Goal: Task Accomplishment & Management: Use online tool/utility

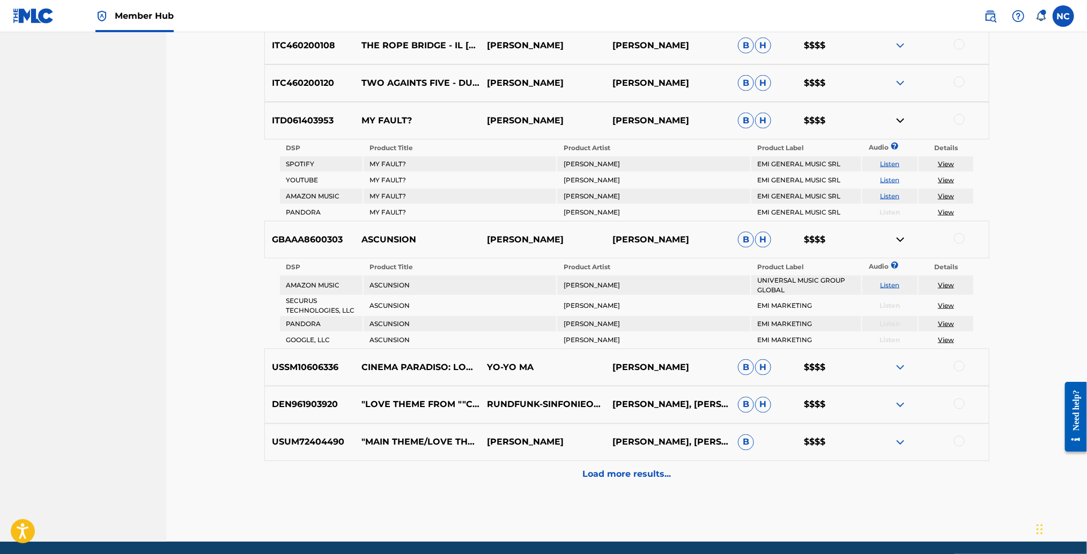
scroll to position [935, 0]
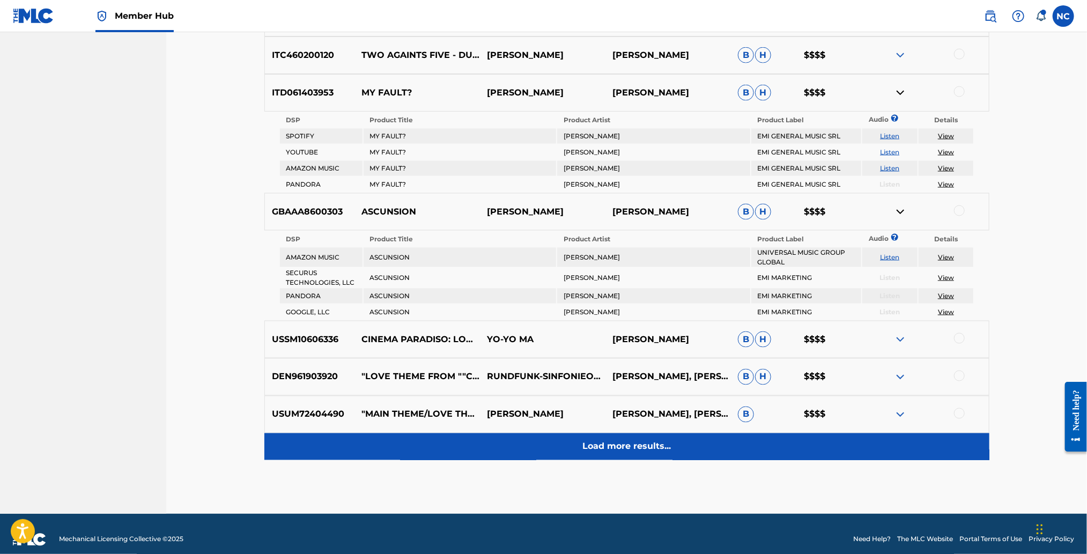
click at [645, 440] on p "Load more results..." at bounding box center [626, 446] width 88 height 13
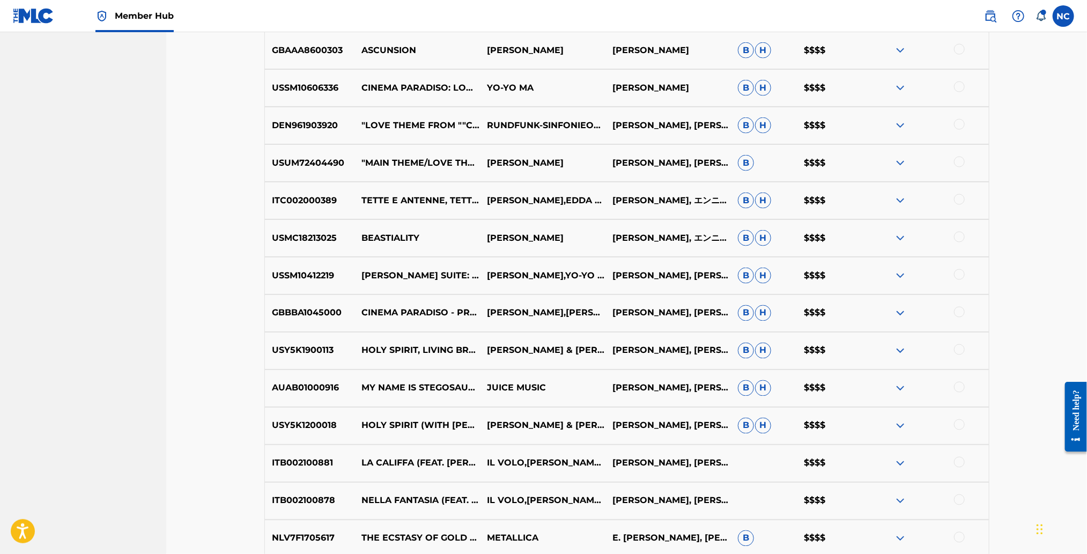
scroll to position [1096, 0]
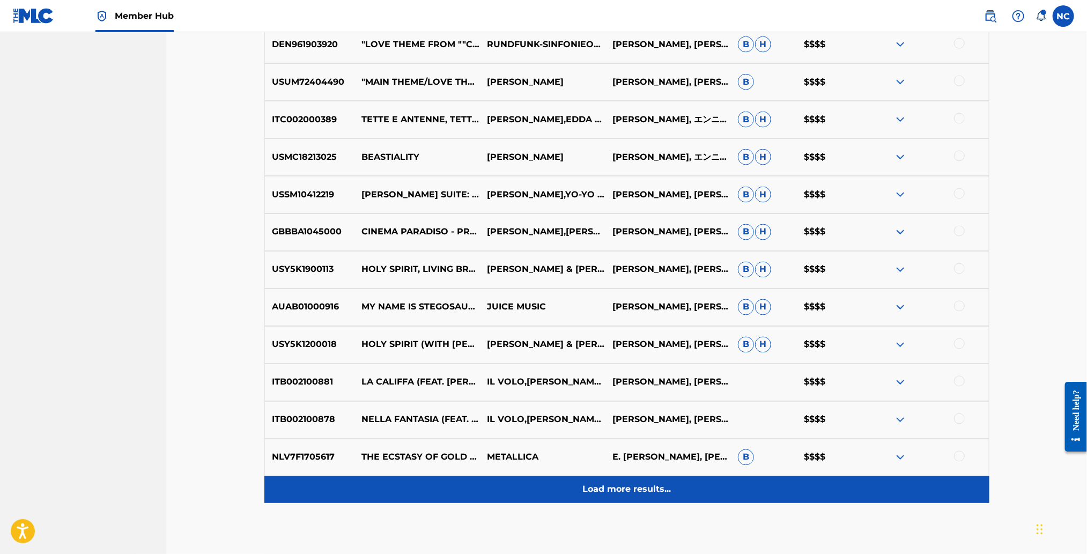
click at [591, 485] on p "Load more results..." at bounding box center [626, 489] width 88 height 13
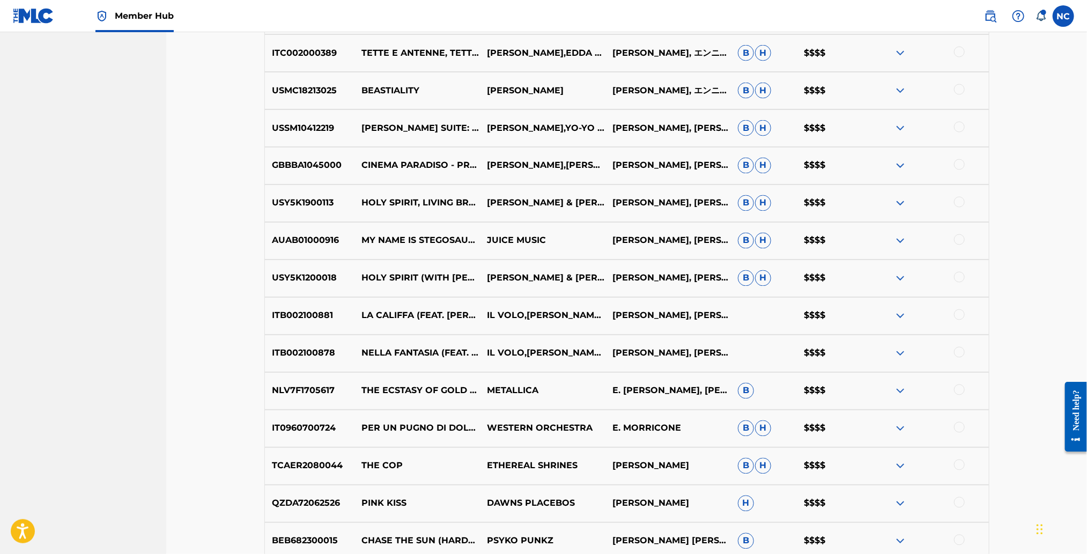
scroll to position [1257, 0]
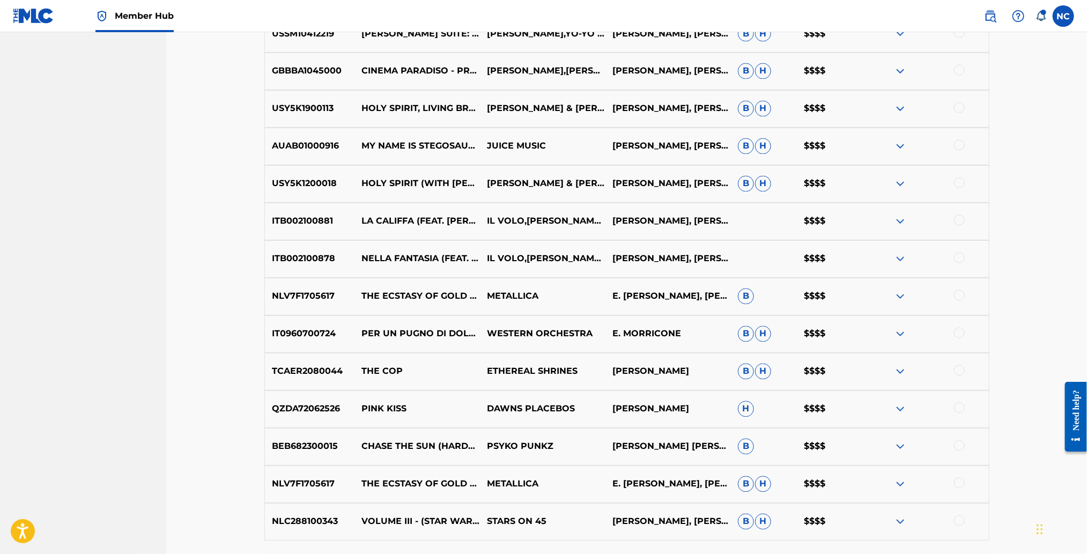
click at [918, 465] on div "NLV7F1705617 THE ECSTASY OF GOLD / BLACKENED (LIVE) METALLICA E. MORRICONE, [PE…" at bounding box center [626, 484] width 725 height 38
click at [900, 220] on img at bounding box center [900, 221] width 13 height 13
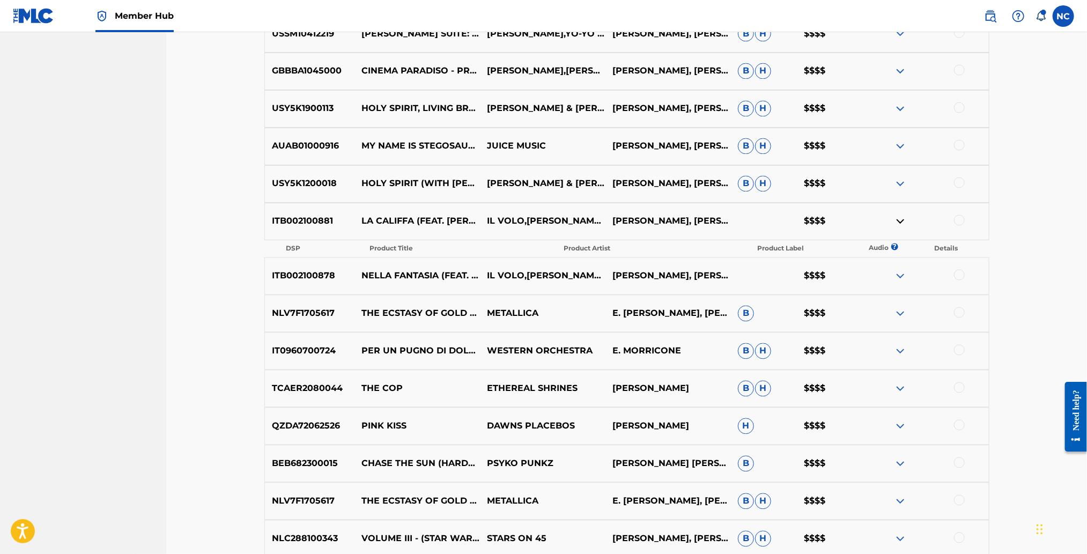
click at [960, 217] on div at bounding box center [959, 220] width 11 height 11
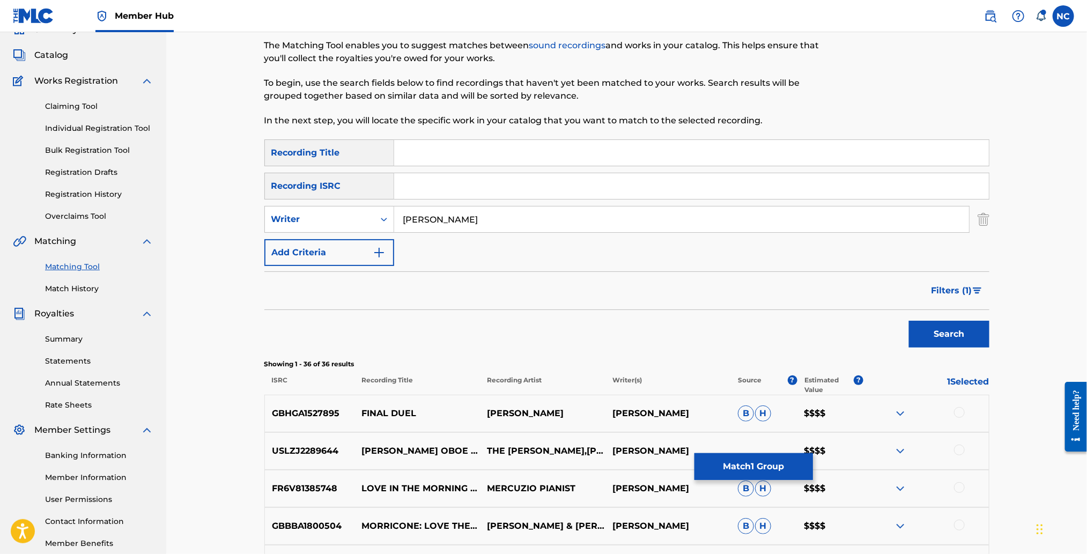
scroll to position [0, 0]
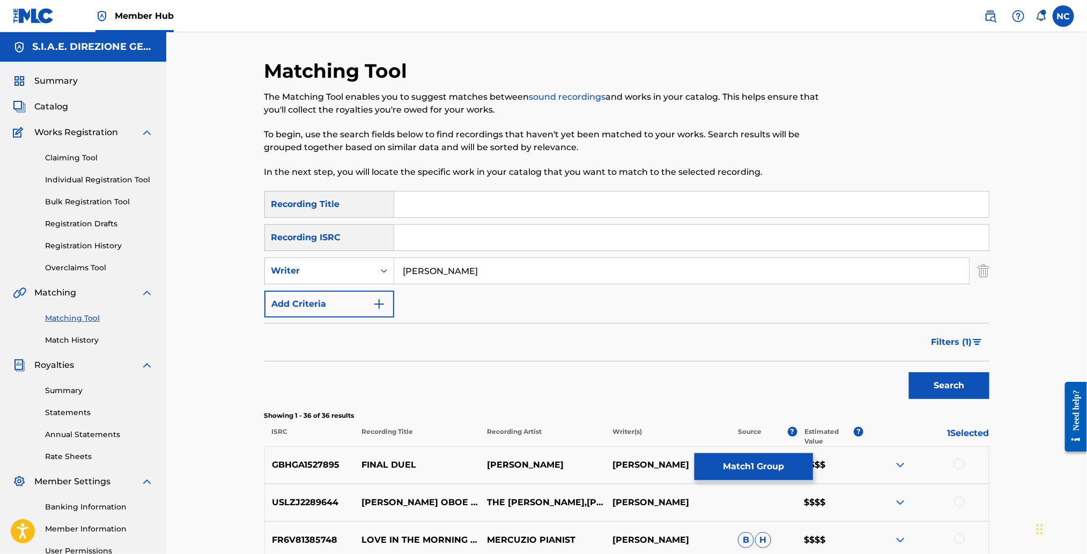
click at [545, 203] on input "Search Form" at bounding box center [691, 204] width 595 height 26
click at [909, 372] on button "Search" at bounding box center [949, 385] width 80 height 27
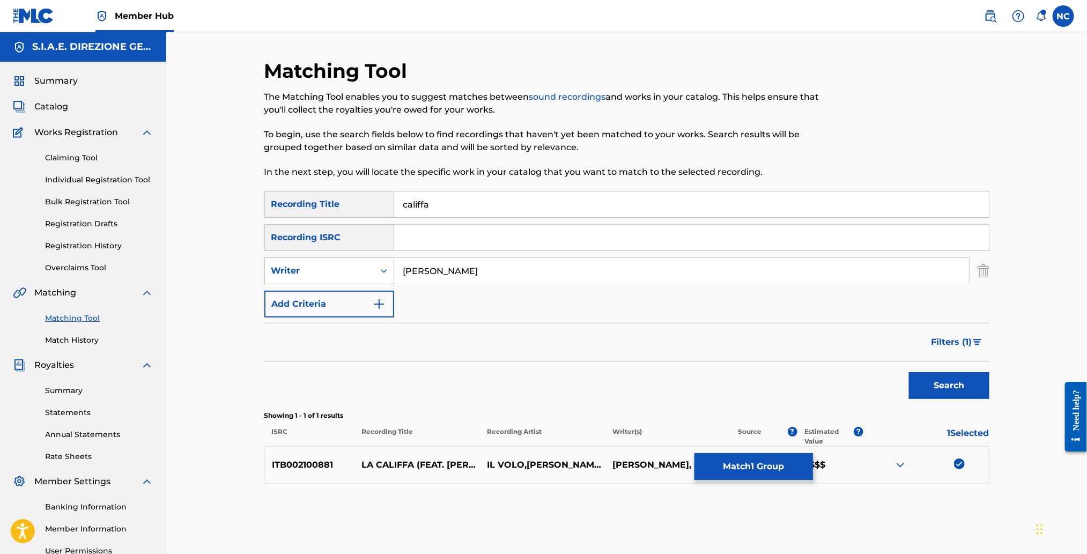
click at [545, 203] on input "califfa" at bounding box center [691, 204] width 595 height 26
drag, startPoint x: 462, startPoint y: 203, endPoint x: 317, endPoint y: 197, distance: 144.9
click at [317, 197] on div "SearchWithCriteria7b7a08a8-a04e-4a91-9a20-8cbd1be15bb1 Recording Title califfa" at bounding box center [626, 204] width 725 height 27
click at [909, 372] on button "Search" at bounding box center [949, 385] width 80 height 27
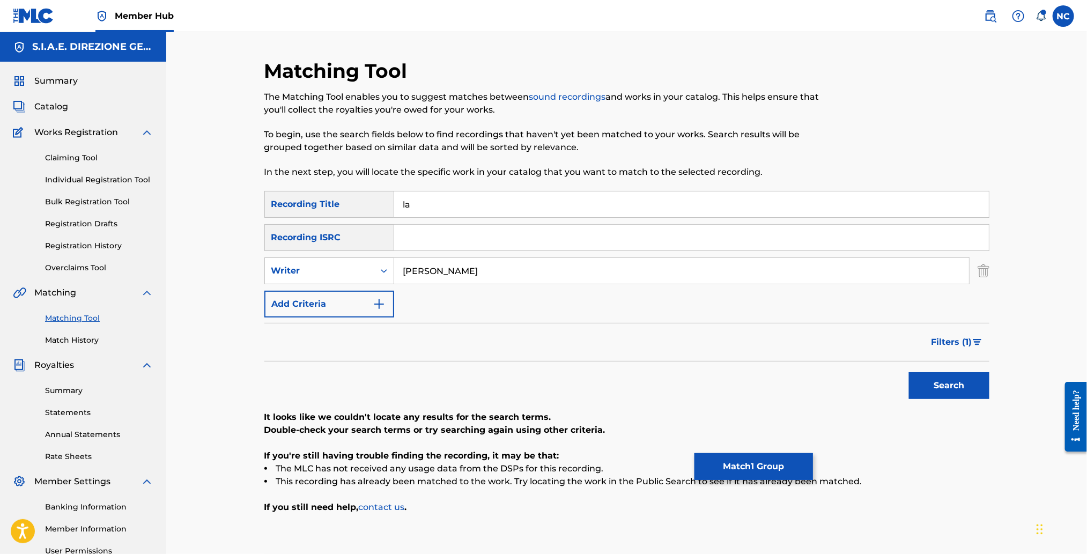
type input "l"
type input "califfa"
click at [909, 372] on button "Search" at bounding box center [949, 385] width 80 height 27
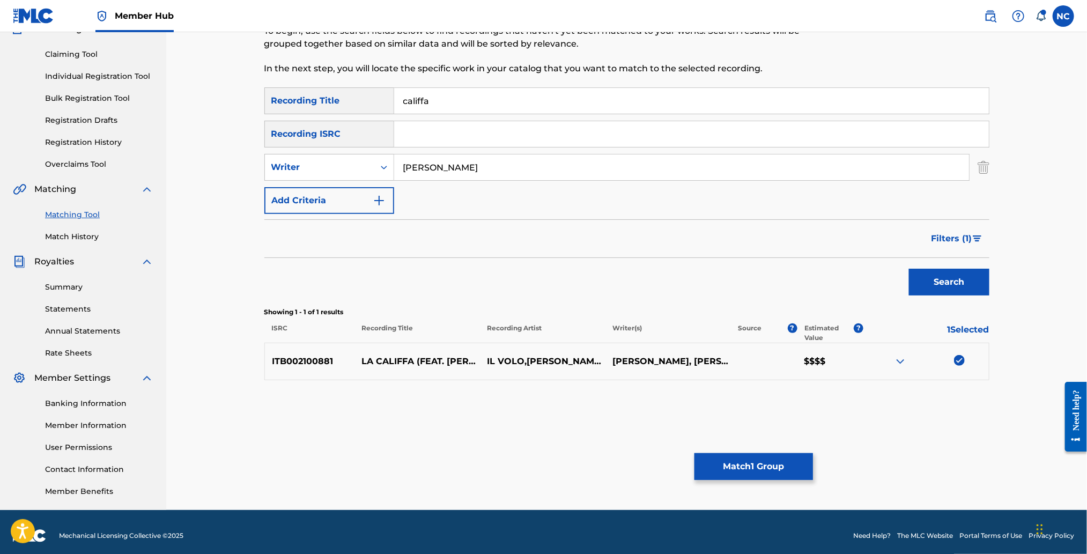
scroll to position [110, 0]
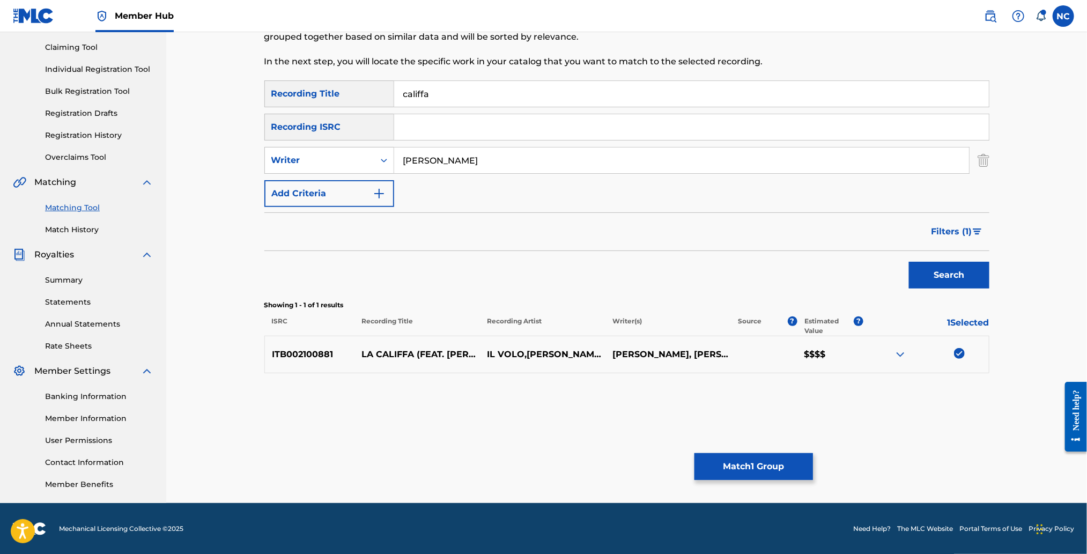
click at [898, 354] on img at bounding box center [900, 354] width 13 height 13
drag, startPoint x: 341, startPoint y: 354, endPoint x: 255, endPoint y: 352, distance: 86.4
click at [255, 352] on div "Matching Tool The Matching Tool enables you to suggest matches between sound re…" at bounding box center [626, 226] width 751 height 554
copy p "ITB002100881"
click at [481, 135] on input "Search Form" at bounding box center [691, 127] width 595 height 26
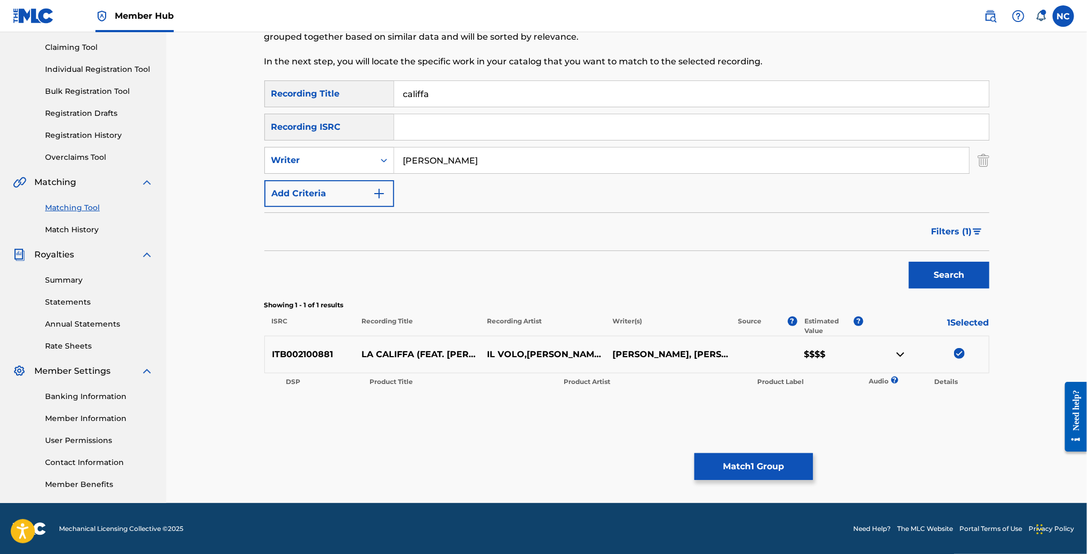
paste input "ITB002100881"
type input "ITB002100881"
drag, startPoint x: 490, startPoint y: 170, endPoint x: 279, endPoint y: 166, distance: 211.3
click at [279, 166] on div "SearchWithCriteria6da667a2-4ff6-46e3-a9a9-44debbddb91a Writer [PERSON_NAME]" at bounding box center [626, 160] width 725 height 27
click at [909, 262] on button "Search" at bounding box center [949, 275] width 80 height 27
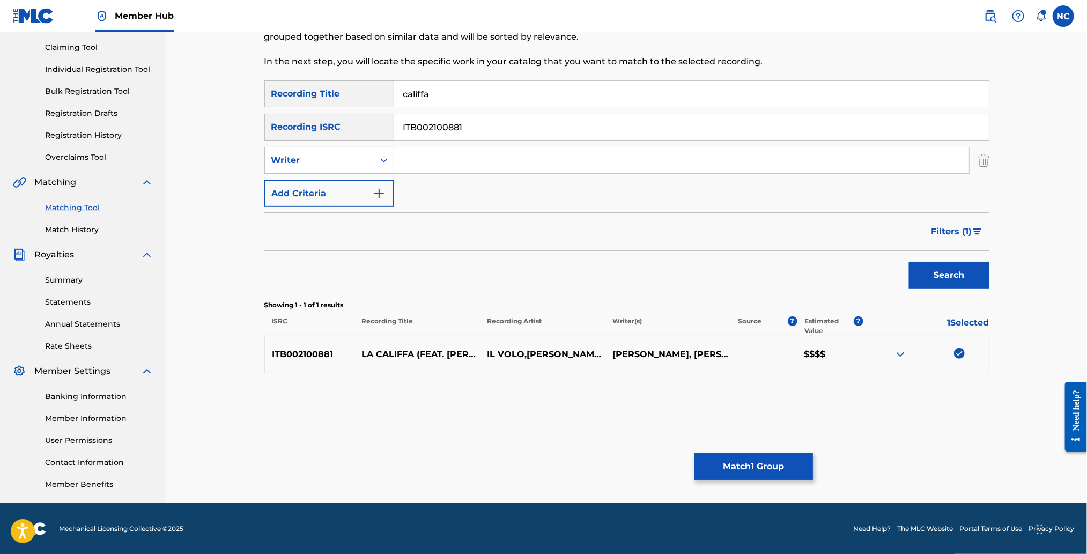
drag, startPoint x: 444, startPoint y: 100, endPoint x: 389, endPoint y: 92, distance: 55.7
click at [390, 92] on div "SearchWithCriteria7b7a08a8-a04e-4a91-9a20-8cbd1be15bb1 Recording Title califfa" at bounding box center [626, 93] width 725 height 27
type input "the [DEMOGRAPHIC_DATA] caliph"
drag, startPoint x: 367, startPoint y: 128, endPoint x: 258, endPoint y: 129, distance: 109.4
click at [258, 129] on div "Matching Tool The Matching Tool enables you to suggest matches between sound re…" at bounding box center [626, 226] width 751 height 554
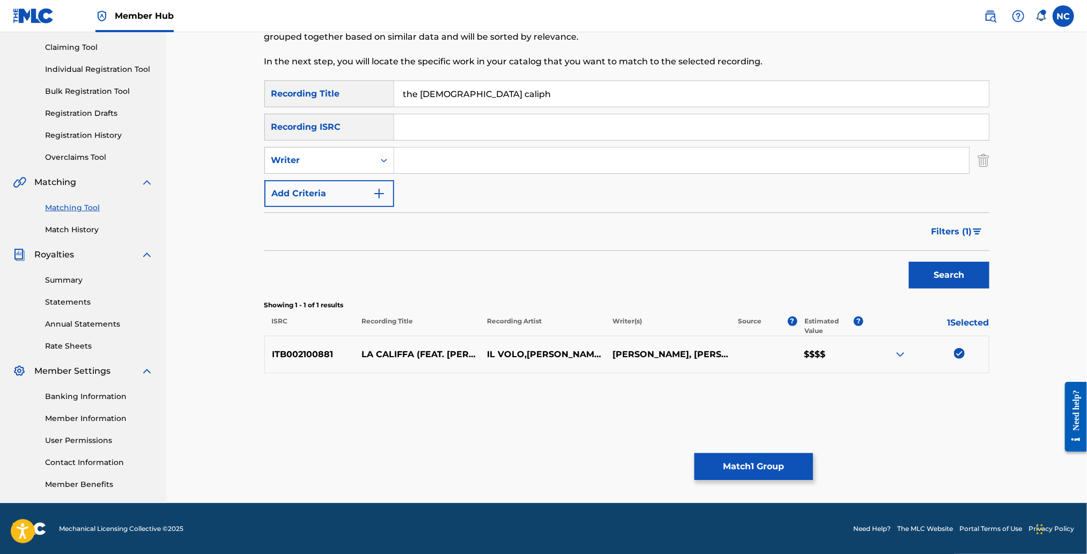
click at [909, 262] on button "Search" at bounding box center [949, 275] width 80 height 27
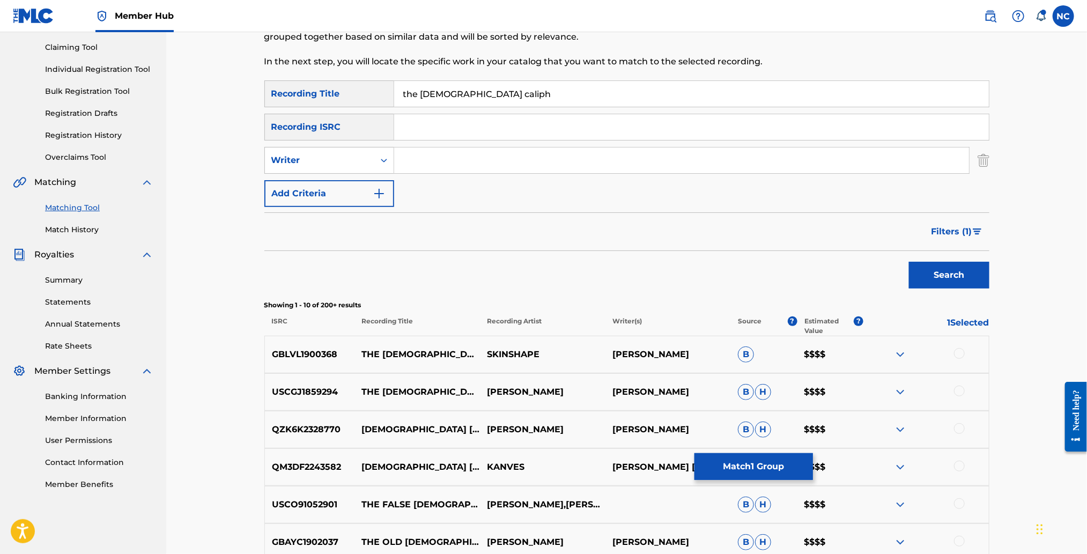
click at [443, 159] on input "Search Form" at bounding box center [681, 160] width 575 height 26
type input "morricone"
click at [909, 262] on button "Search" at bounding box center [949, 275] width 80 height 27
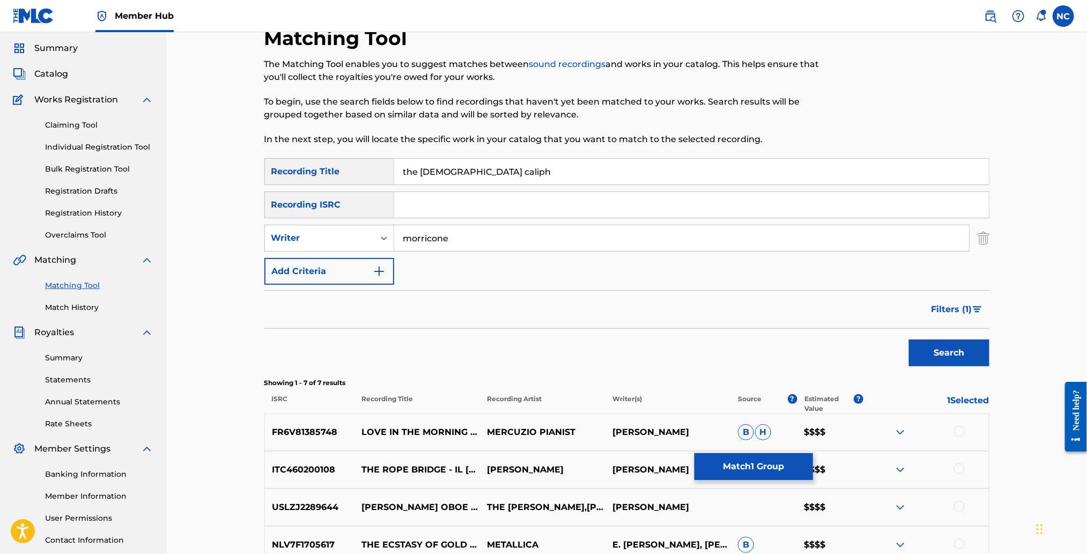
scroll to position [30, 0]
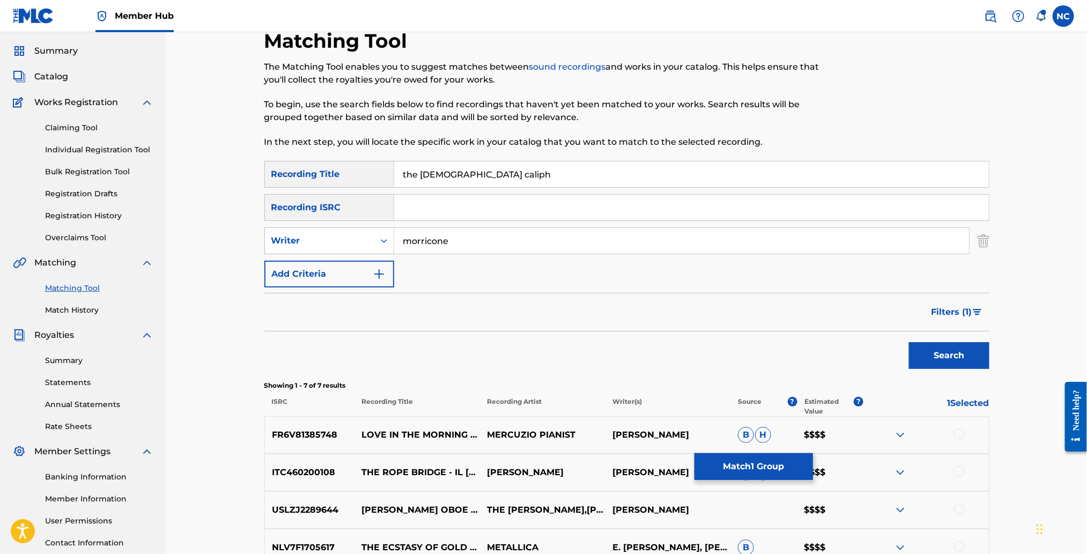
drag, startPoint x: 416, startPoint y: 174, endPoint x: 330, endPoint y: 172, distance: 85.8
click at [330, 172] on div "SearchWithCriteria7b7a08a8-a04e-4a91-9a20-8cbd1be15bb1 Recording Title the [DEM…" at bounding box center [626, 174] width 725 height 27
type input "[DEMOGRAPHIC_DATA] caliph"
click at [909, 342] on button "Search" at bounding box center [949, 355] width 80 height 27
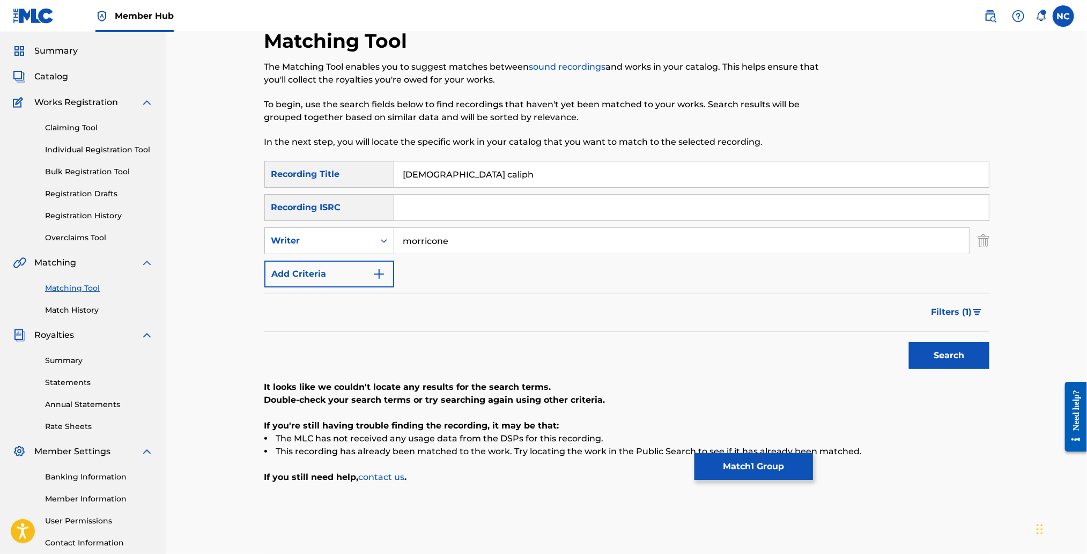
drag, startPoint x: 469, startPoint y: 175, endPoint x: 375, endPoint y: 175, distance: 94.4
click at [375, 175] on div "SearchWithCriteria7b7a08a8-a04e-4a91-9a20-8cbd1be15bb1 Recording Title [DEMOGRA…" at bounding box center [626, 174] width 725 height 27
type input "l"
click at [909, 342] on button "Search" at bounding box center [949, 355] width 80 height 27
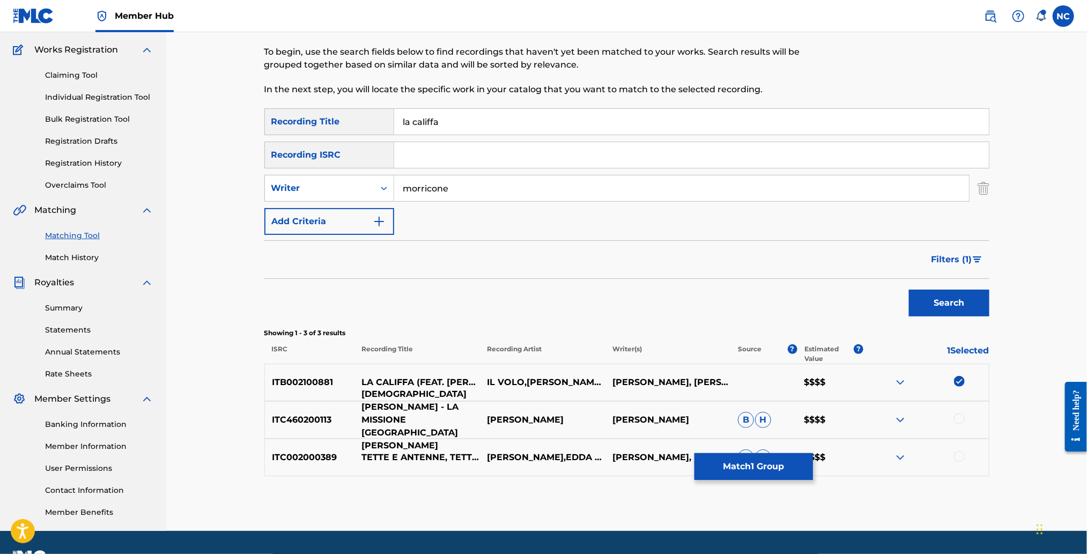
scroll to position [110, 0]
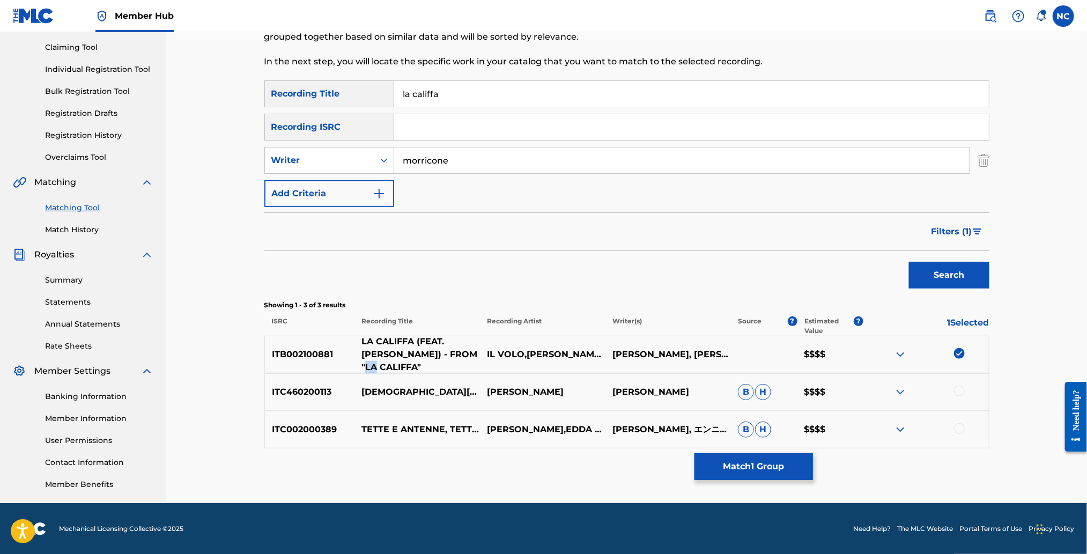
drag, startPoint x: 447, startPoint y: 353, endPoint x: 458, endPoint y: 354, distance: 10.7
click at [458, 354] on p "LA CALIFFA (FEAT. [PERSON_NAME]) - FROM "LA CALIFFA"" at bounding box center [416, 354] width 125 height 39
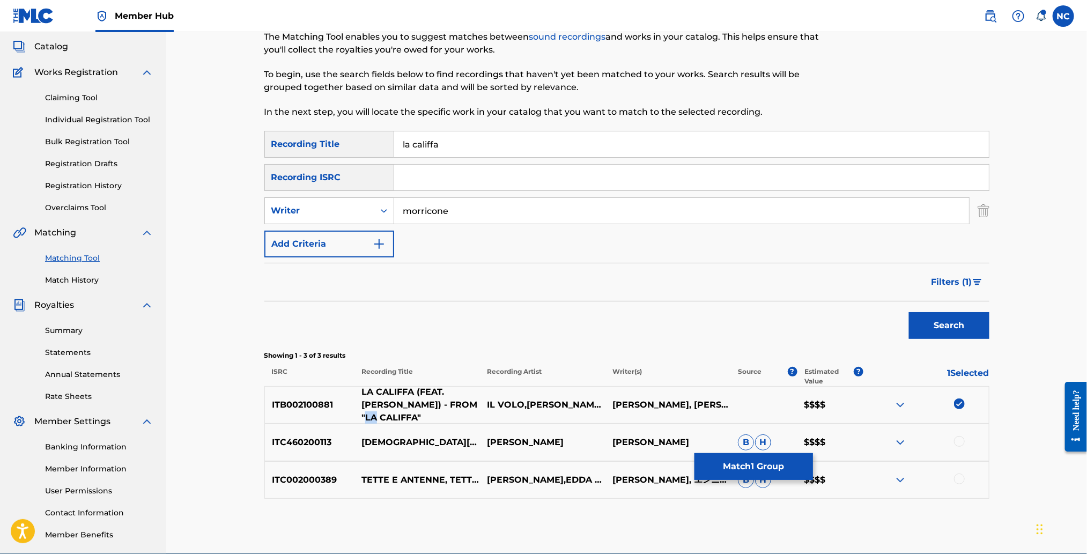
scroll to position [0, 0]
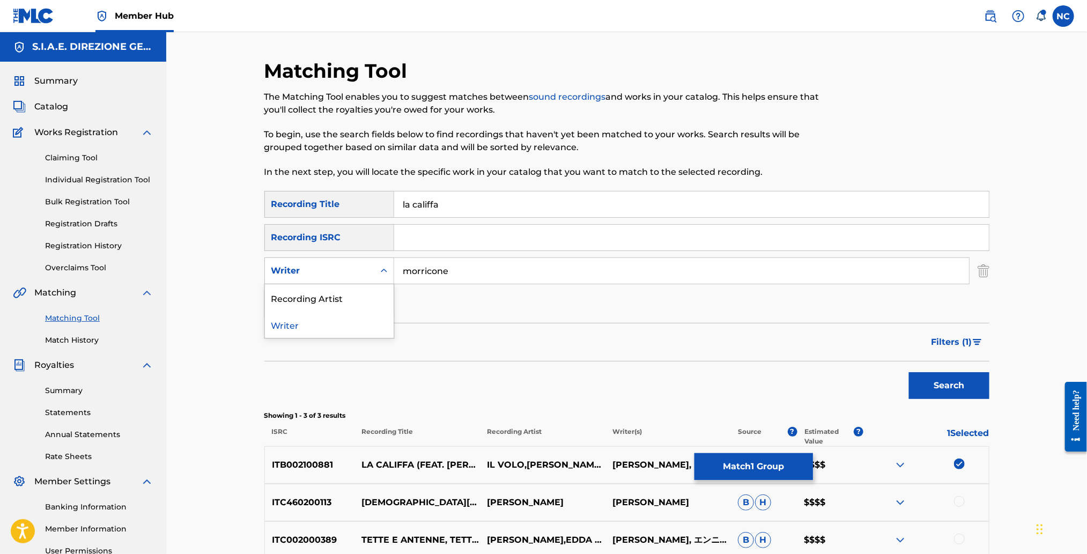
click at [370, 273] on div "Writer" at bounding box center [319, 271] width 109 height 20
click at [356, 299] on div "Recording Artist" at bounding box center [329, 297] width 129 height 27
click at [579, 276] on input "Search Form" at bounding box center [681, 271] width 575 height 26
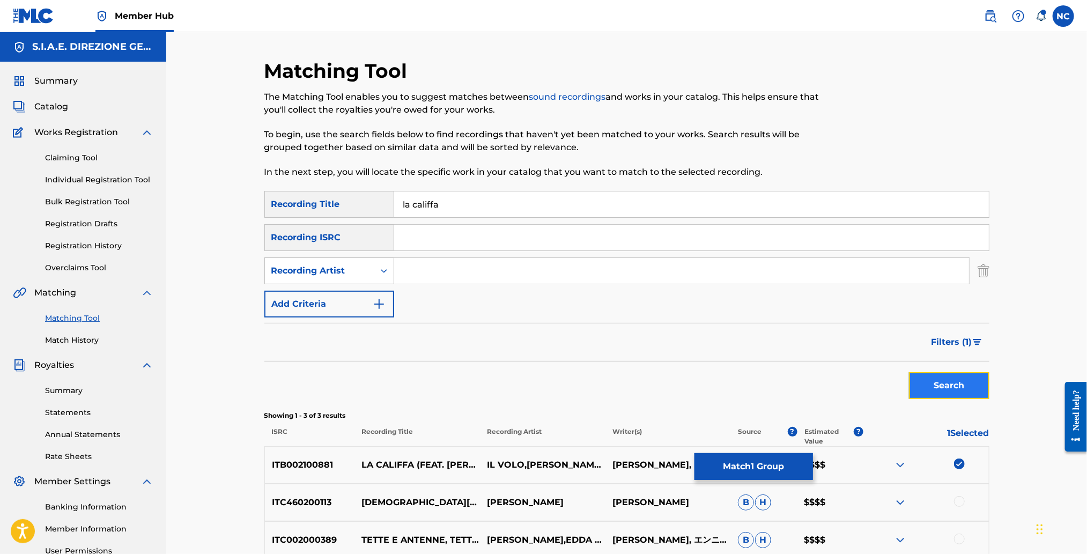
click at [978, 379] on button "Search" at bounding box center [949, 385] width 80 height 27
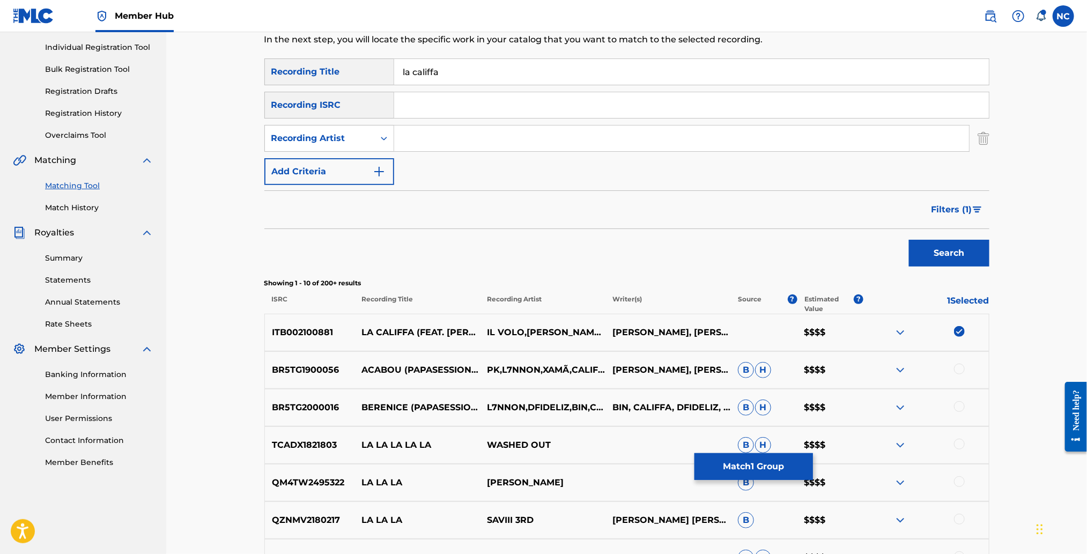
scroll to position [160, 0]
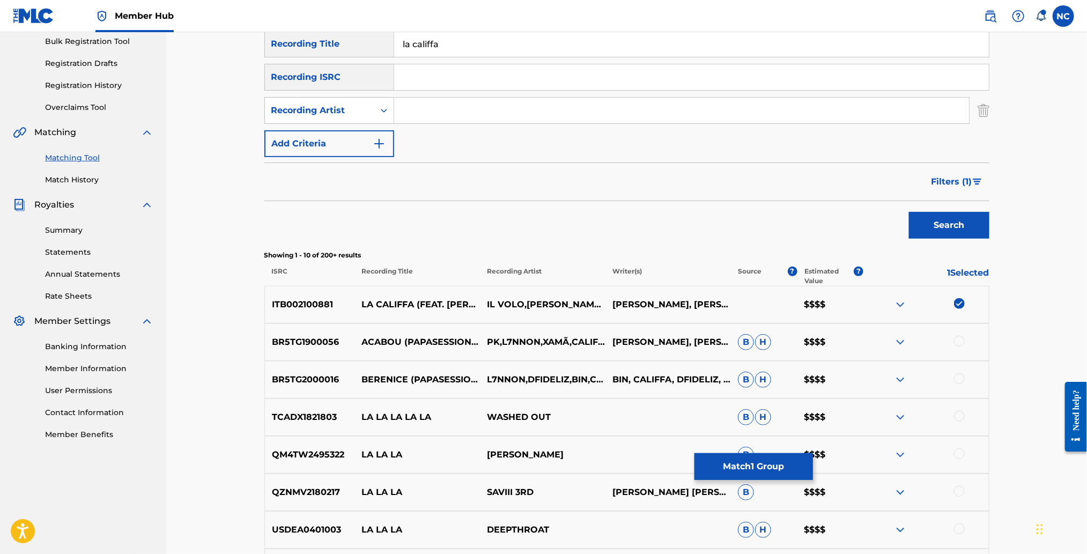
drag, startPoint x: 451, startPoint y: 46, endPoint x: 366, endPoint y: 45, distance: 84.7
click at [366, 45] on div "SearchWithCriteria7b7a08a8-a04e-4a91-9a20-8cbd1be15bb1 Recording Title la calif…" at bounding box center [626, 44] width 725 height 27
type input "califfa"
click at [430, 107] on input "Search Form" at bounding box center [681, 111] width 575 height 26
type input "[PERSON_NAME]"
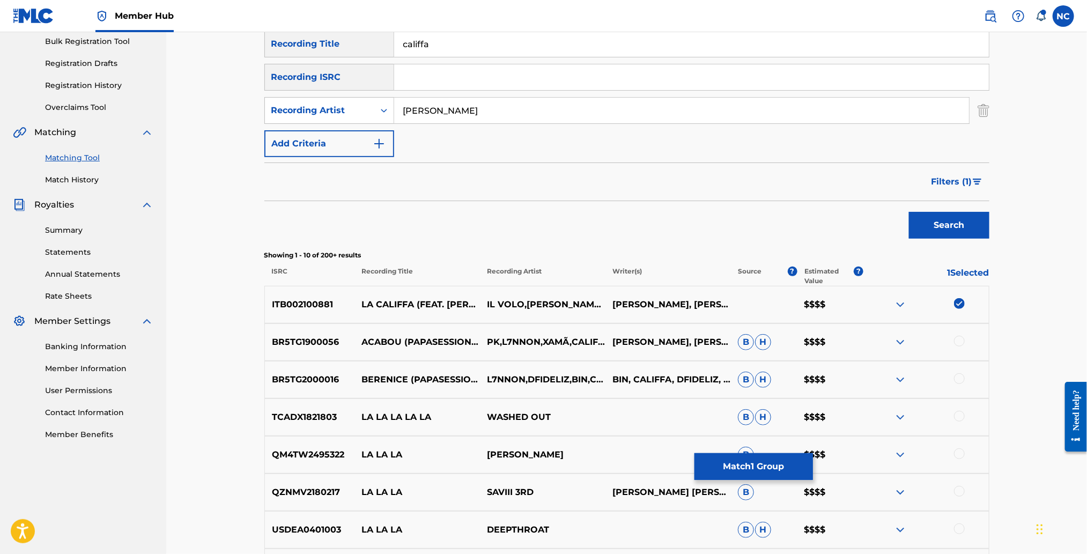
click at [909, 212] on button "Search" at bounding box center [949, 225] width 80 height 27
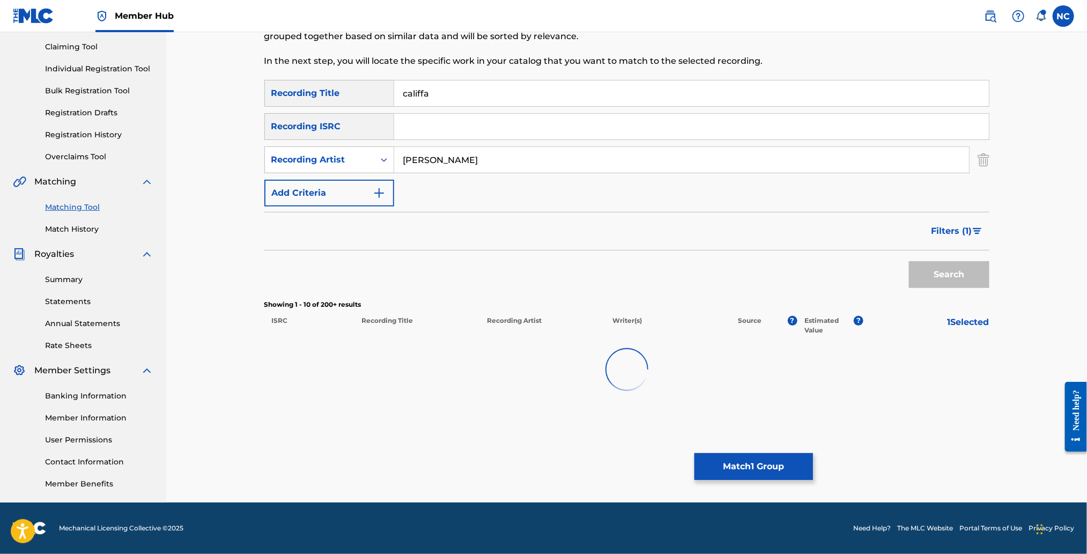
scroll to position [110, 0]
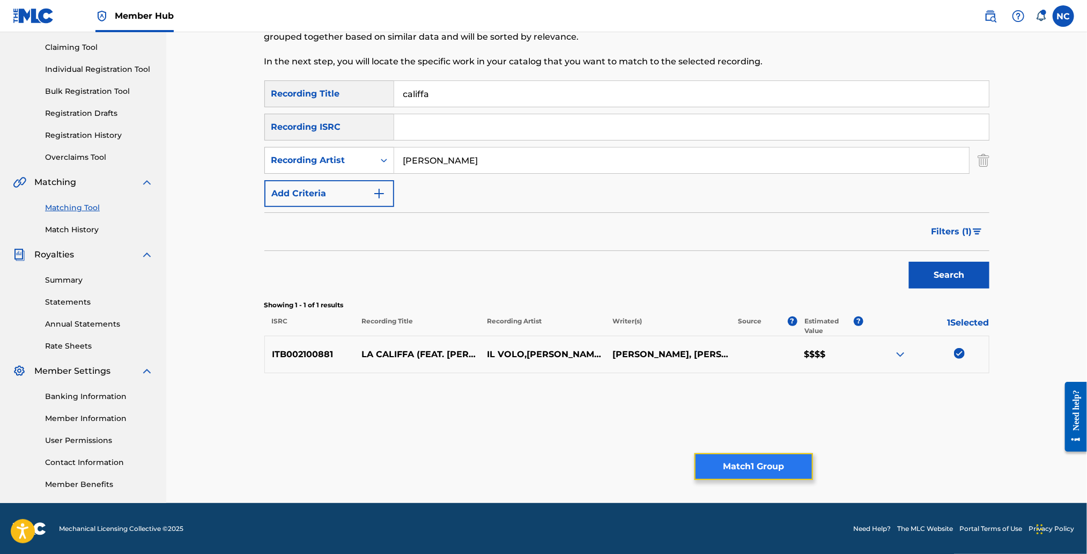
click at [760, 459] on button "Match 1 Group" at bounding box center [753, 466] width 118 height 27
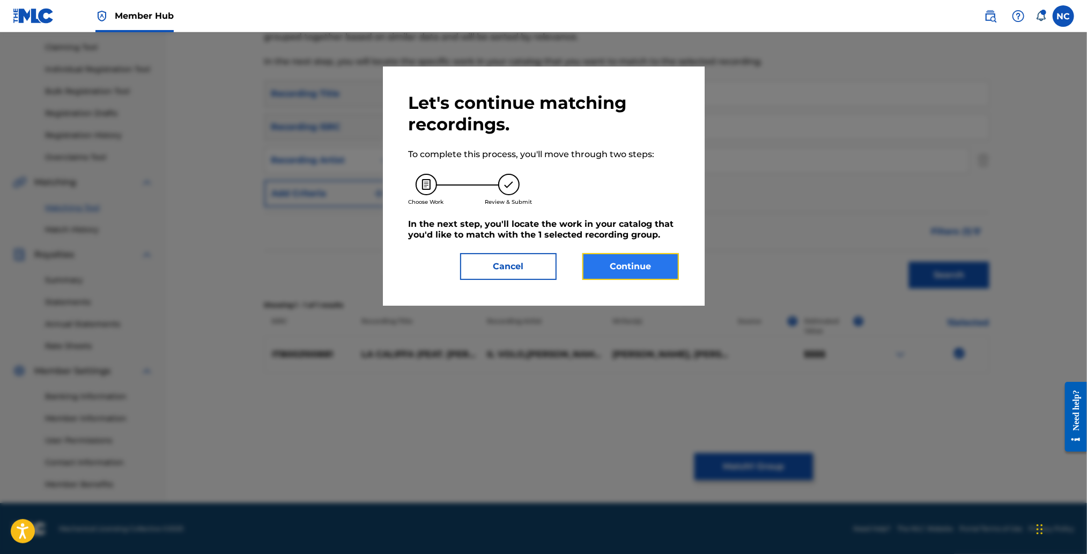
click at [608, 272] on button "Continue" at bounding box center [630, 266] width 96 height 27
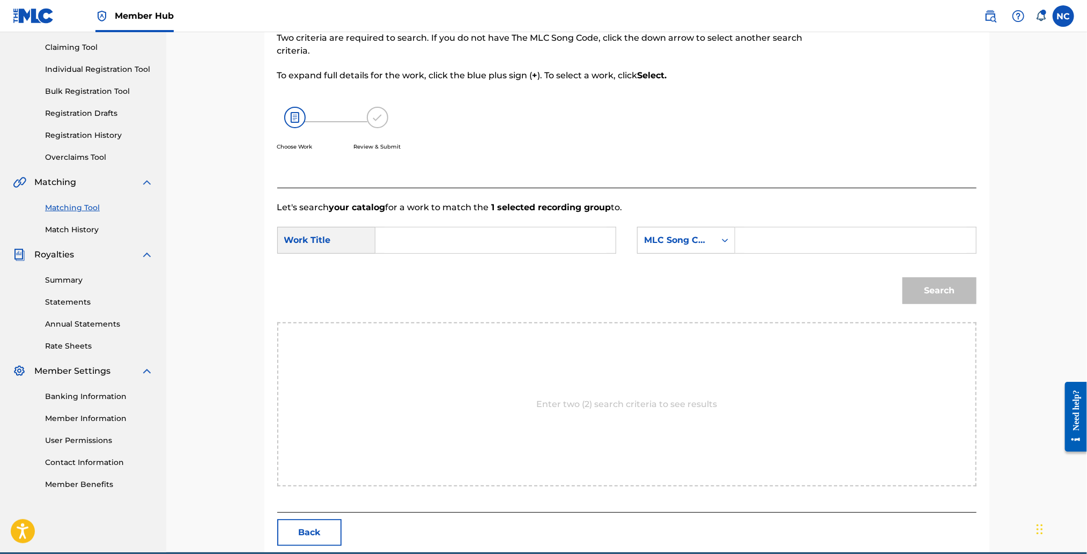
drag, startPoint x: 779, startPoint y: 230, endPoint x: 779, endPoint y: 236, distance: 5.9
click at [779, 232] on input "Search Form" at bounding box center [855, 240] width 222 height 26
paste input "L2365Z"
type input "L2365Z"
click at [551, 236] on input "Search Form" at bounding box center [495, 240] width 222 height 26
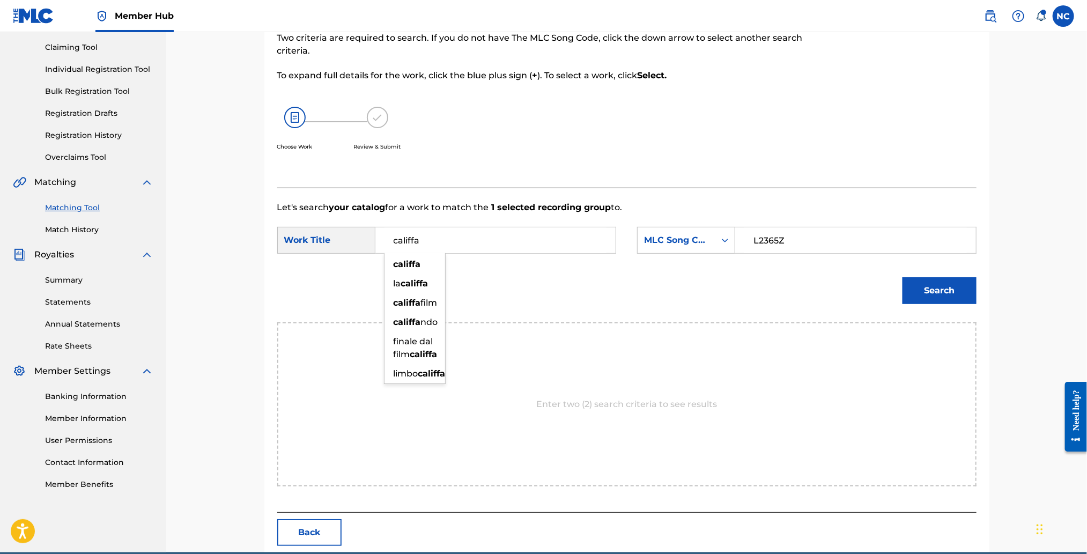
type input "califfa"
click at [902, 277] on button "Search" at bounding box center [939, 290] width 74 height 27
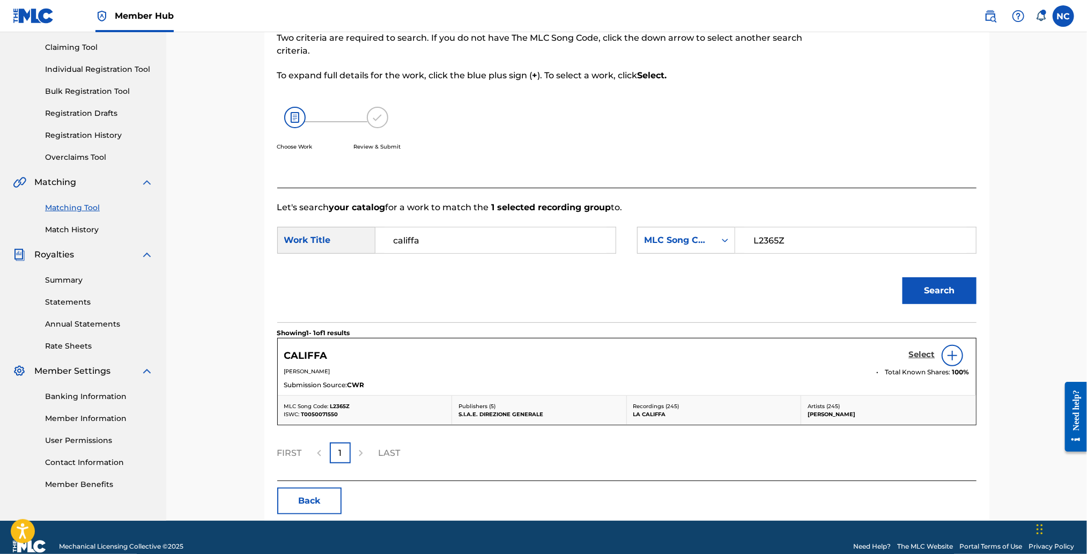
click at [929, 357] on h5 "Select" at bounding box center [922, 355] width 26 height 10
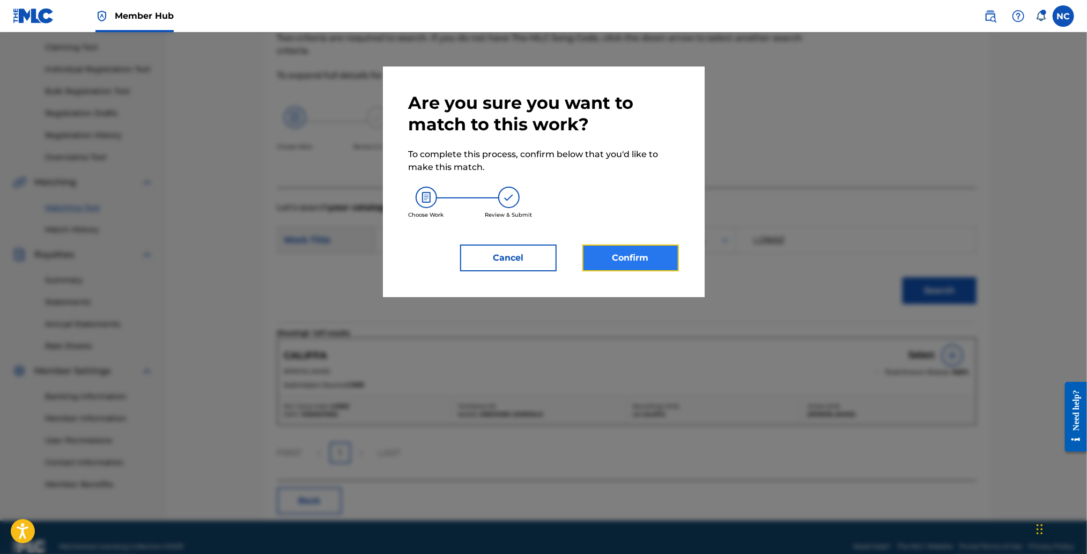
click at [649, 255] on button "Confirm" at bounding box center [630, 257] width 96 height 27
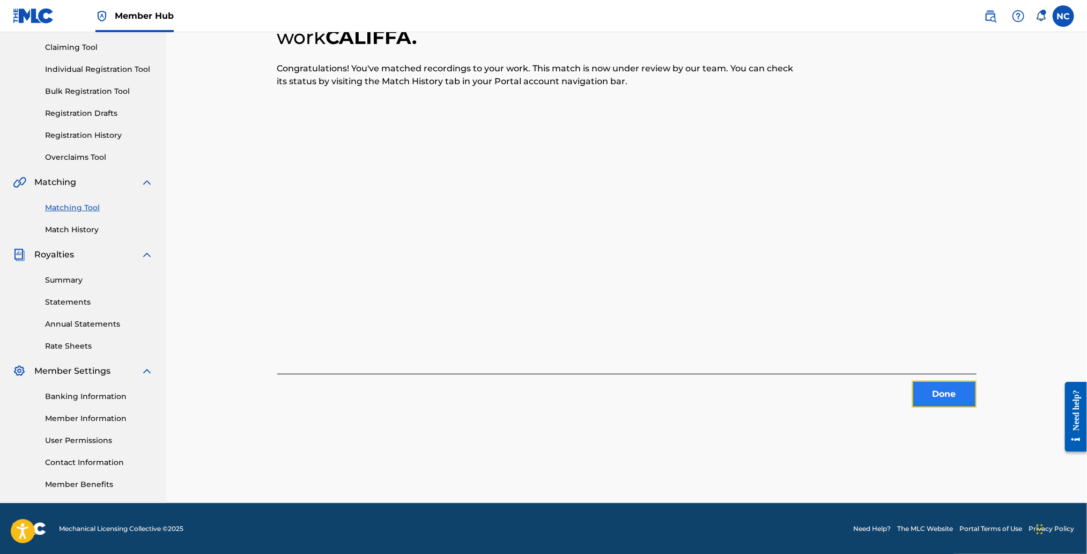
click at [939, 393] on button "Done" at bounding box center [944, 394] width 64 height 27
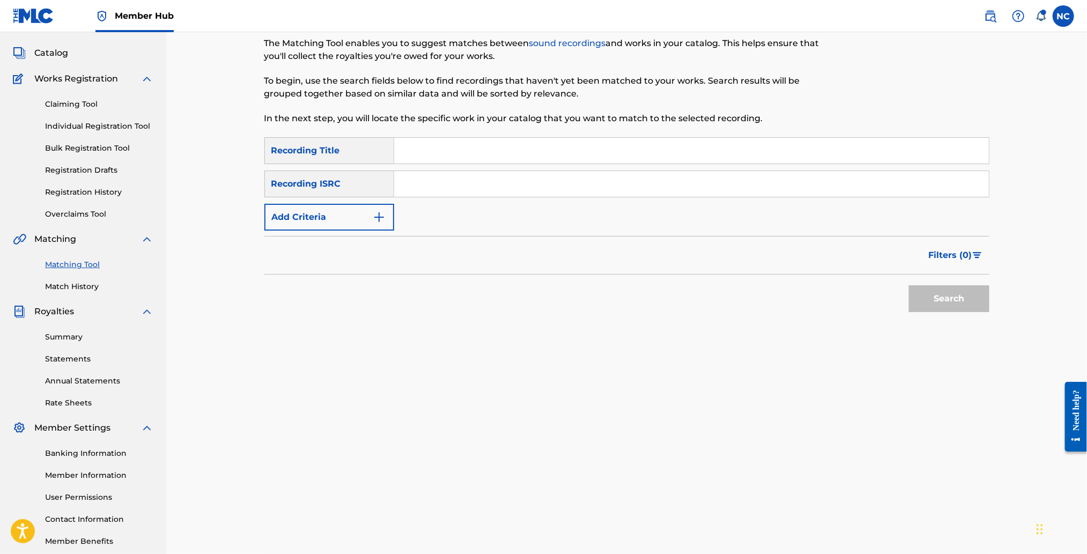
scroll to position [0, 0]
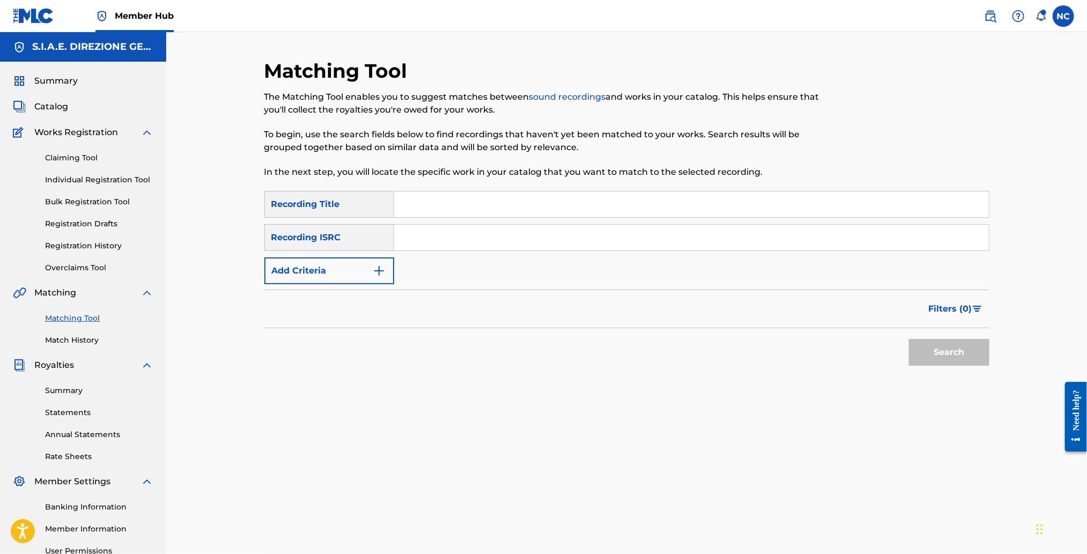
click at [71, 314] on link "Matching Tool" at bounding box center [99, 318] width 108 height 11
click at [390, 269] on button "Add Criteria" at bounding box center [329, 270] width 130 height 27
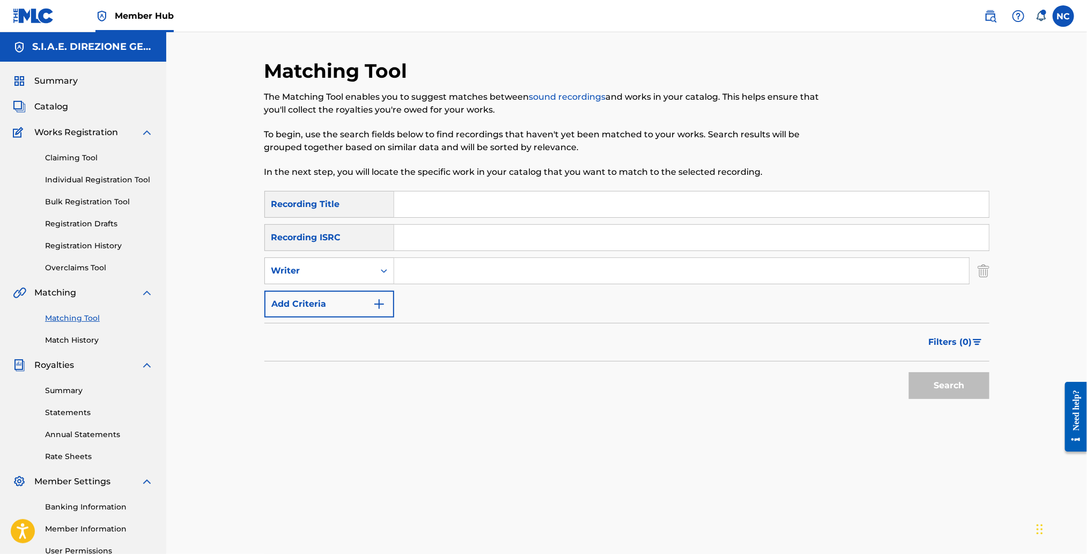
click at [430, 265] on input "Search Form" at bounding box center [681, 271] width 575 height 26
type input "[PERSON_NAME]"
click at [909, 372] on button "Search" at bounding box center [949, 385] width 80 height 27
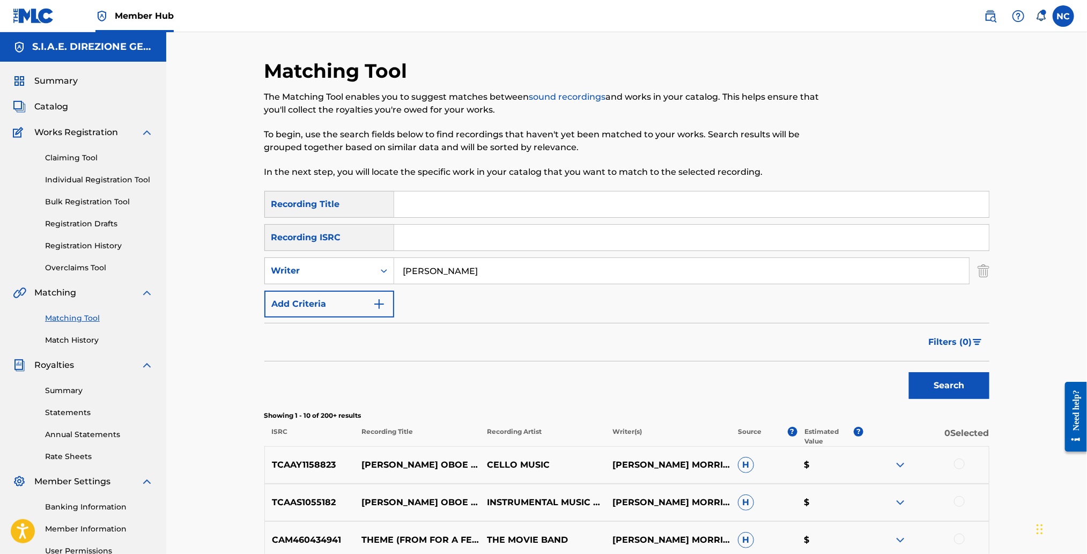
click at [729, 362] on div "Search" at bounding box center [626, 382] width 725 height 43
click at [971, 340] on span "Filters ( 0 )" at bounding box center [950, 342] width 43 height 13
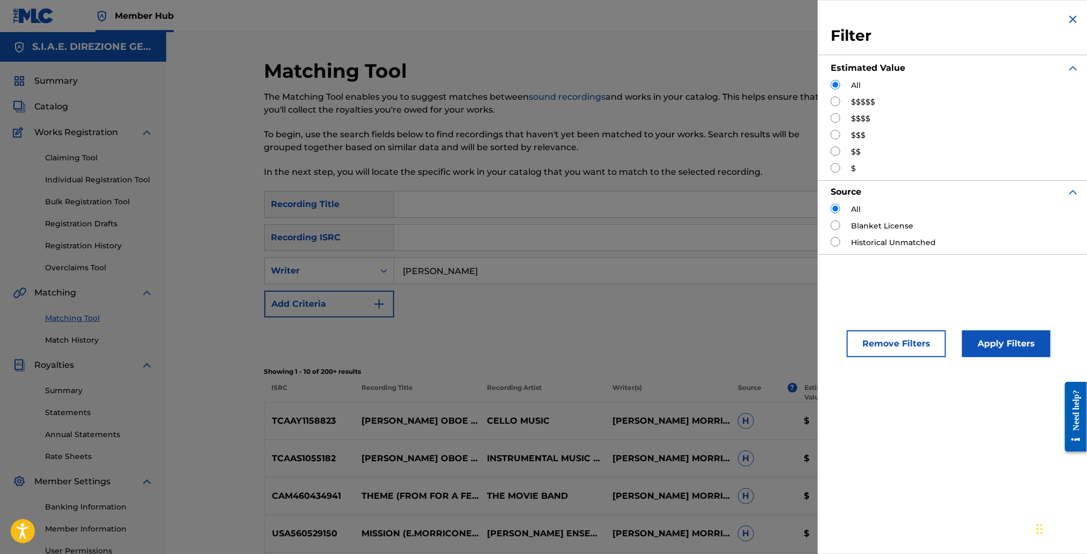
click at [836, 121] on input "Search Form" at bounding box center [835, 118] width 10 height 10
radio input "true"
click at [996, 353] on button "Apply Filters" at bounding box center [1006, 343] width 88 height 27
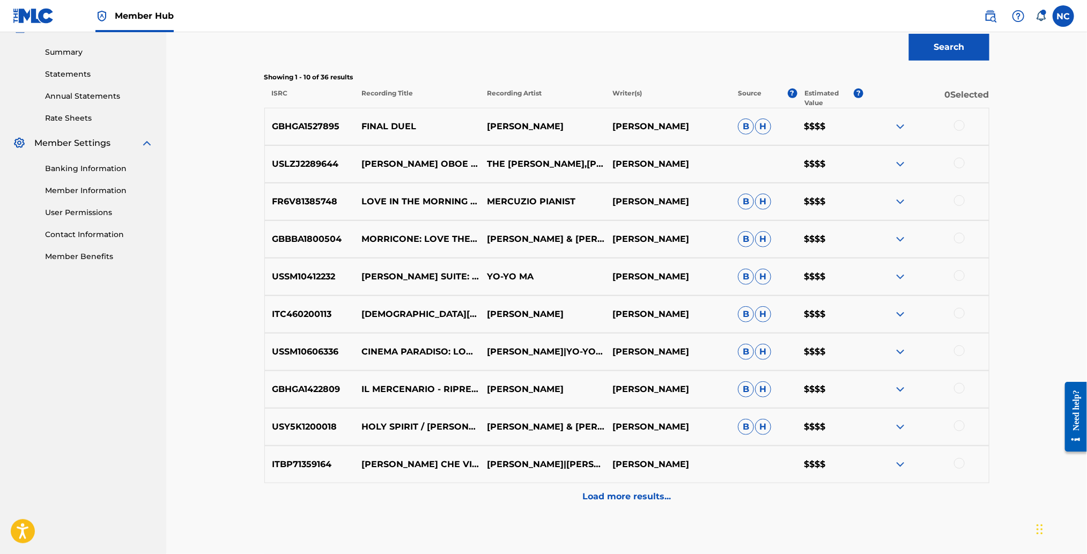
scroll to position [399, 0]
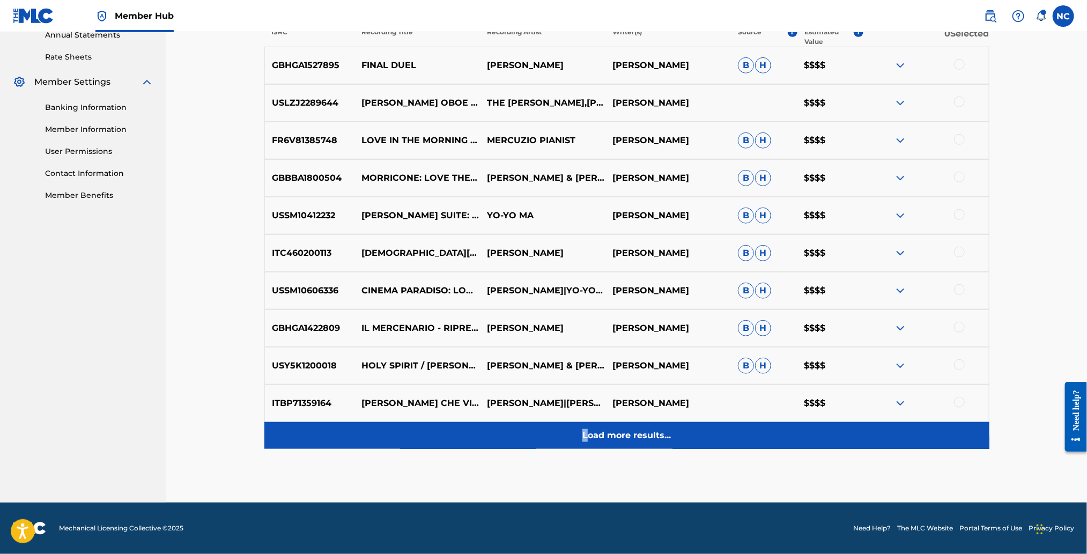
click at [585, 429] on p "Load more results..." at bounding box center [626, 435] width 88 height 13
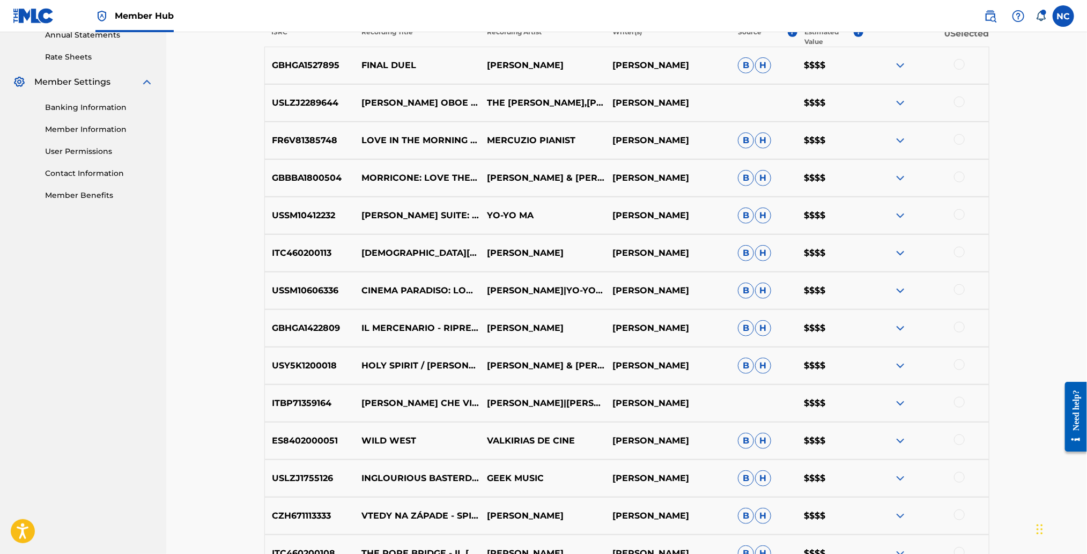
scroll to position [641, 0]
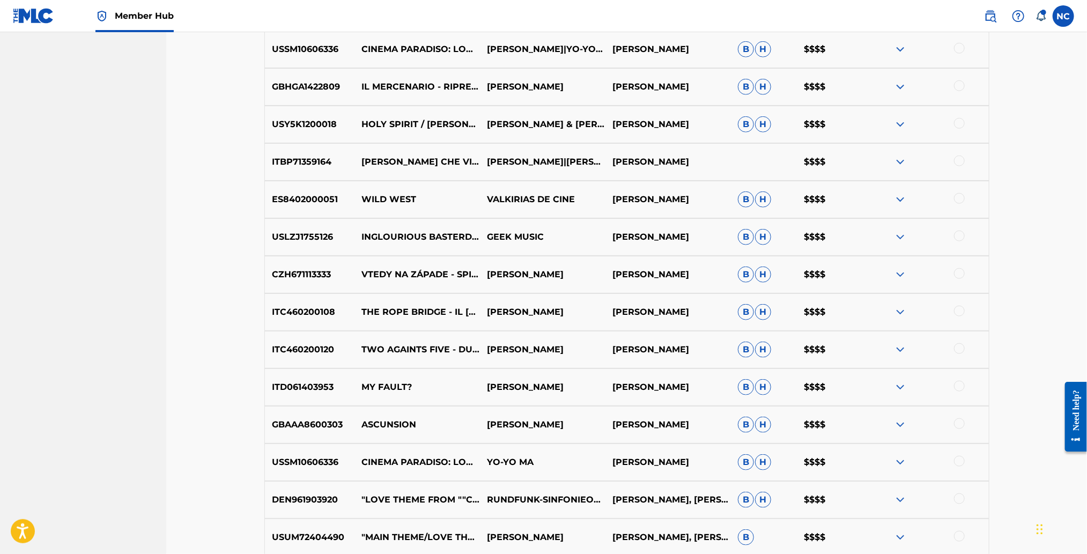
click at [902, 424] on img at bounding box center [900, 424] width 13 height 13
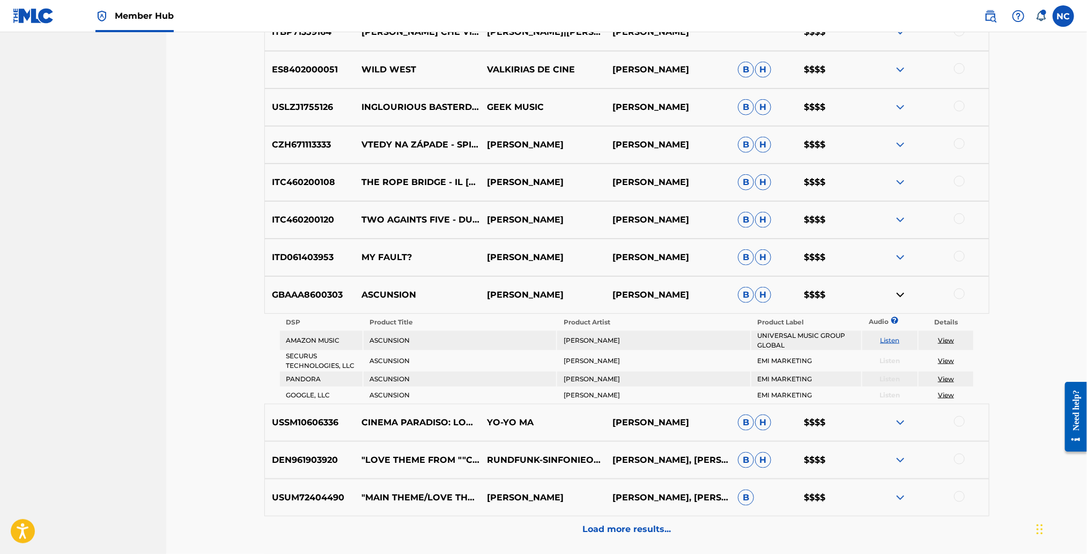
scroll to position [861, 0]
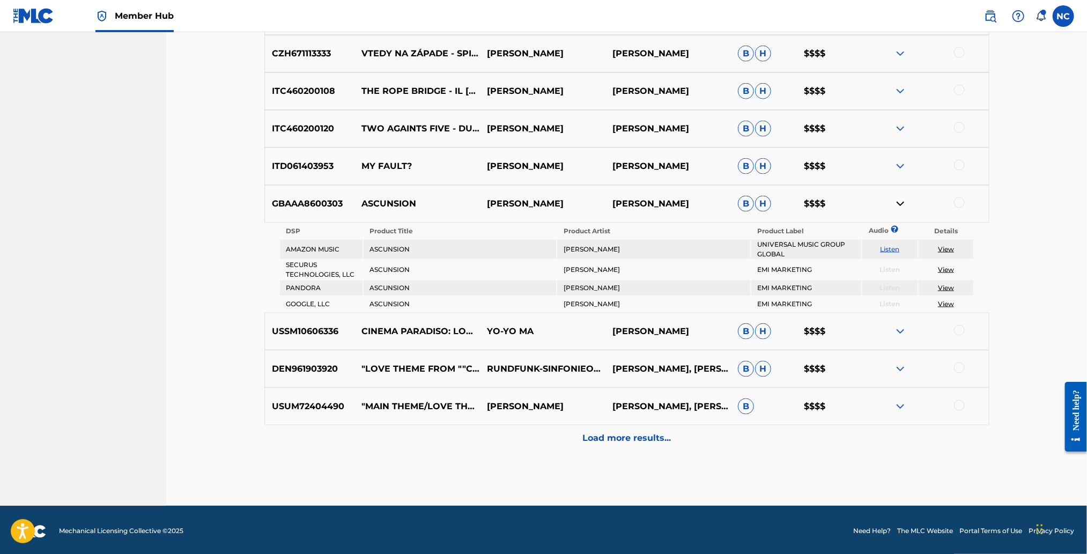
click at [956, 202] on div at bounding box center [959, 202] width 11 height 11
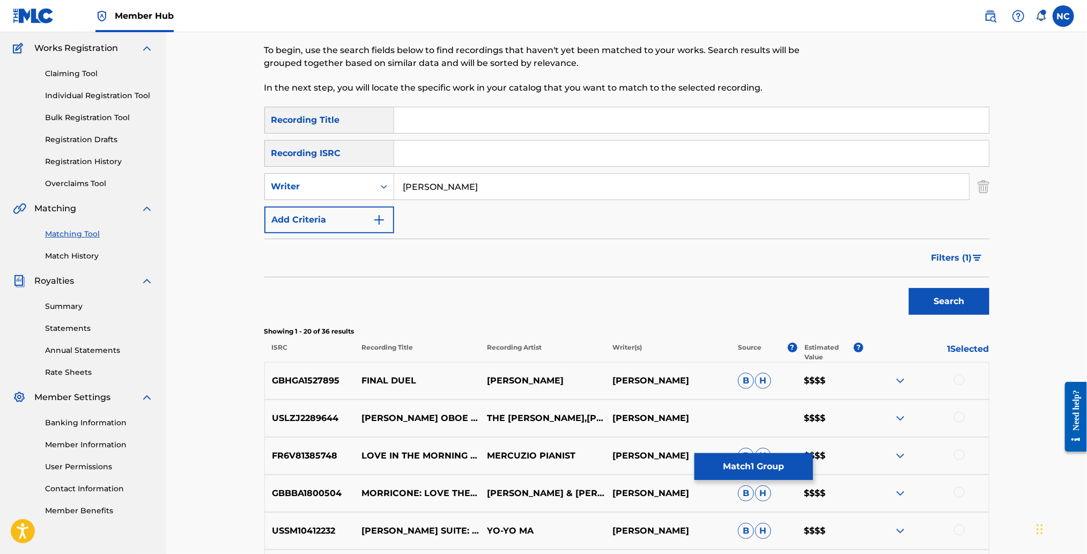
scroll to position [0, 0]
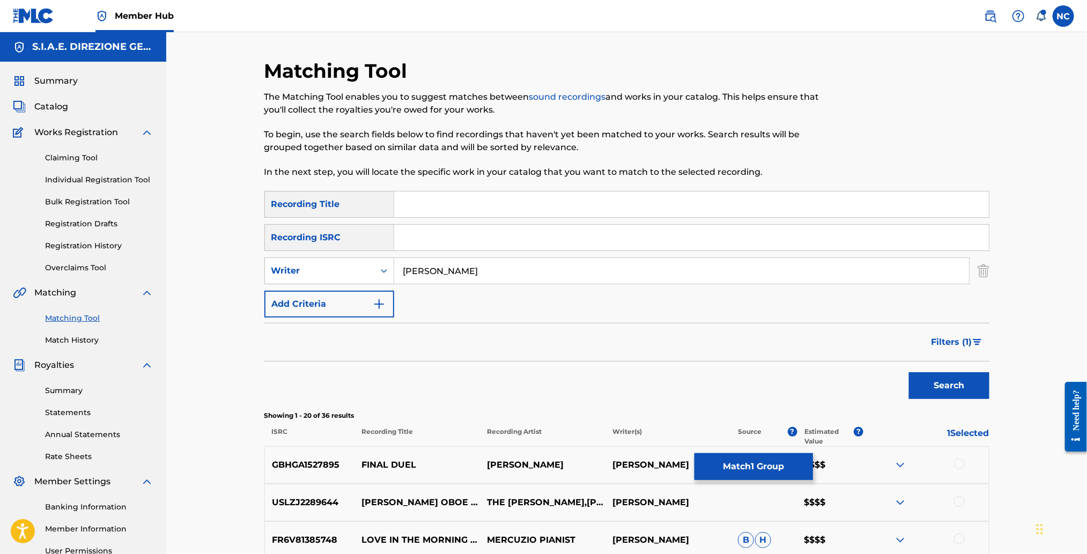
click at [450, 209] on input "Search Form" at bounding box center [691, 204] width 595 height 26
type input "ascunsion"
click at [909, 372] on button "Search" at bounding box center [949, 385] width 80 height 27
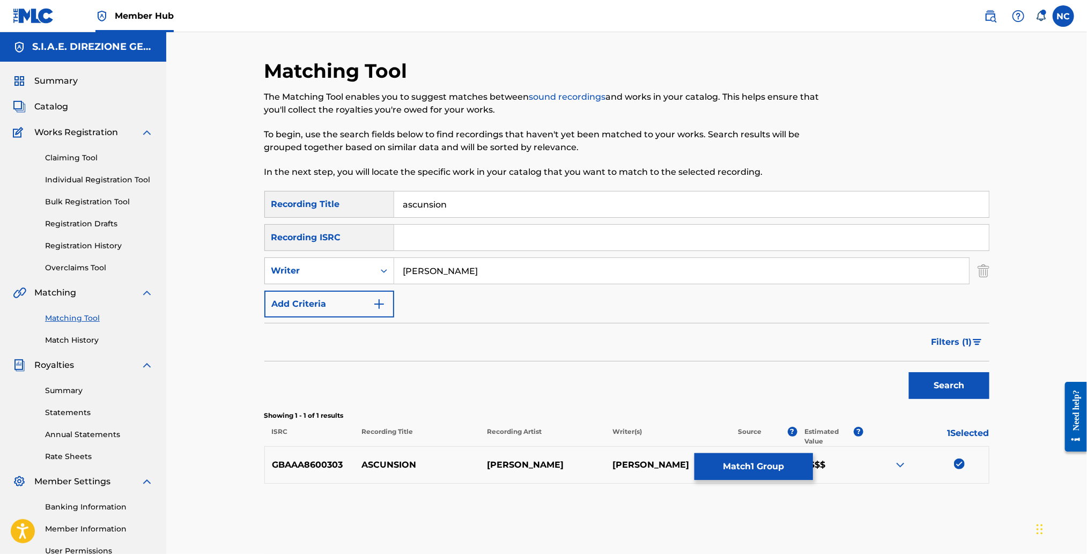
scroll to position [80, 0]
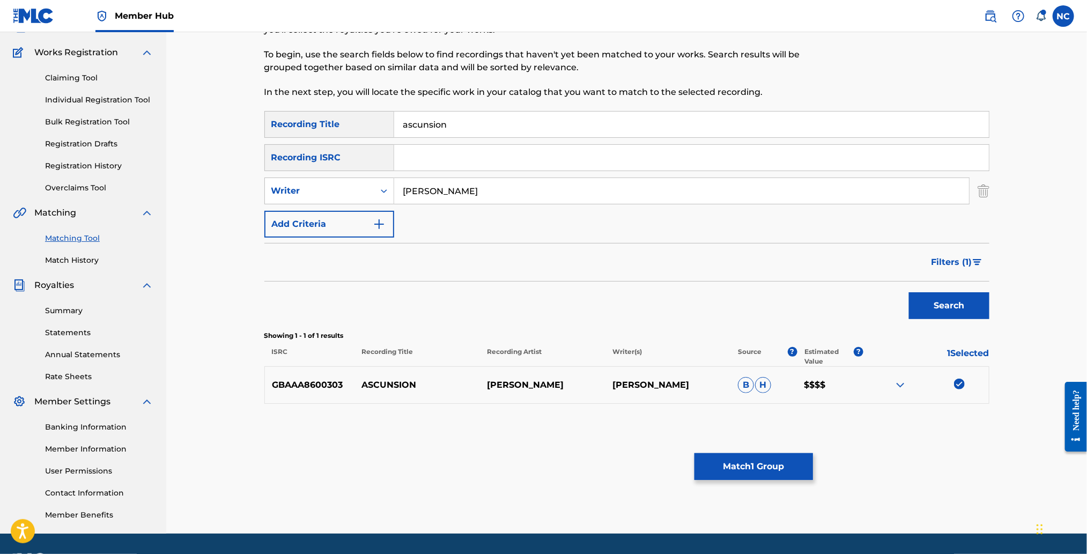
drag, startPoint x: 428, startPoint y: 190, endPoint x: 263, endPoint y: 188, distance: 165.1
click at [274, 197] on div "SearchWithCriteria12ae716b-e940-4508-bcba-417ef99aabf1 Writer [PERSON_NAME]" at bounding box center [626, 190] width 725 height 27
click at [909, 292] on button "Search" at bounding box center [949, 305] width 80 height 27
type input "morricone"
click at [964, 306] on button "Search" at bounding box center [949, 305] width 80 height 27
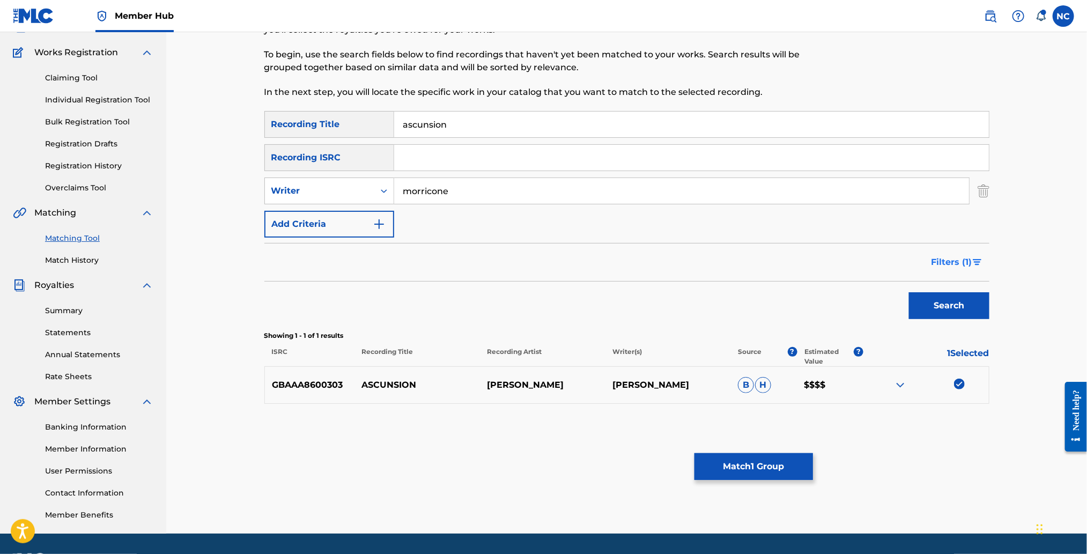
click at [969, 264] on span "Filters ( 1 )" at bounding box center [951, 262] width 41 height 13
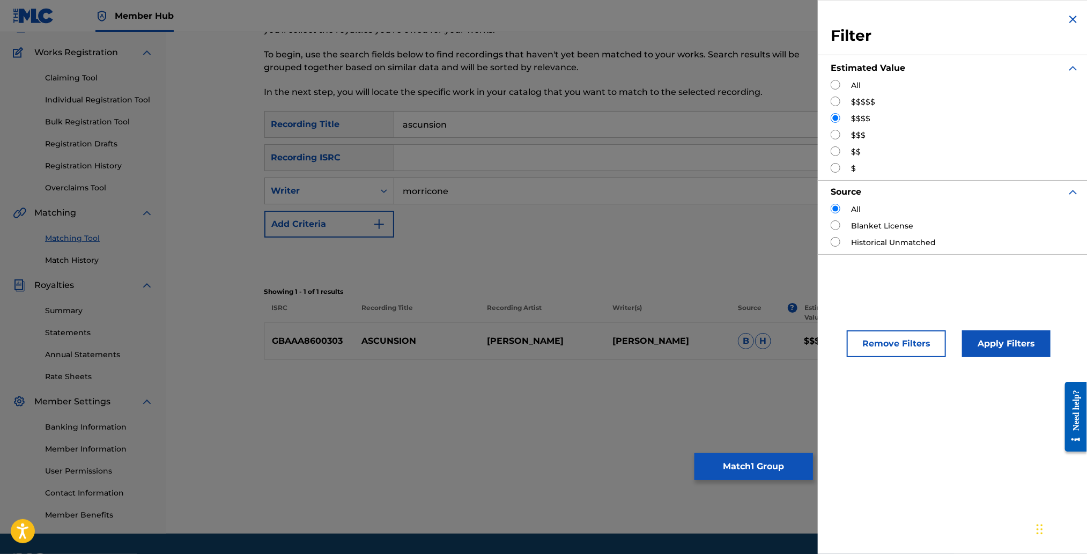
click at [636, 237] on div "Search" at bounding box center [626, 258] width 725 height 43
click at [895, 351] on button "Remove Filters" at bounding box center [895, 343] width 99 height 27
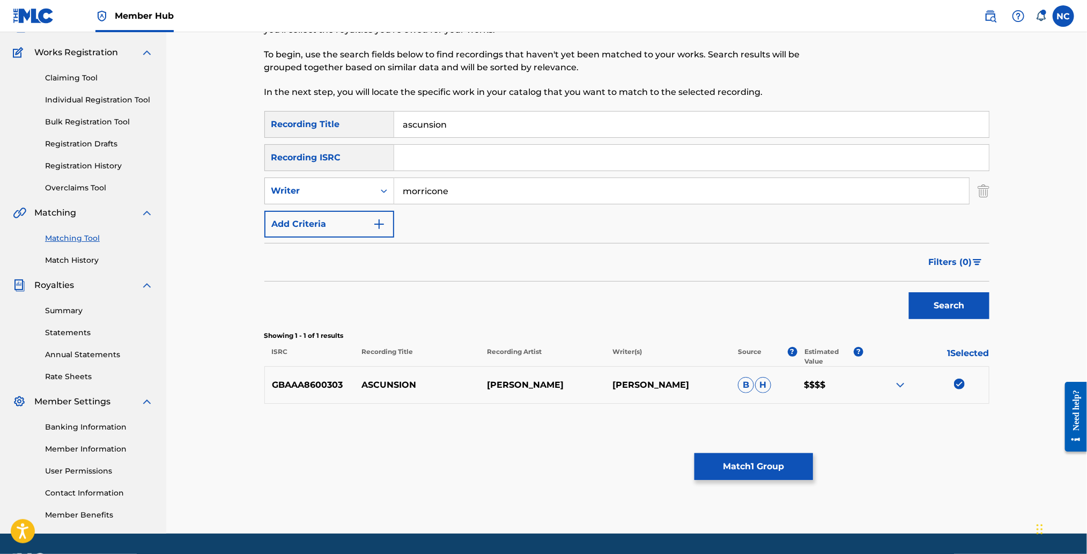
drag, startPoint x: 522, startPoint y: 126, endPoint x: 354, endPoint y: 128, distance: 167.8
click at [354, 128] on div "SearchWithCriteria7b7a08a8-a04e-4a91-9a20-8cbd1be15bb1 Recording Title ascunsion" at bounding box center [626, 124] width 725 height 27
type input "la califfa"
click at [947, 253] on button "Filters ( 0 )" at bounding box center [955, 262] width 67 height 27
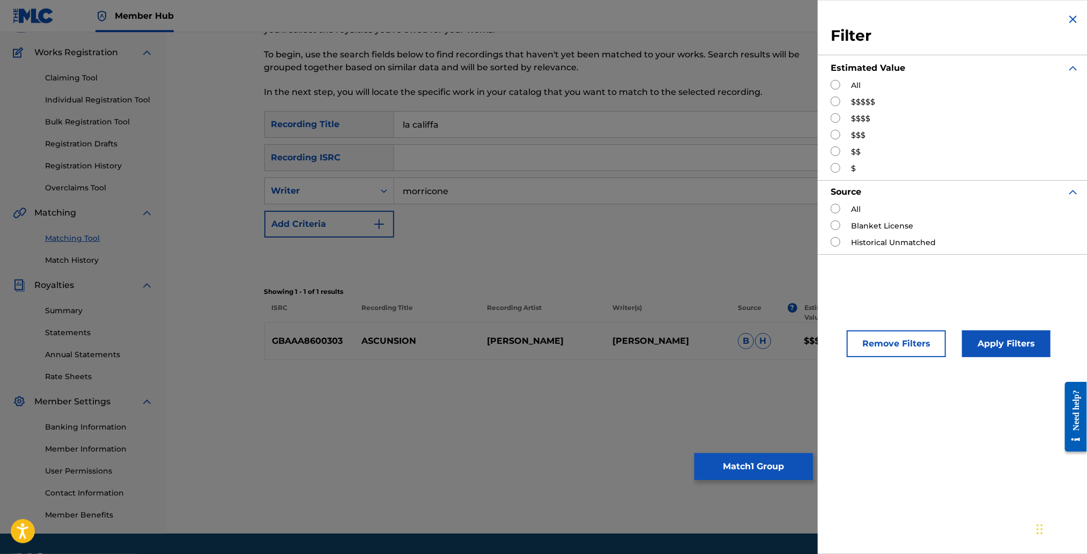
click at [836, 87] on input "Search Form" at bounding box center [835, 85] width 10 height 10
radio input "true"
click at [1007, 345] on button "Apply Filters" at bounding box center [1006, 343] width 88 height 27
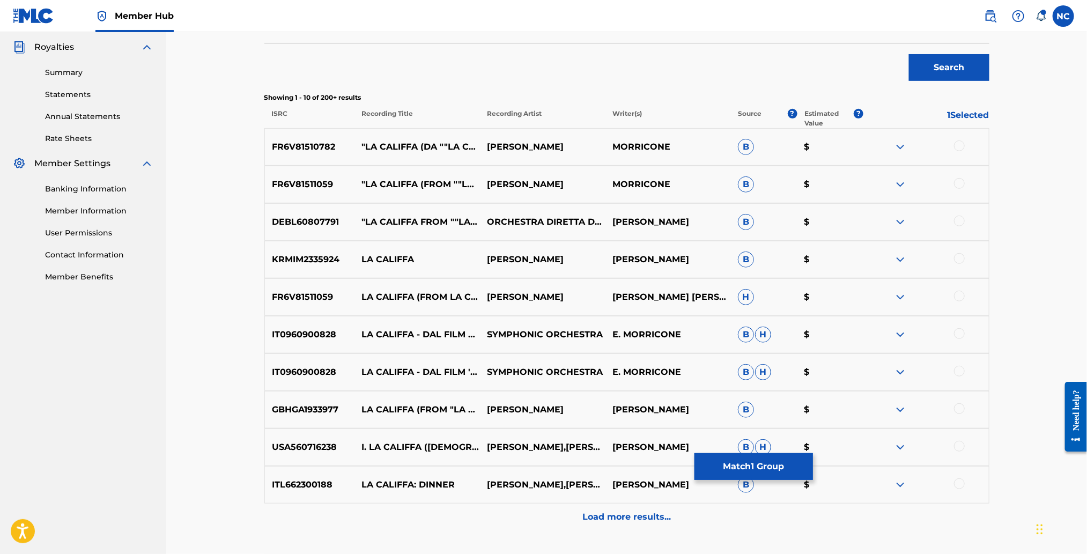
scroll to position [399, 0]
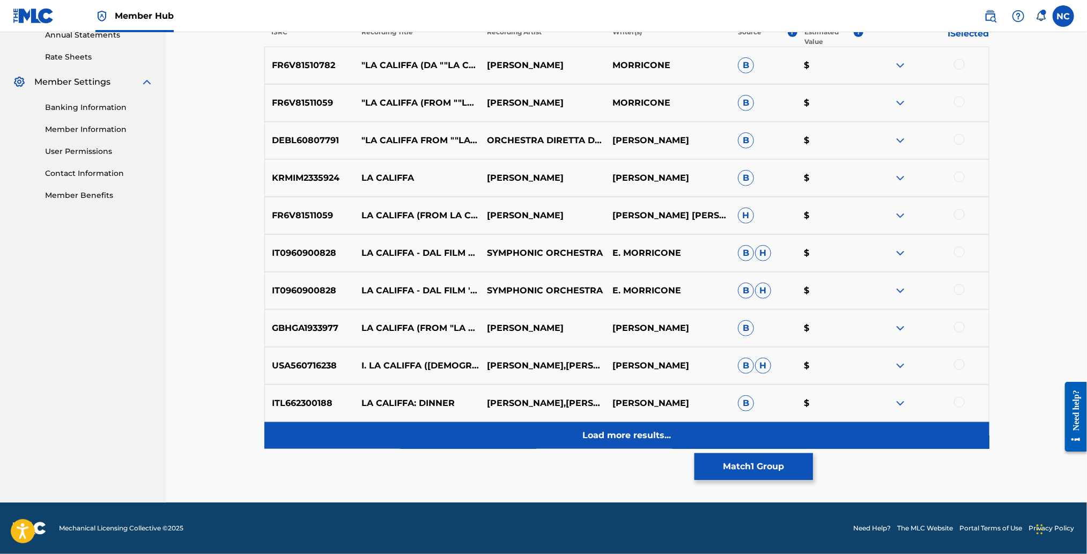
click at [641, 439] on p "Load more results..." at bounding box center [626, 435] width 88 height 13
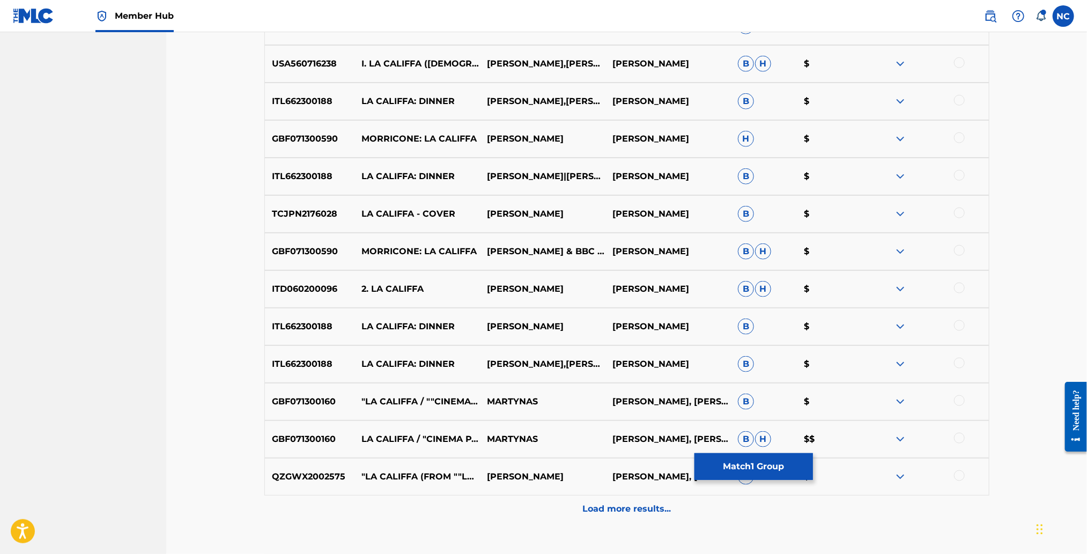
scroll to position [774, 0]
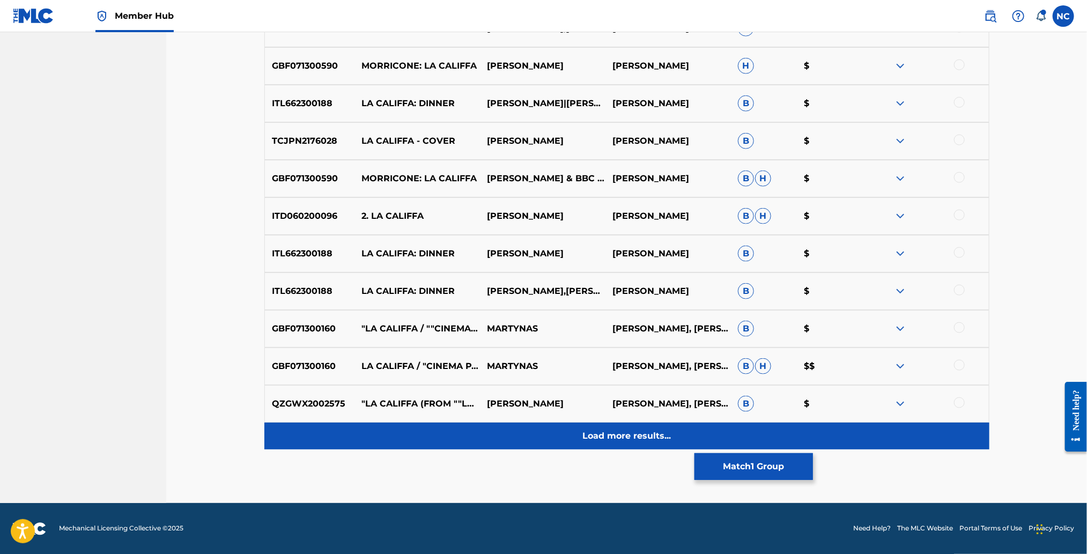
click at [594, 432] on p "Load more results..." at bounding box center [626, 435] width 88 height 13
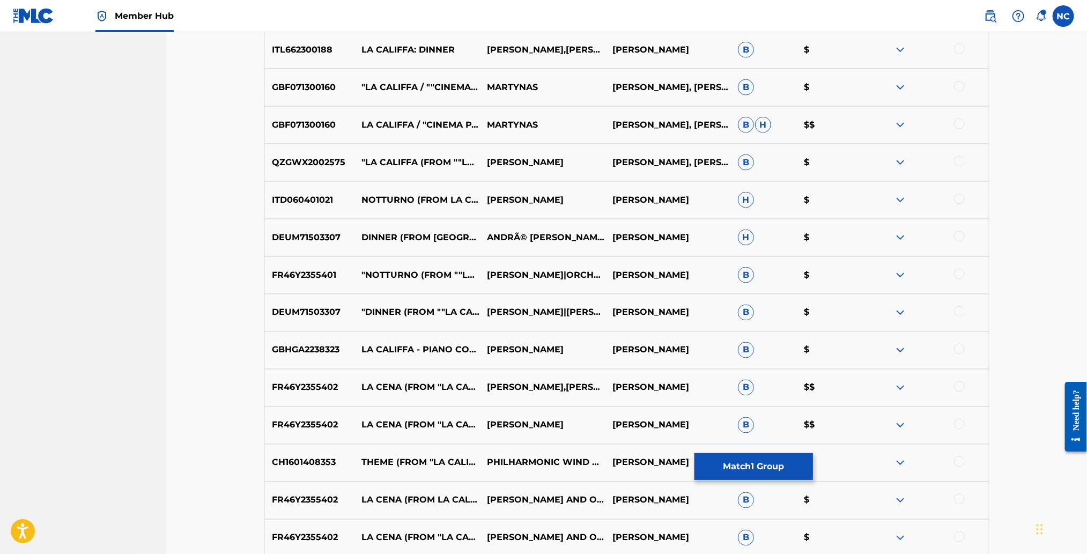
scroll to position [1149, 0]
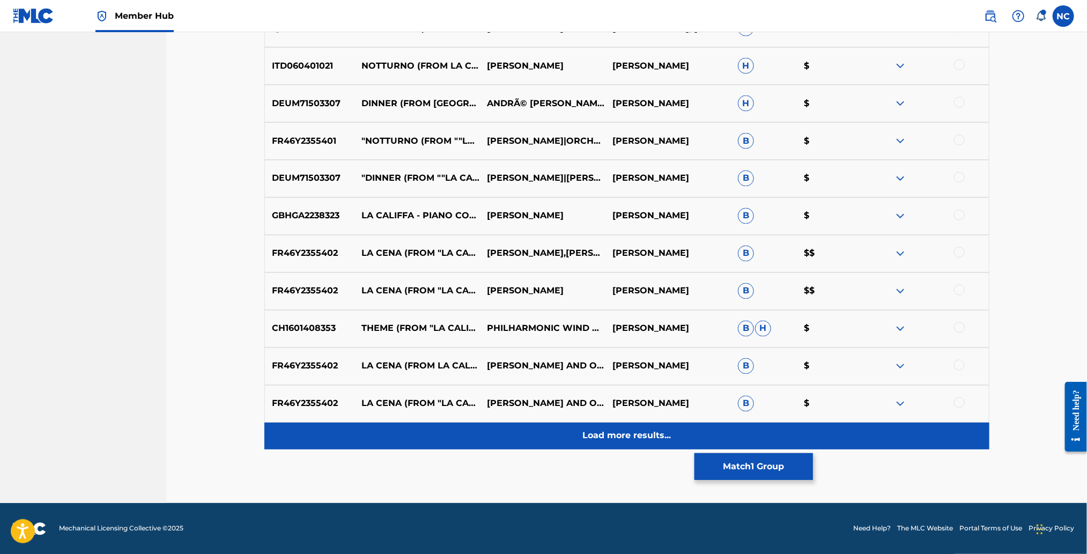
click at [619, 430] on p "Load more results..." at bounding box center [626, 435] width 88 height 13
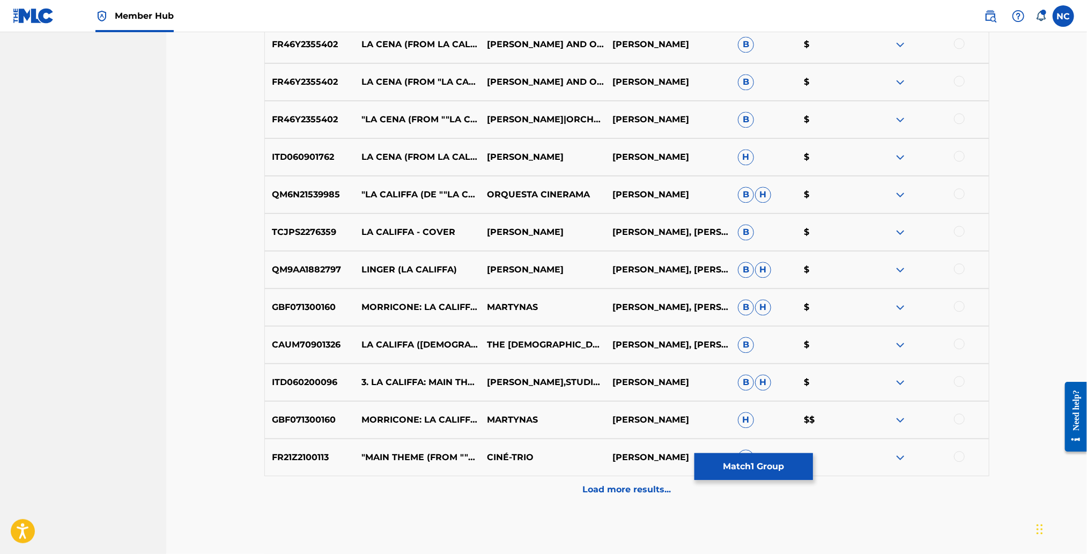
scroll to position [1525, 0]
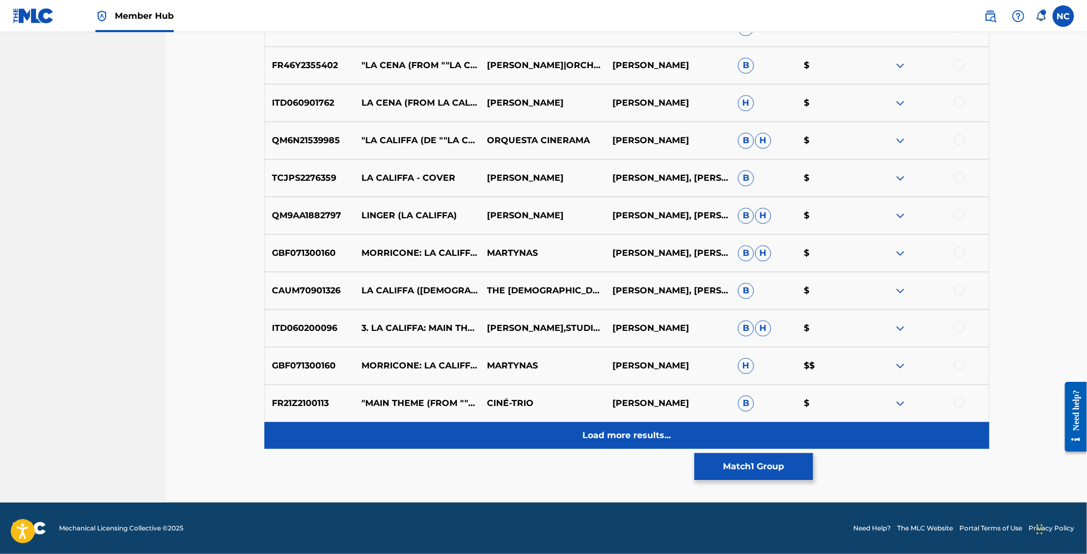
click at [608, 430] on p "Load more results..." at bounding box center [626, 435] width 88 height 13
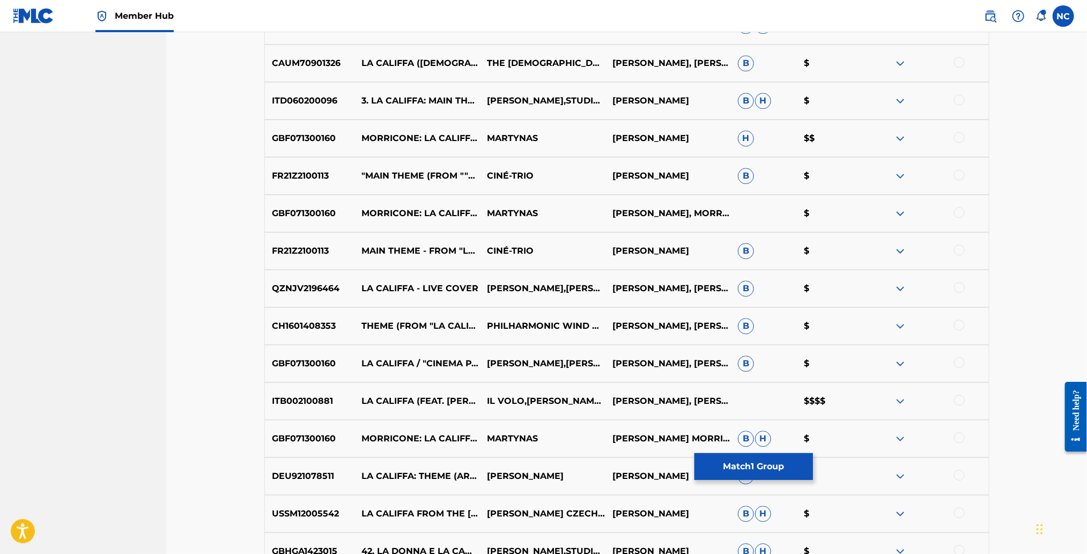
scroll to position [1847, 0]
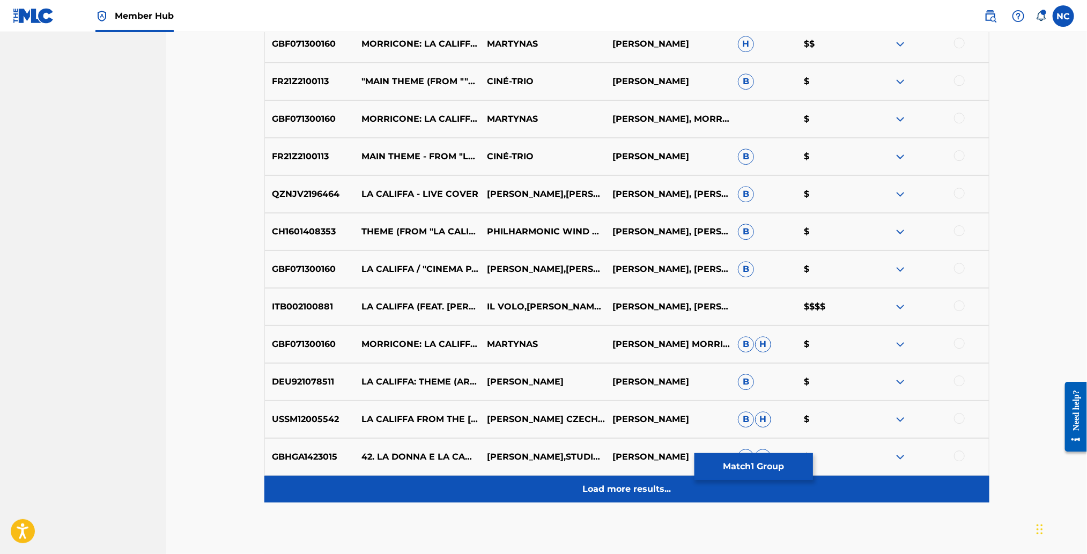
click at [642, 478] on div "Load more results..." at bounding box center [626, 489] width 725 height 27
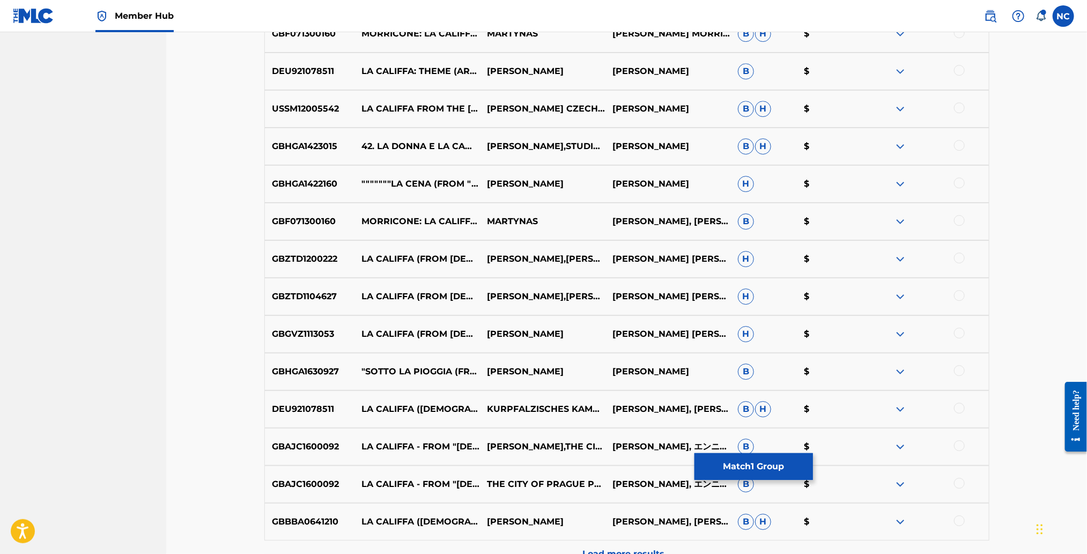
scroll to position [2275, 0]
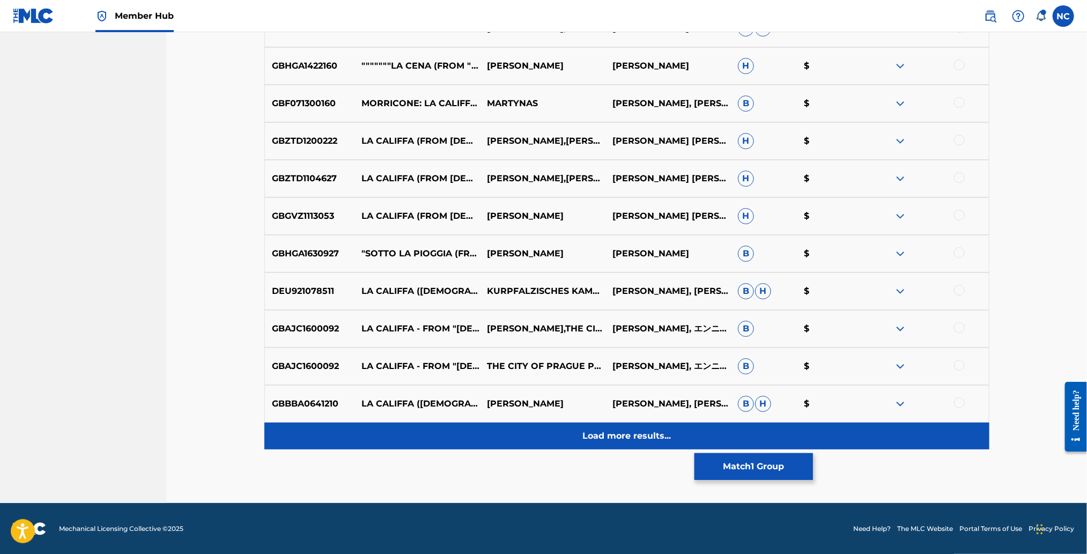
click at [642, 432] on p "Load more results..." at bounding box center [626, 435] width 88 height 13
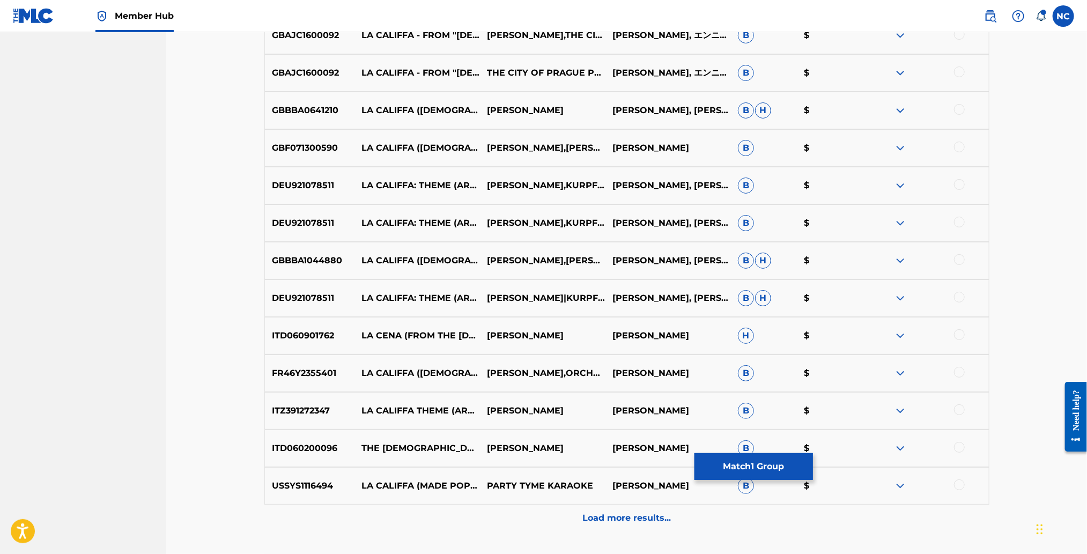
scroll to position [2650, 0]
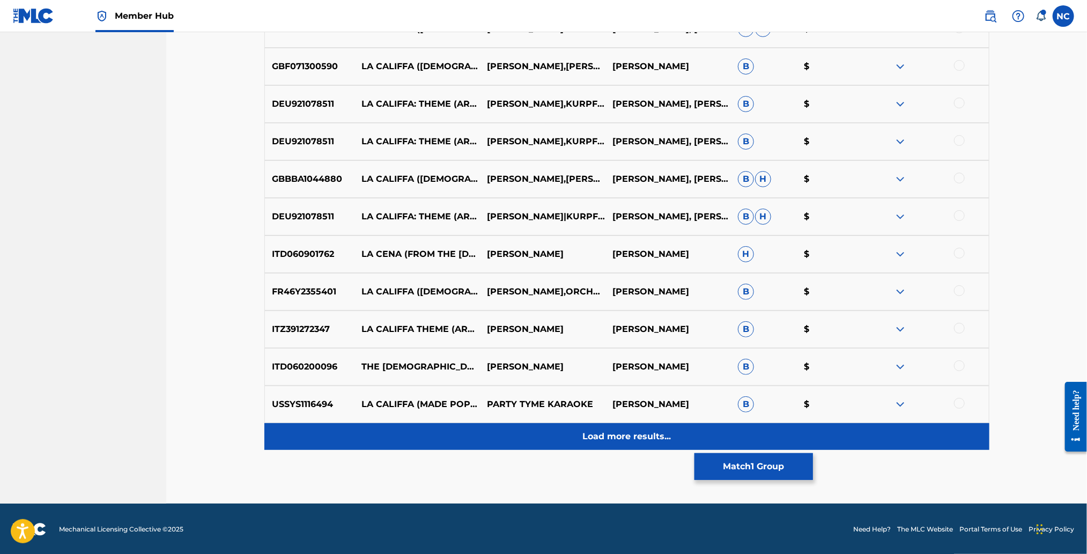
click at [642, 436] on p "Load more results..." at bounding box center [626, 436] width 88 height 13
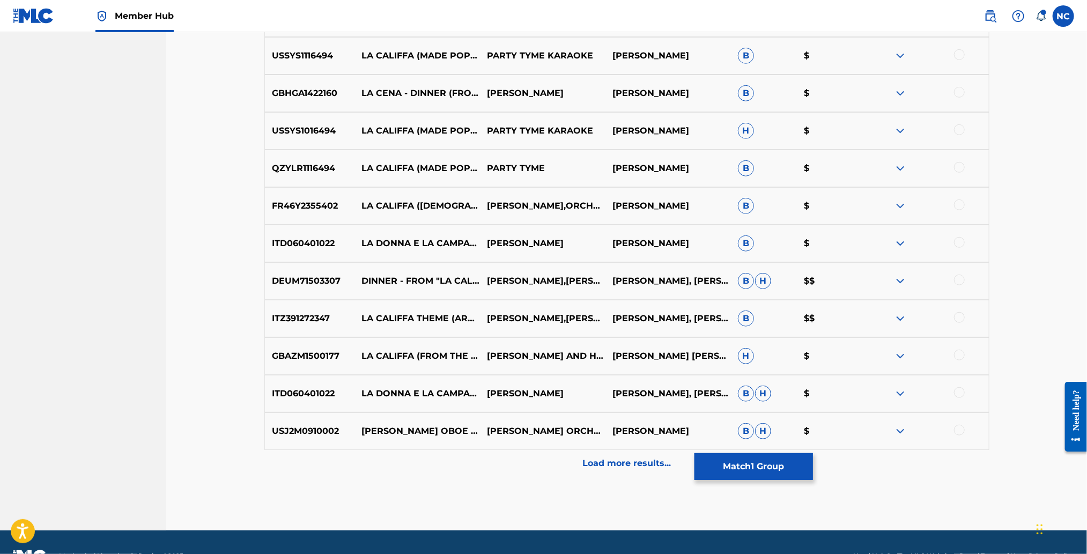
scroll to position [3026, 0]
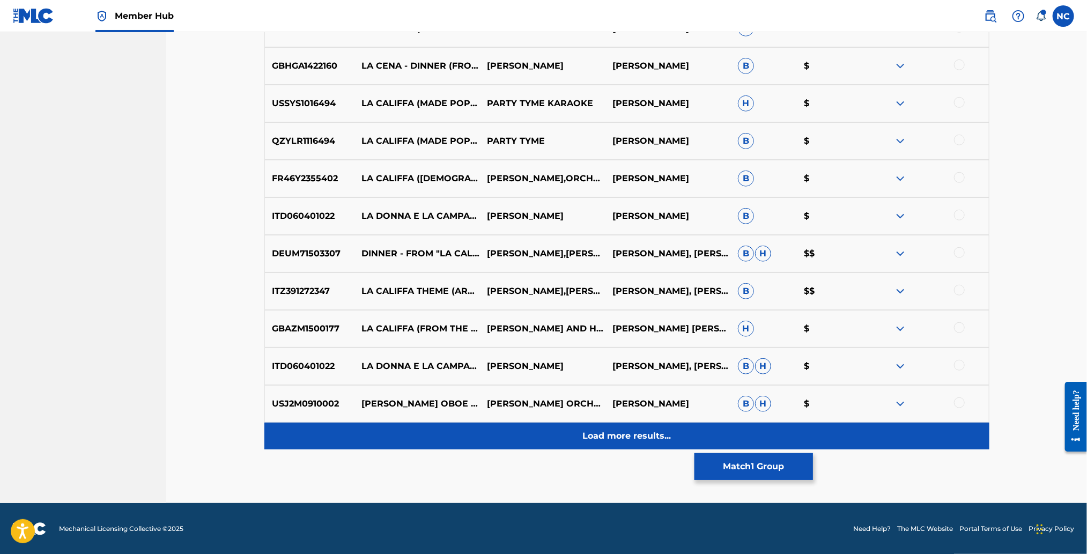
click at [637, 440] on p "Load more results..." at bounding box center [626, 435] width 88 height 13
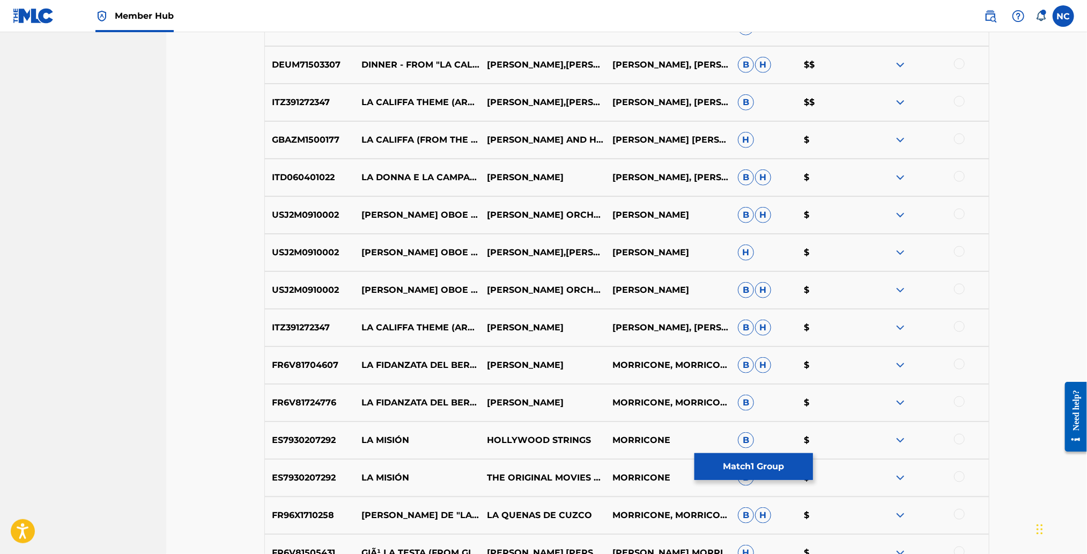
scroll to position [3347, 0]
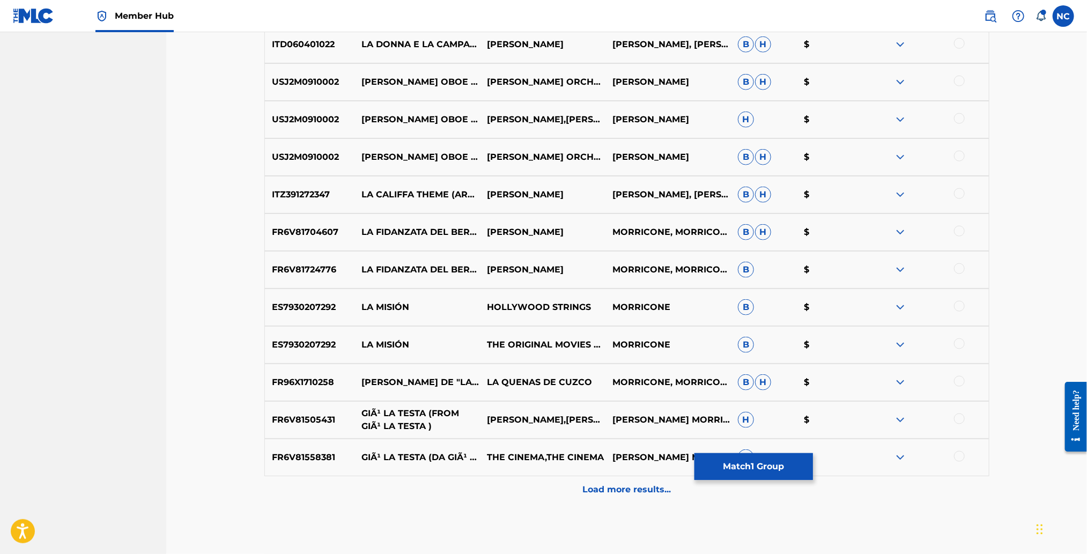
drag, startPoint x: 421, startPoint y: 412, endPoint x: 421, endPoint y: 419, distance: 7.5
click at [421, 417] on p "GIÃ¹ LA TESTA (FROM GIÃ¹ LA TESTA )" at bounding box center [416, 420] width 125 height 26
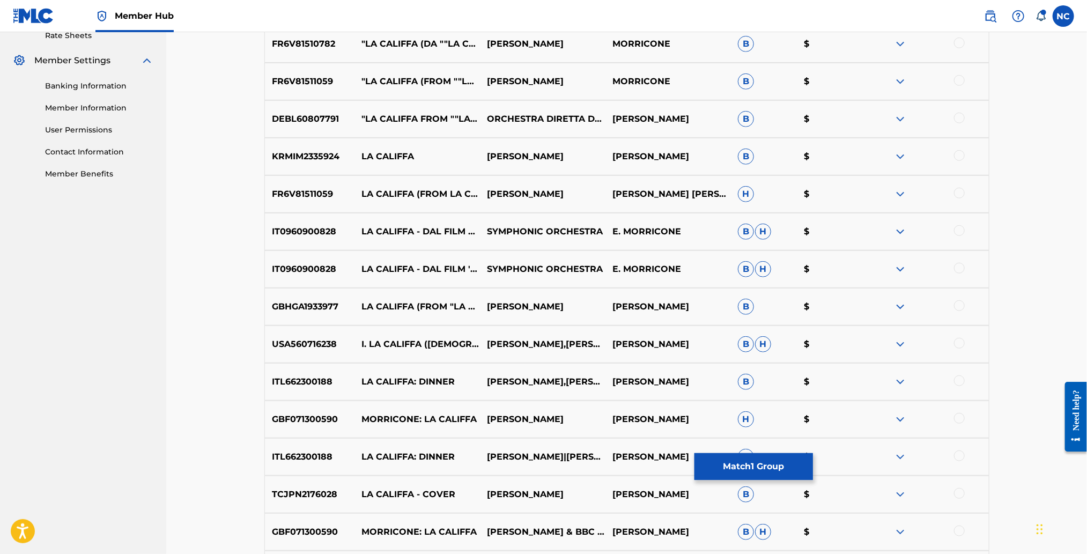
scroll to position [131, 0]
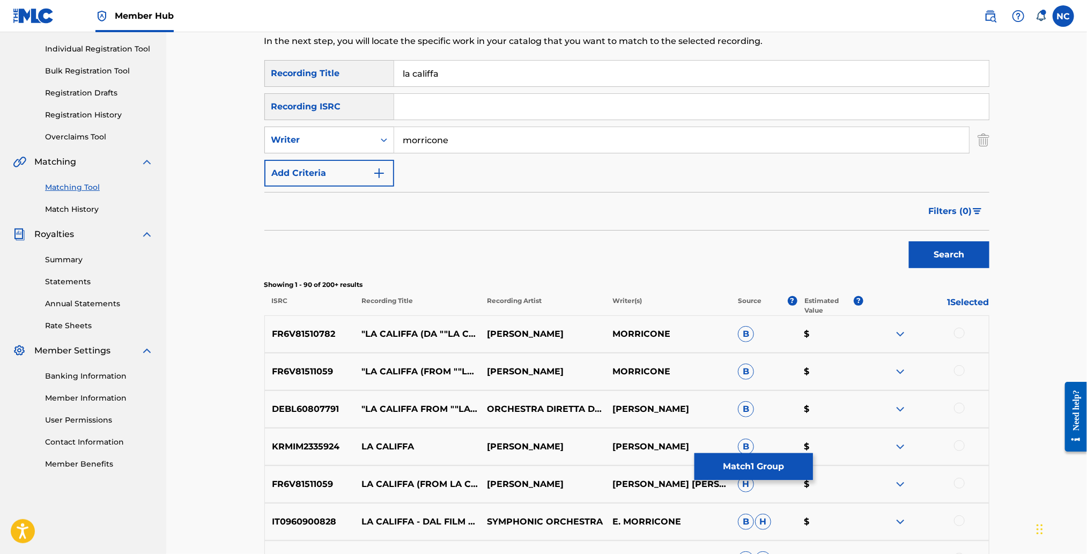
drag, startPoint x: 958, startPoint y: 330, endPoint x: 957, endPoint y: 346, distance: 16.1
click at [958, 330] on div at bounding box center [959, 333] width 11 height 11
click at [957, 357] on div "FR6V81511059 "LA CALIFFA (FROM ""LA CALIFFA"")" [PERSON_NAME] MORRICONE B $" at bounding box center [626, 372] width 725 height 38
click at [960, 373] on div at bounding box center [959, 370] width 11 height 11
click at [957, 403] on div at bounding box center [959, 408] width 11 height 11
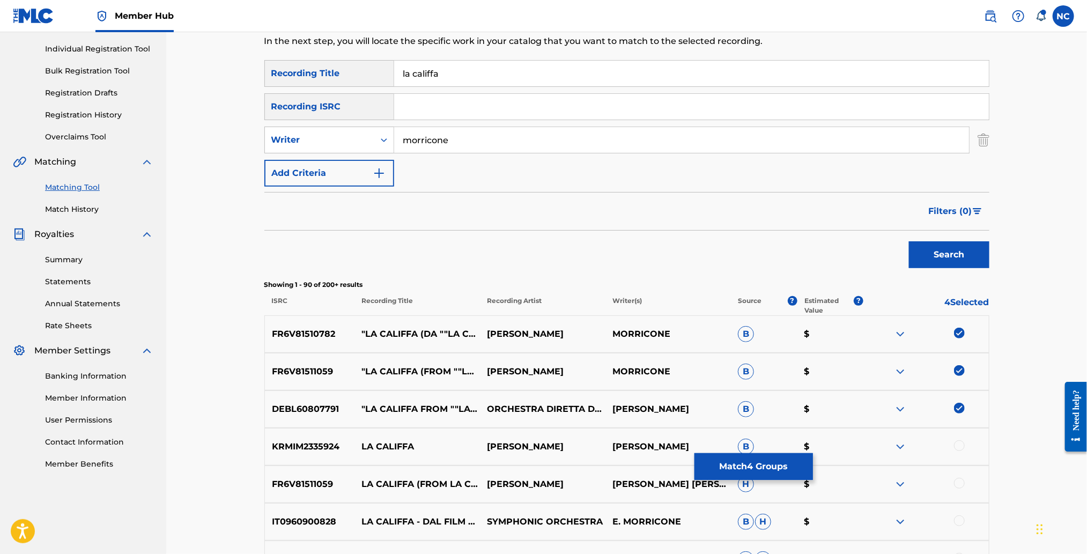
click at [962, 440] on div at bounding box center [925, 446] width 125 height 13
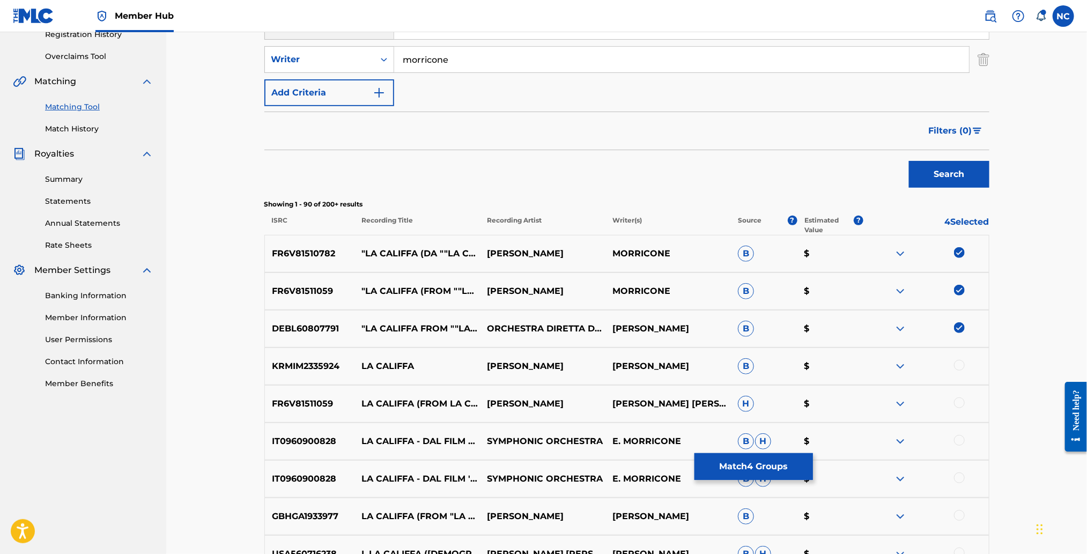
click at [958, 366] on div at bounding box center [959, 365] width 11 height 11
click at [958, 401] on div at bounding box center [959, 402] width 11 height 11
click at [960, 435] on div at bounding box center [959, 440] width 11 height 11
drag, startPoint x: 958, startPoint y: 472, endPoint x: 956, endPoint y: 478, distance: 6.1
click at [958, 472] on div at bounding box center [959, 477] width 11 height 11
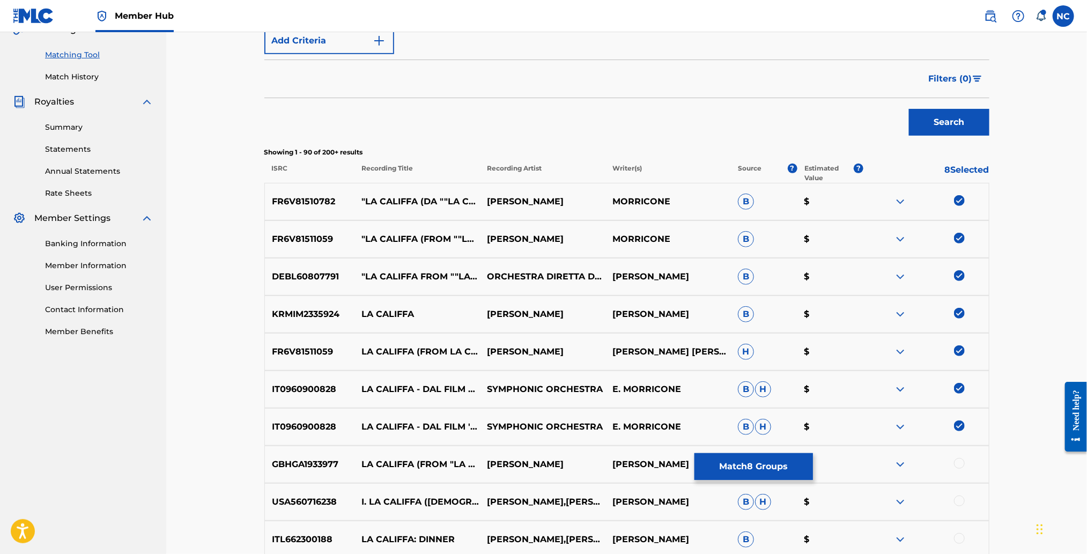
scroll to position [292, 0]
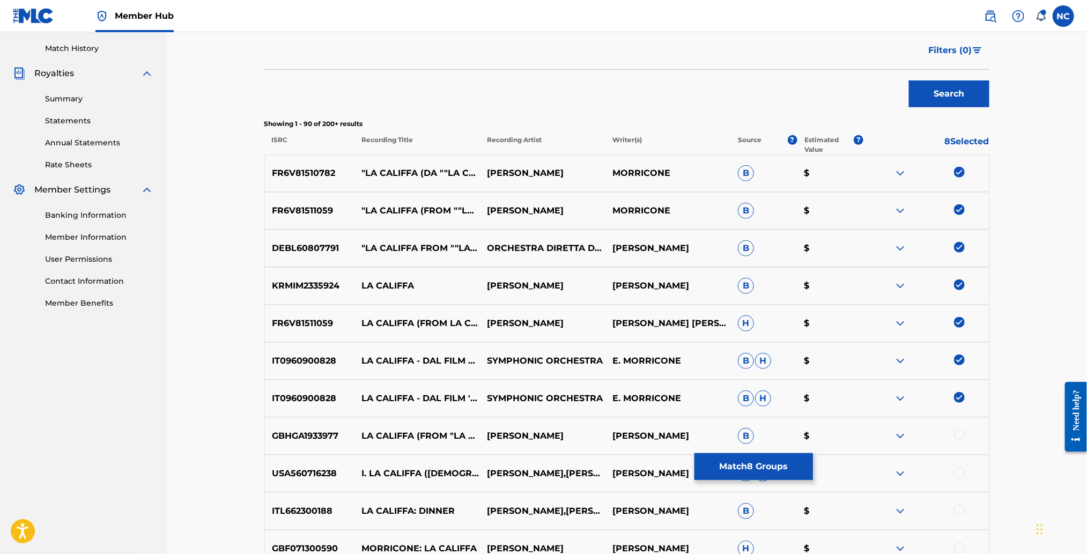
click at [961, 435] on div at bounding box center [959, 434] width 11 height 11
click at [957, 471] on div at bounding box center [959, 472] width 11 height 11
click at [960, 506] on div at bounding box center [959, 509] width 11 height 11
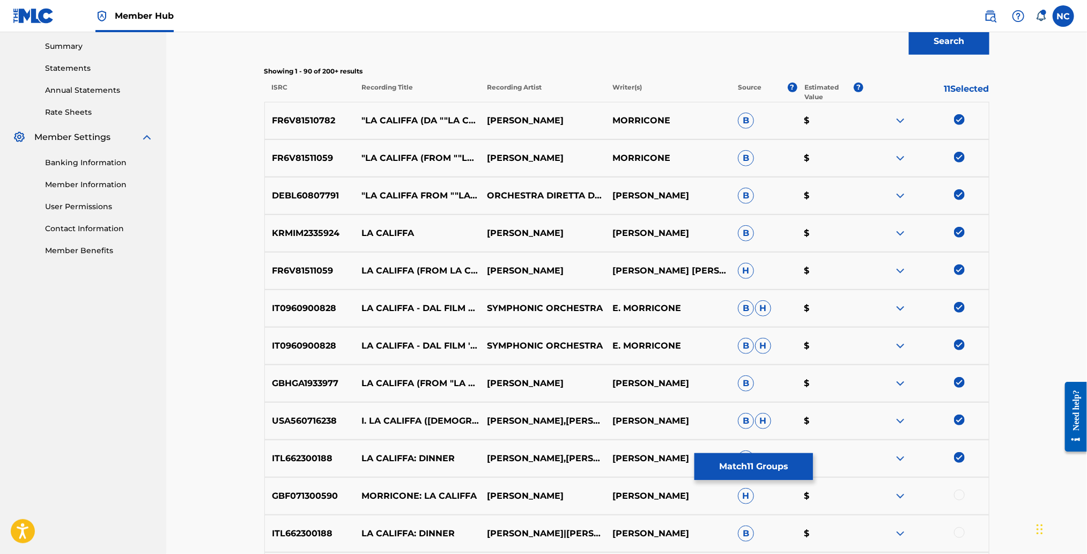
scroll to position [372, 0]
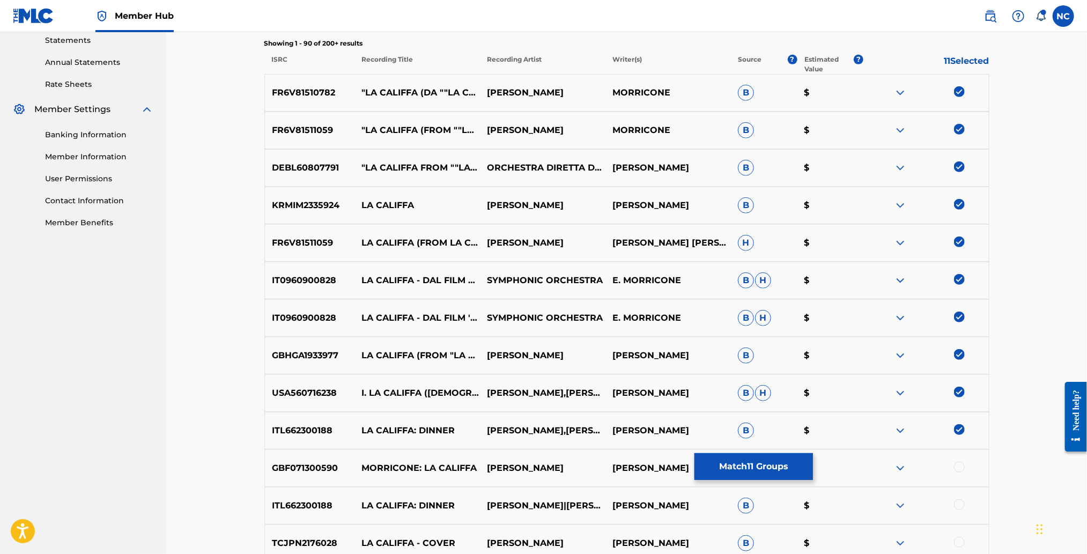
click at [958, 465] on div at bounding box center [959, 467] width 11 height 11
click at [959, 505] on div at bounding box center [959, 504] width 11 height 11
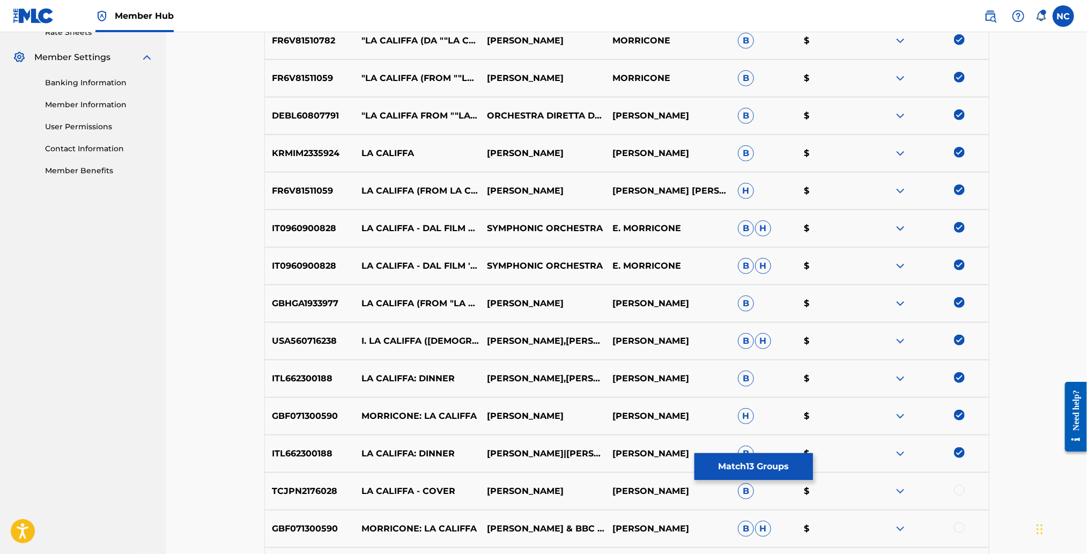
scroll to position [452, 0]
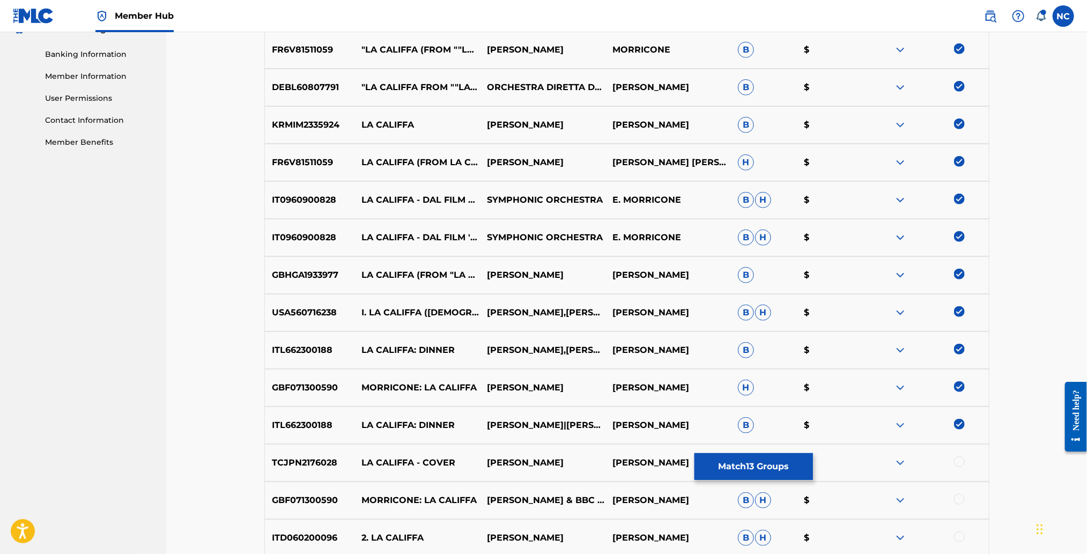
click at [960, 461] on div at bounding box center [959, 461] width 11 height 11
click at [961, 499] on div at bounding box center [959, 499] width 11 height 11
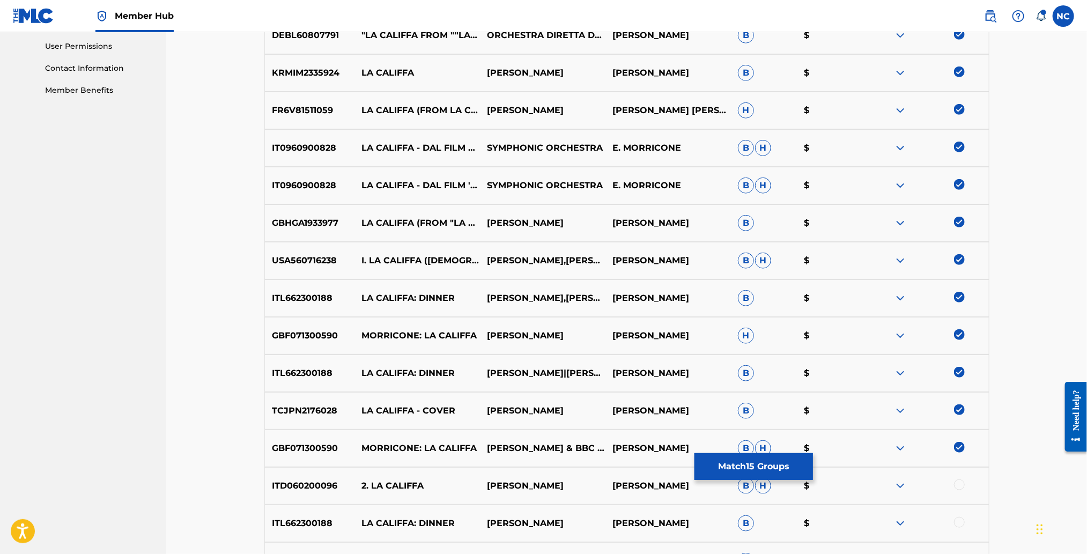
scroll to position [533, 0]
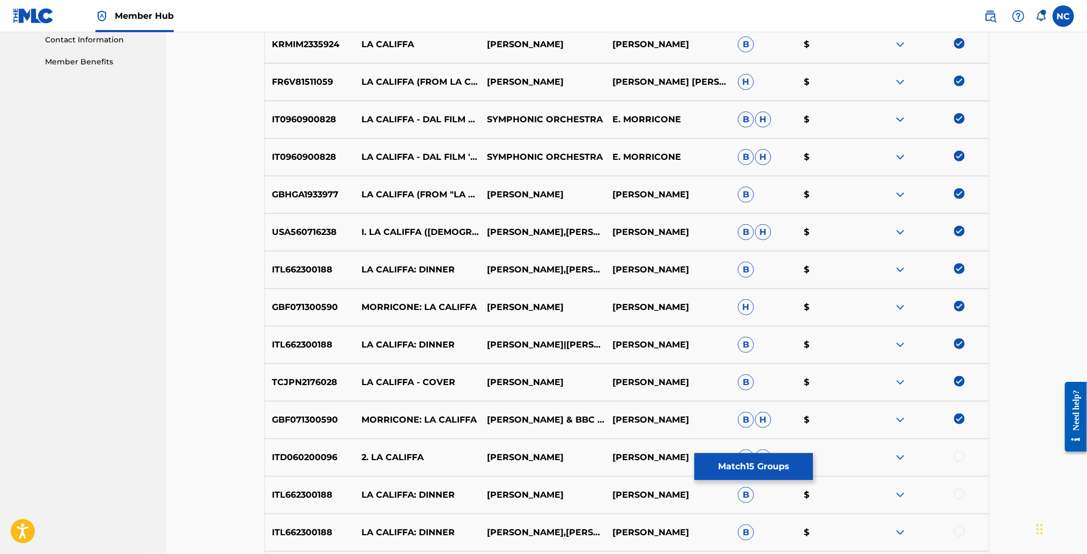
click at [961, 460] on div at bounding box center [959, 456] width 11 height 11
click at [961, 486] on div "ITL662300188 LA CALIFFA: DINNER [PERSON_NAME] [PERSON_NAME] B $" at bounding box center [626, 495] width 725 height 38
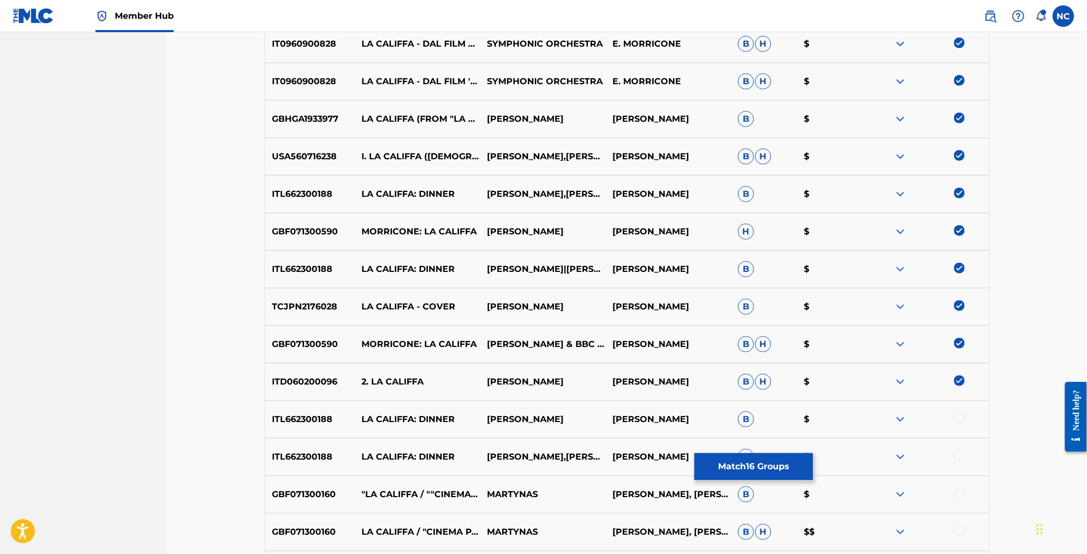
scroll to position [694, 0]
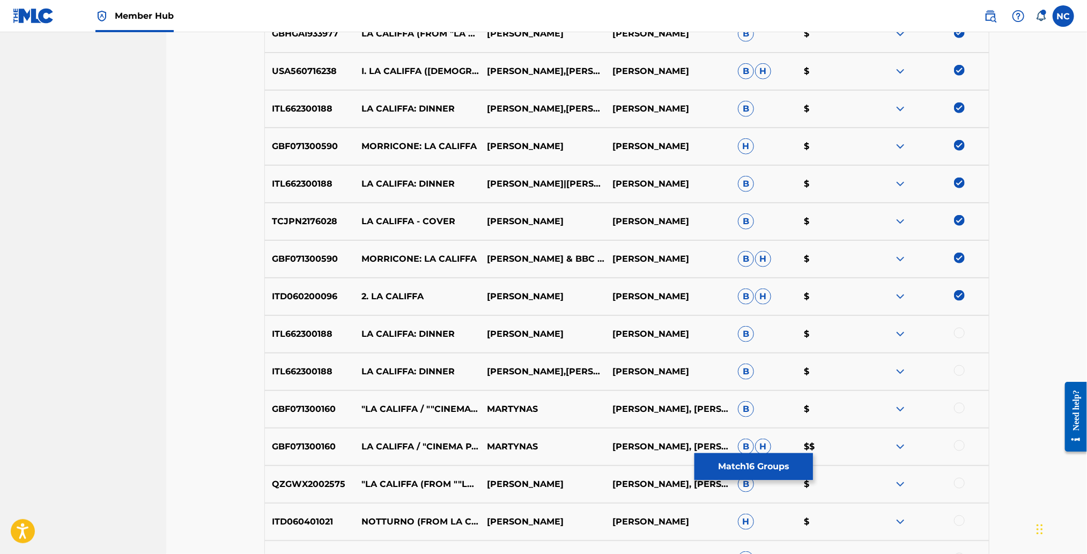
drag, startPoint x: 960, startPoint y: 375, endPoint x: 960, endPoint y: 363, distance: 11.8
click at [960, 363] on div "ITL662300188 LA CALIFFA: DINNER [PERSON_NAME],[PERSON_NAME] [PERSON_NAME] B $" at bounding box center [626, 372] width 725 height 38
click at [960, 333] on div at bounding box center [959, 333] width 11 height 11
click at [959, 369] on div at bounding box center [959, 370] width 11 height 11
click at [959, 406] on div at bounding box center [959, 408] width 11 height 11
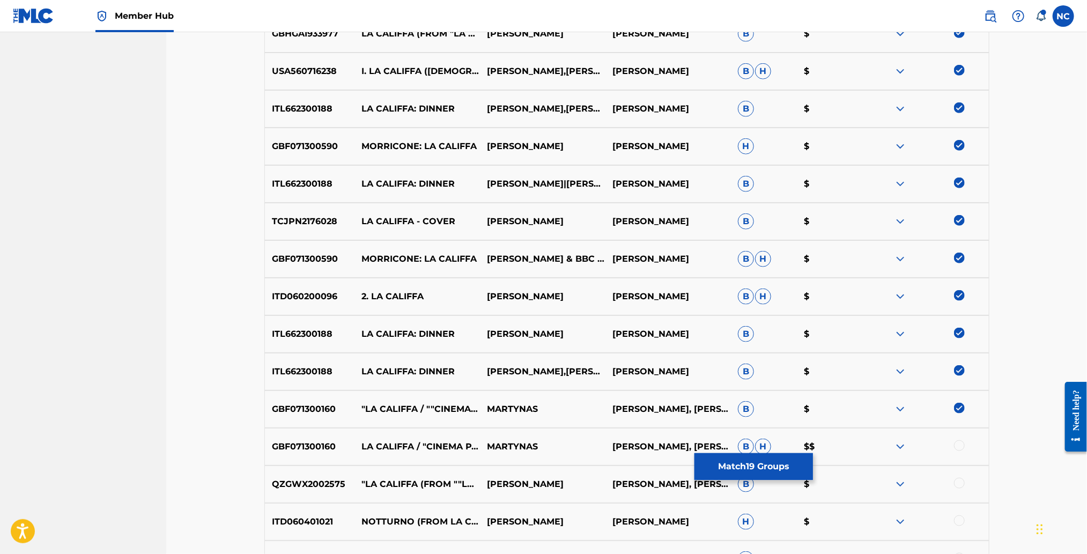
click at [959, 443] on div at bounding box center [959, 445] width 11 height 11
click at [961, 479] on div at bounding box center [959, 483] width 11 height 11
click at [960, 521] on div at bounding box center [959, 520] width 11 height 11
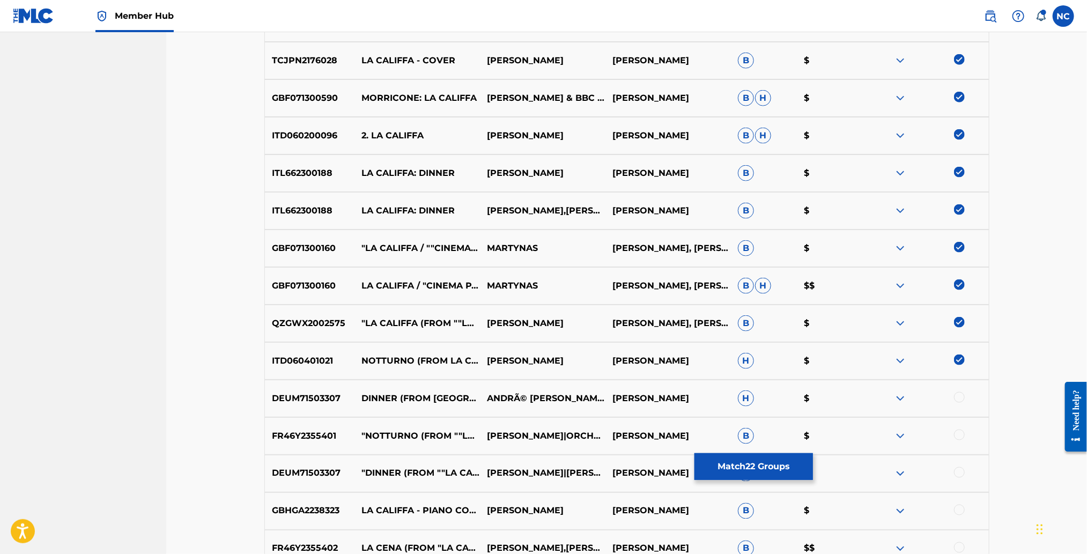
click at [956, 397] on div at bounding box center [959, 397] width 11 height 11
click at [957, 438] on div at bounding box center [959, 434] width 11 height 11
click at [960, 469] on div at bounding box center [959, 472] width 11 height 11
click at [960, 509] on div at bounding box center [959, 509] width 11 height 11
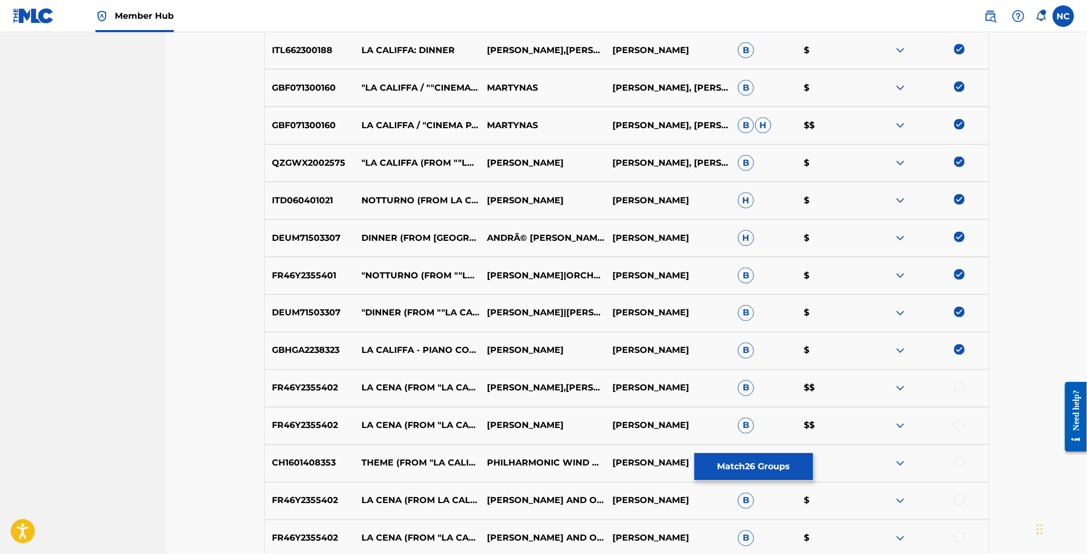
scroll to position [1015, 0]
click at [957, 390] on div at bounding box center [959, 386] width 11 height 11
click at [960, 431] on div at bounding box center [925, 425] width 125 height 13
click at [959, 425] on div at bounding box center [959, 424] width 11 height 11
click at [962, 457] on div at bounding box center [959, 461] width 11 height 11
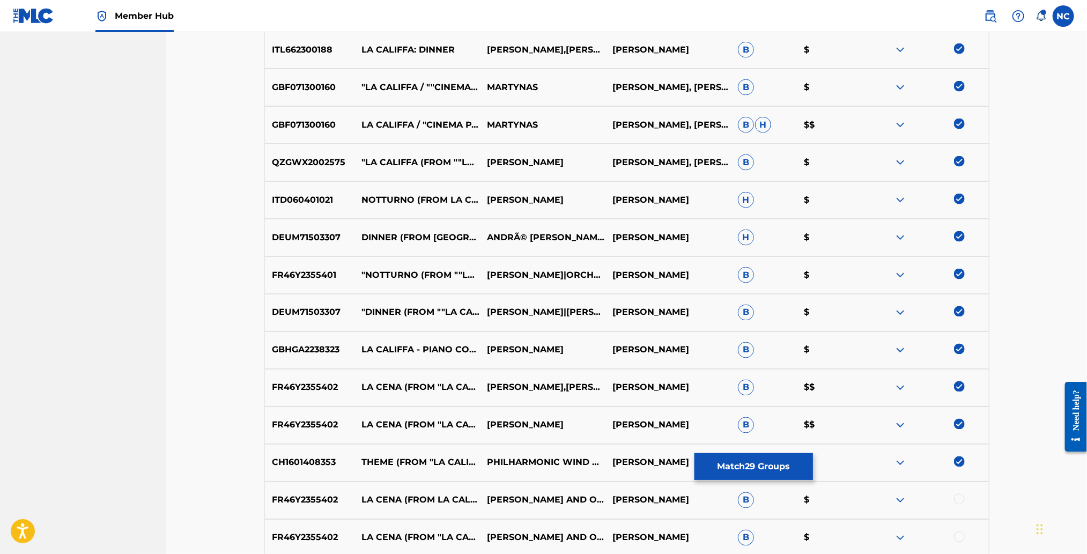
click at [957, 500] on div at bounding box center [959, 499] width 11 height 11
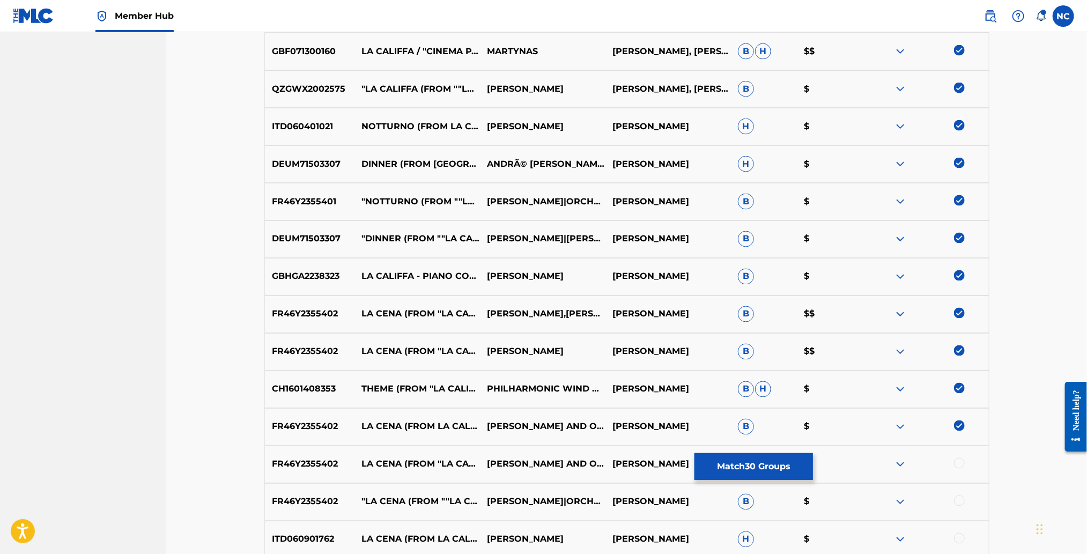
scroll to position [1176, 0]
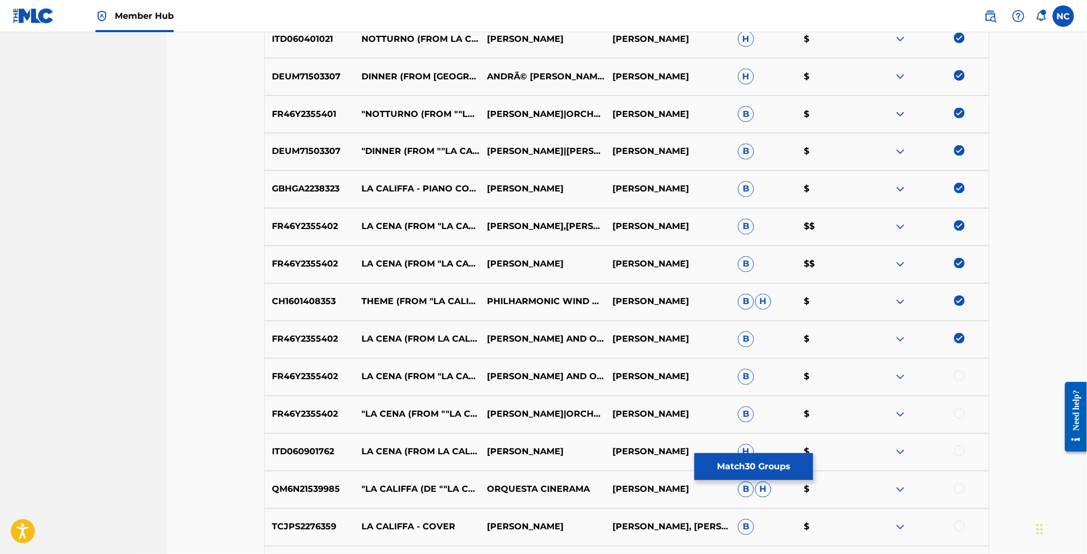
click at [958, 377] on div at bounding box center [959, 375] width 11 height 11
click at [957, 413] on div at bounding box center [959, 413] width 11 height 11
click at [958, 457] on div at bounding box center [925, 451] width 125 height 13
click at [959, 487] on div at bounding box center [959, 488] width 11 height 11
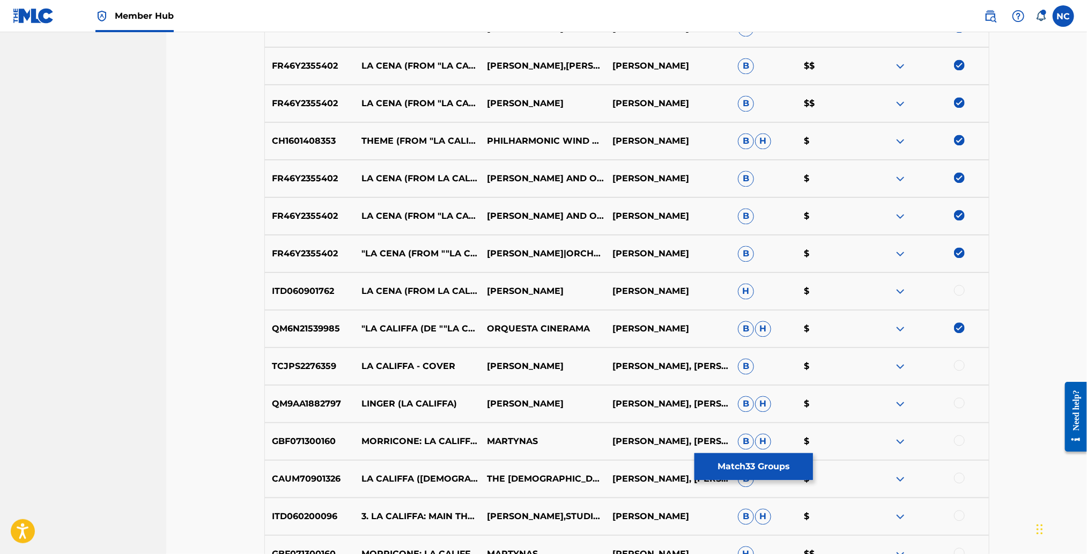
click at [961, 292] on div at bounding box center [959, 290] width 11 height 11
click at [958, 365] on div at bounding box center [959, 365] width 11 height 11
click at [961, 403] on div at bounding box center [959, 402] width 11 height 11
click at [963, 435] on div at bounding box center [959, 440] width 11 height 11
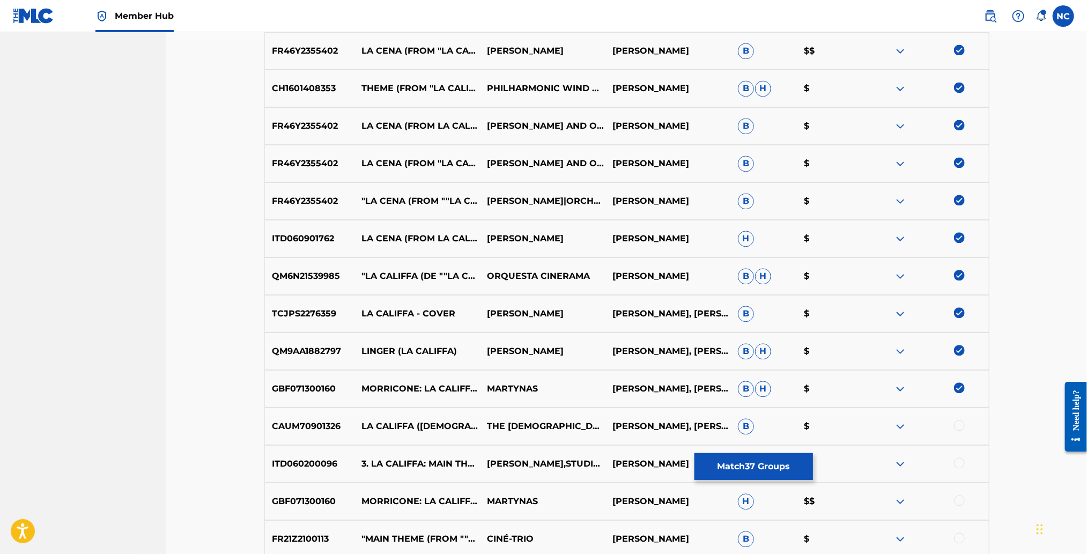
scroll to position [1417, 0]
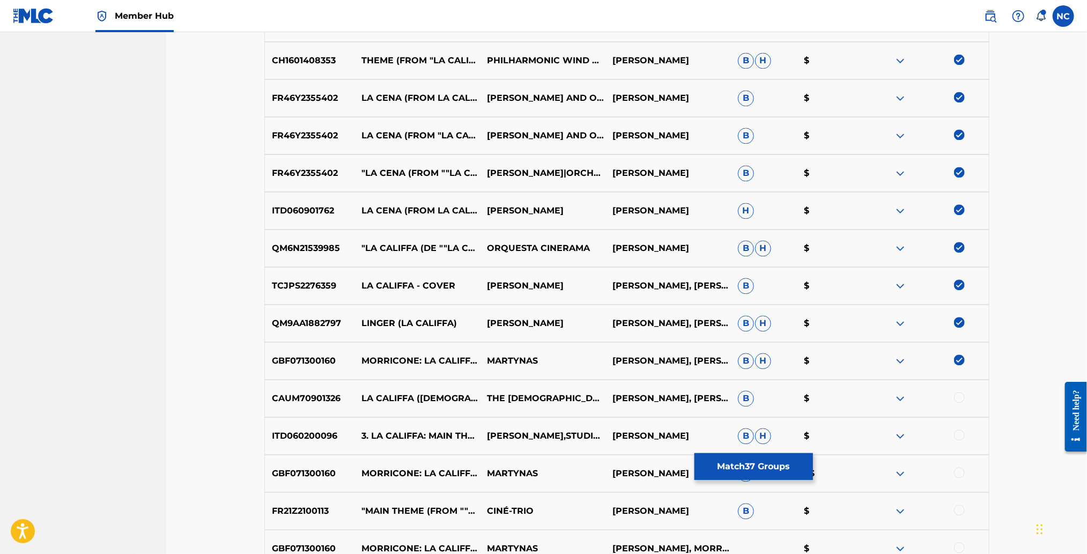
click at [961, 400] on div at bounding box center [959, 397] width 11 height 11
click at [959, 434] on div at bounding box center [959, 434] width 11 height 11
click at [960, 471] on div at bounding box center [959, 472] width 11 height 11
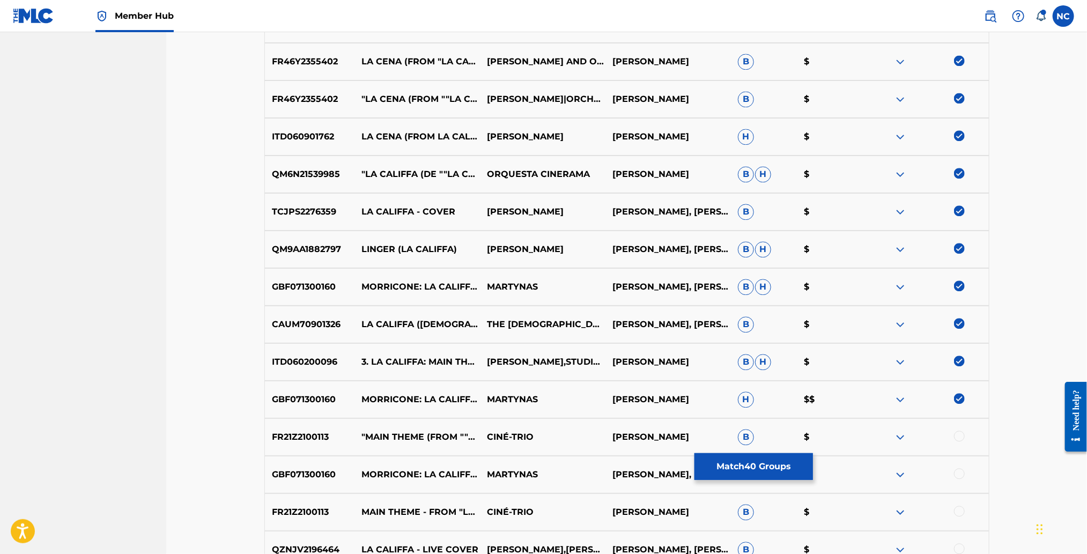
scroll to position [1578, 0]
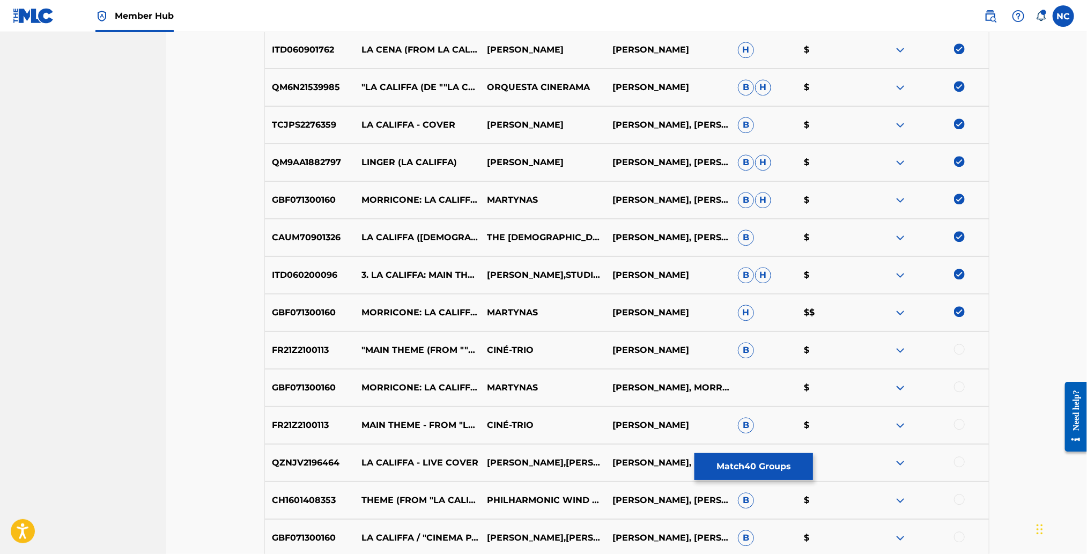
click at [949, 344] on div at bounding box center [925, 350] width 125 height 13
click at [956, 348] on div at bounding box center [959, 349] width 11 height 11
click at [958, 390] on div at bounding box center [959, 386] width 11 height 11
click at [963, 426] on div at bounding box center [959, 424] width 11 height 11
click at [958, 464] on div at bounding box center [959, 461] width 11 height 11
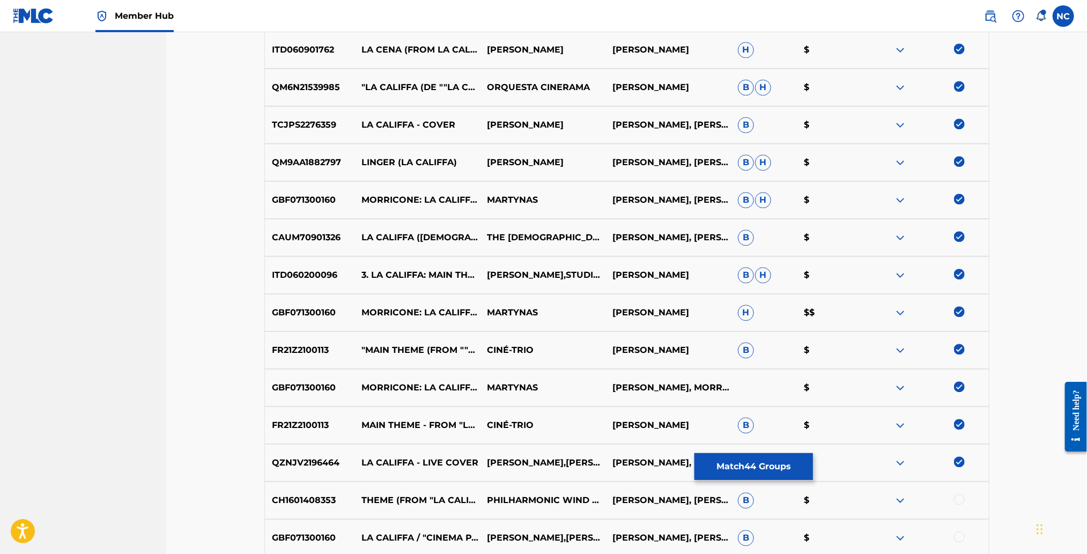
click at [957, 503] on div at bounding box center [925, 500] width 125 height 13
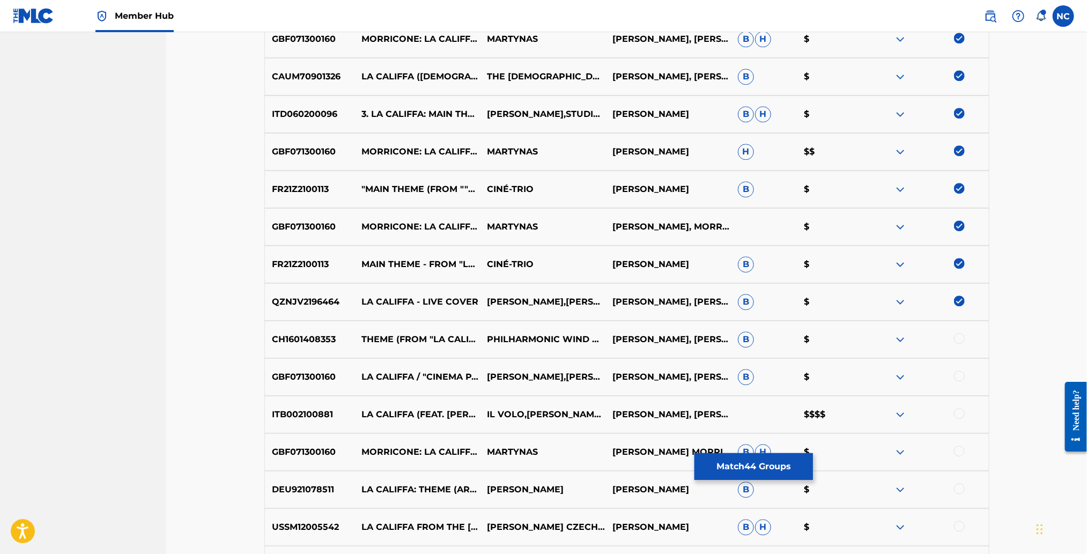
click at [963, 374] on div at bounding box center [959, 375] width 11 height 11
click at [963, 336] on div at bounding box center [959, 338] width 11 height 11
click at [961, 412] on div at bounding box center [959, 413] width 11 height 11
click at [957, 453] on div at bounding box center [959, 450] width 11 height 11
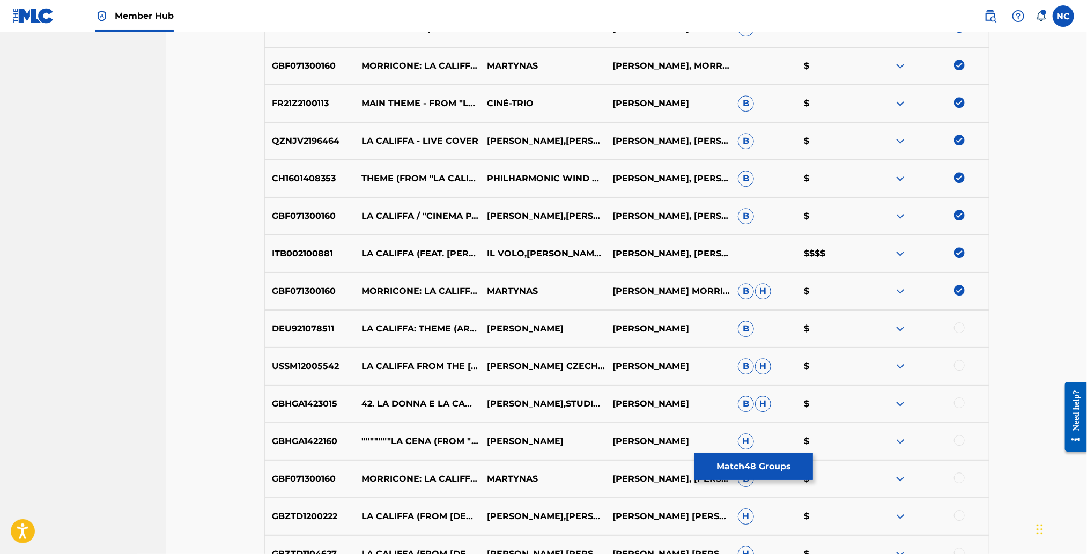
click at [961, 328] on div at bounding box center [959, 327] width 11 height 11
click at [958, 365] on div at bounding box center [959, 365] width 11 height 11
click at [961, 397] on div at bounding box center [959, 402] width 11 height 11
click at [963, 440] on div at bounding box center [959, 440] width 11 height 11
click at [960, 474] on div at bounding box center [959, 477] width 11 height 11
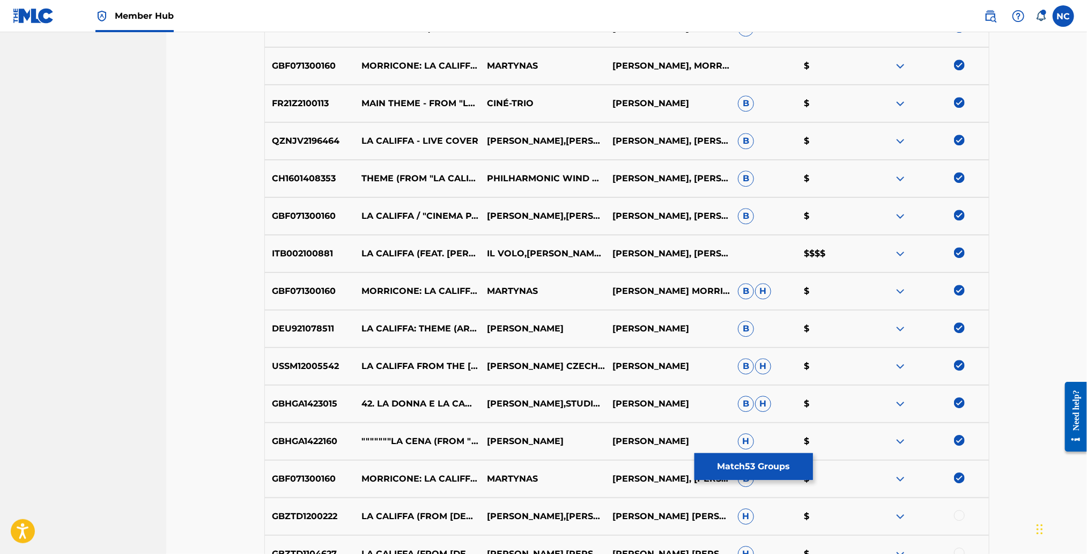
click at [960, 510] on div at bounding box center [959, 515] width 11 height 11
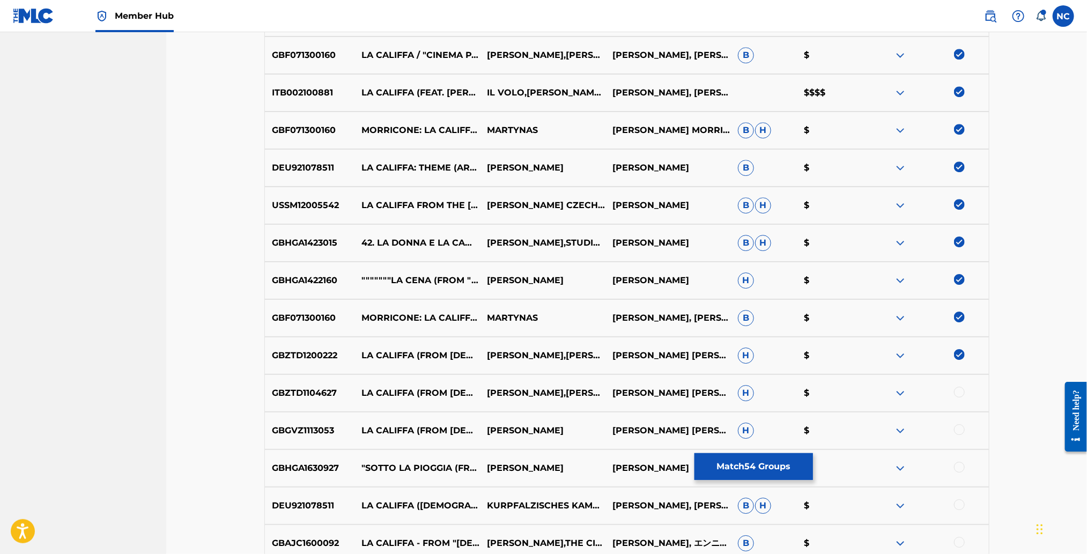
click at [957, 392] on div at bounding box center [959, 392] width 11 height 11
click at [960, 428] on div at bounding box center [959, 429] width 11 height 11
click at [958, 465] on div at bounding box center [959, 467] width 11 height 11
click at [956, 506] on div at bounding box center [959, 504] width 11 height 11
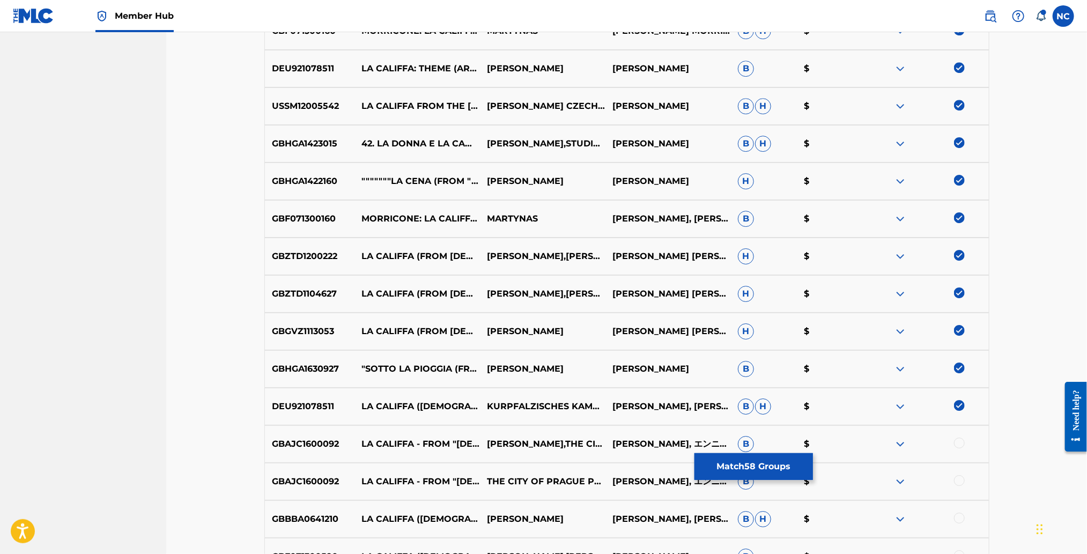
scroll to position [2222, 0]
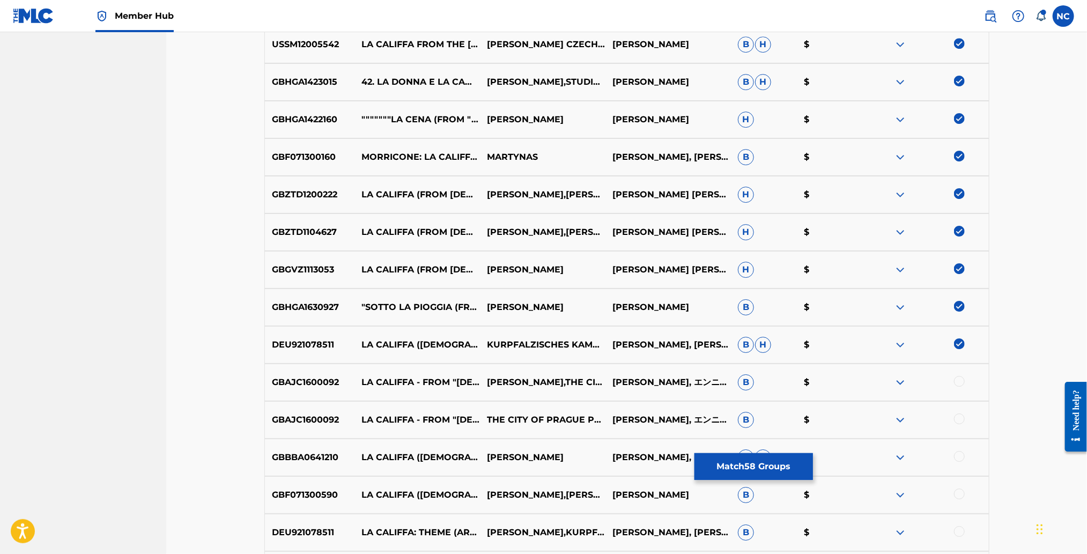
click at [958, 379] on div at bounding box center [959, 381] width 11 height 11
click at [957, 416] on div at bounding box center [959, 418] width 11 height 11
click at [961, 450] on div "GBBBA0641210 LA CALIFFA ([DEMOGRAPHIC_DATA][PERSON_NAME]), FILM SCORE - LA CALI…" at bounding box center [626, 458] width 725 height 38
drag, startPoint x: 961, startPoint y: 452, endPoint x: 961, endPoint y: 465, distance: 12.9
click at [961, 454] on div at bounding box center [959, 456] width 11 height 11
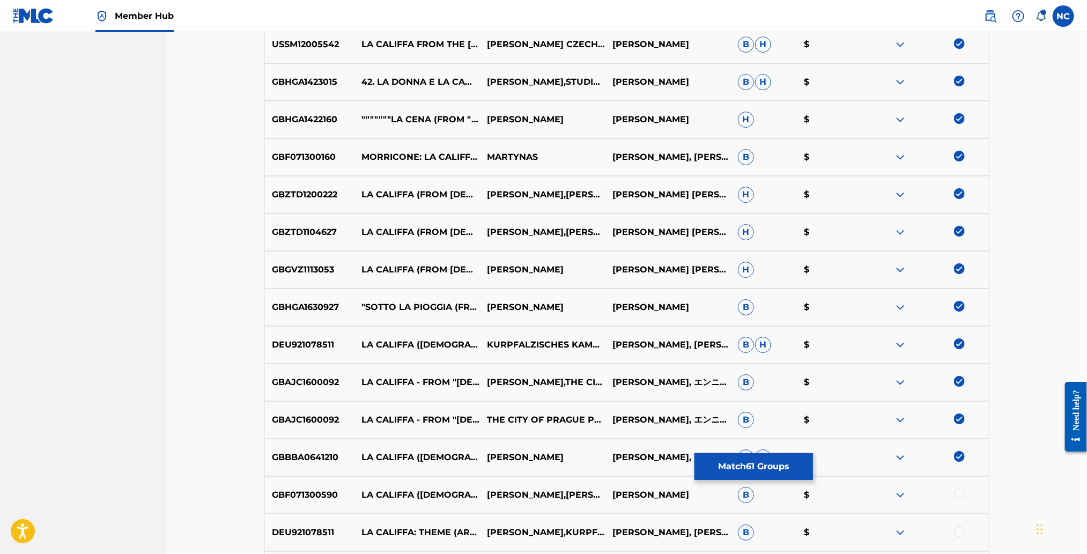
click at [961, 485] on div "GBF071300590 LA CALIFFA ([DEMOGRAPHIC_DATA] CALIPH), ORIGINAL FILM SCORE (1970)…" at bounding box center [626, 495] width 725 height 38
click at [962, 521] on div "DEU921078511 LA CALIFFA: THEME (ARR. [PERSON_NAME]) [PERSON_NAME],KURPFÄLZISCHE…" at bounding box center [626, 533] width 725 height 38
click at [956, 492] on div at bounding box center [959, 493] width 11 height 11
click at [956, 532] on div at bounding box center [959, 531] width 11 height 11
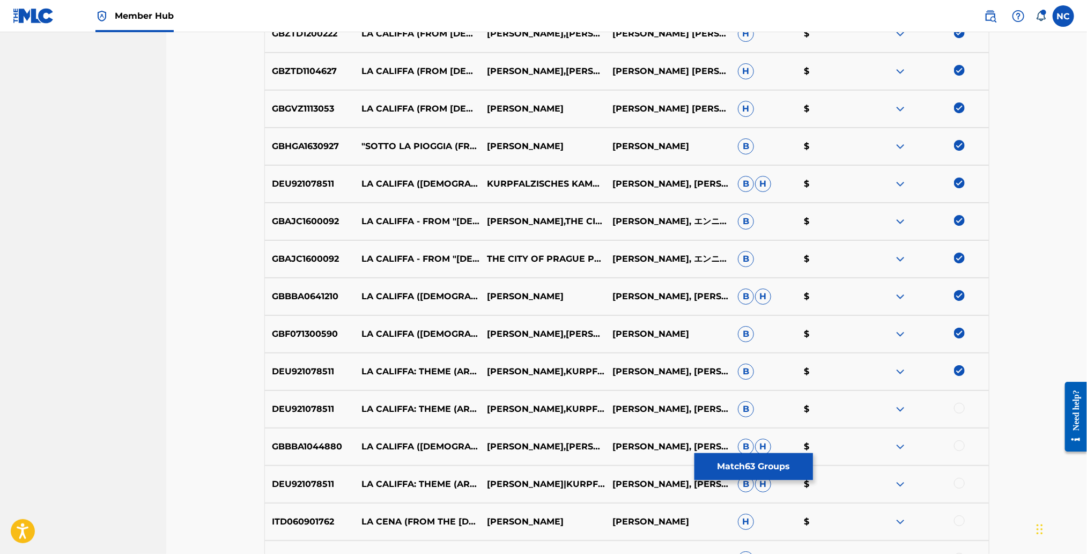
click at [963, 405] on div at bounding box center [959, 408] width 11 height 11
click at [957, 440] on div "GBBBA1044880 LA CALIFFA ([DEMOGRAPHIC_DATA] CALIPH), FILM SCORE [PERSON_NAME],[…" at bounding box center [626, 447] width 725 height 38
click at [958, 448] on div at bounding box center [959, 445] width 11 height 11
click at [959, 485] on div at bounding box center [959, 483] width 11 height 11
click at [961, 521] on div at bounding box center [959, 520] width 11 height 11
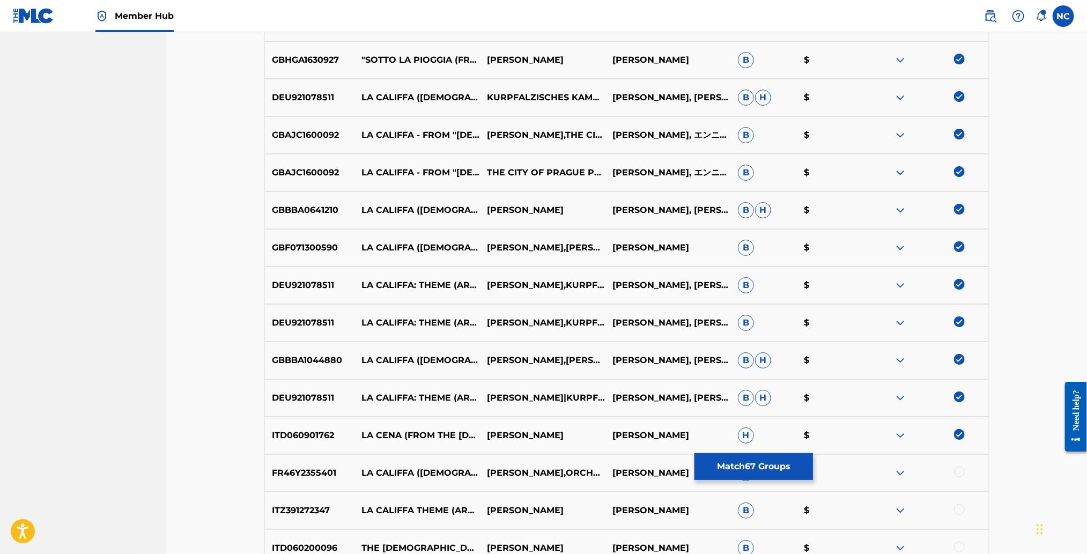
scroll to position [2543, 0]
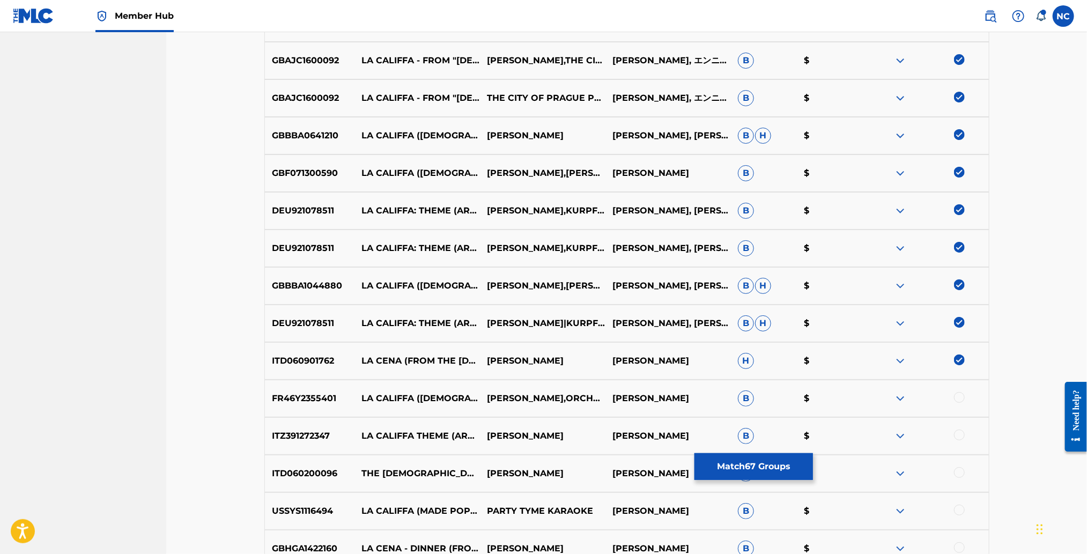
click at [958, 397] on div at bounding box center [959, 397] width 11 height 11
click at [956, 434] on div at bounding box center [959, 434] width 11 height 11
drag, startPoint x: 961, startPoint y: 471, endPoint x: 960, endPoint y: 478, distance: 7.5
click at [961, 471] on div at bounding box center [959, 472] width 11 height 11
click at [957, 509] on div at bounding box center [959, 509] width 11 height 11
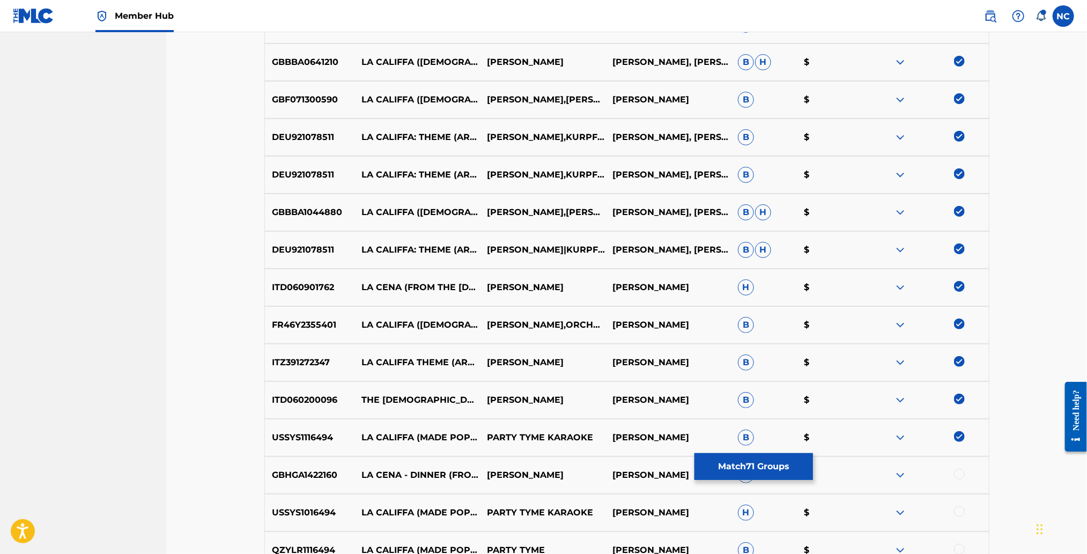
scroll to position [2704, 0]
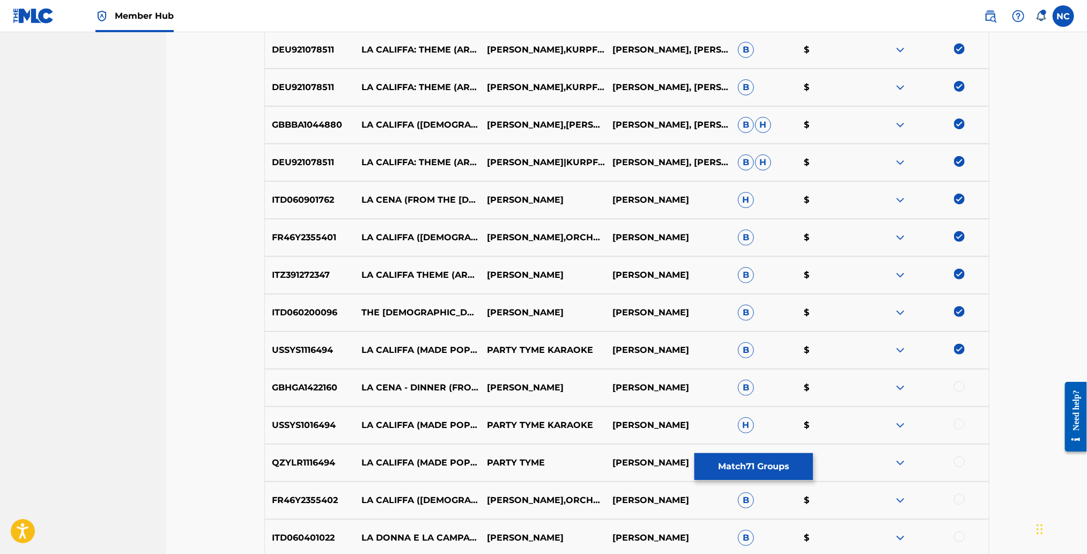
click at [958, 385] on div at bounding box center [959, 386] width 11 height 11
drag, startPoint x: 959, startPoint y: 421, endPoint x: 959, endPoint y: 441, distance: 19.8
click at [959, 422] on div at bounding box center [959, 424] width 11 height 11
click at [959, 462] on div at bounding box center [959, 461] width 11 height 11
click at [961, 500] on div at bounding box center [959, 499] width 11 height 11
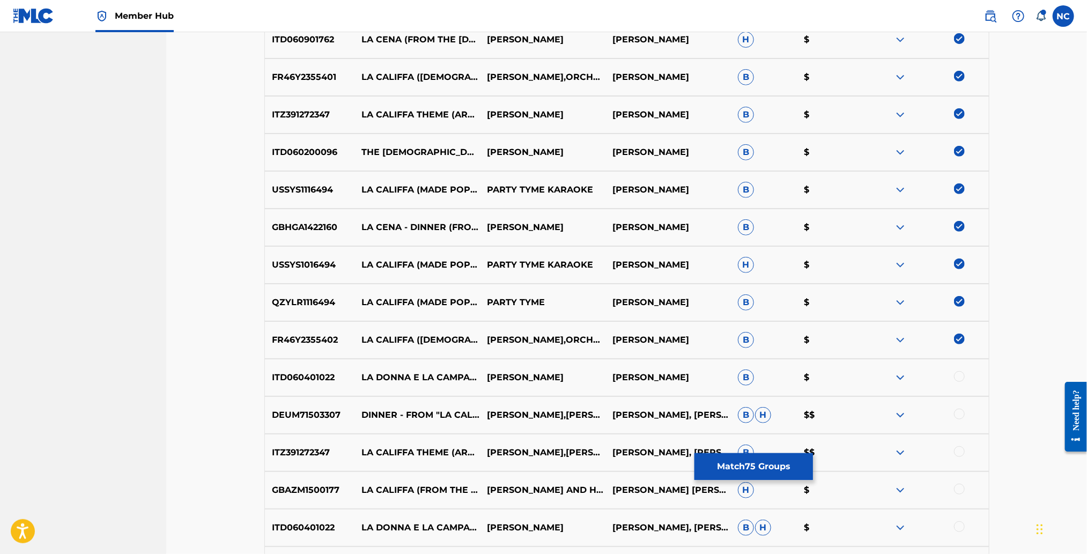
scroll to position [2865, 0]
click at [957, 375] on div at bounding box center [959, 375] width 11 height 11
click at [958, 414] on div at bounding box center [959, 413] width 11 height 11
click at [959, 449] on div at bounding box center [959, 450] width 11 height 11
click at [957, 485] on div at bounding box center [959, 488] width 11 height 11
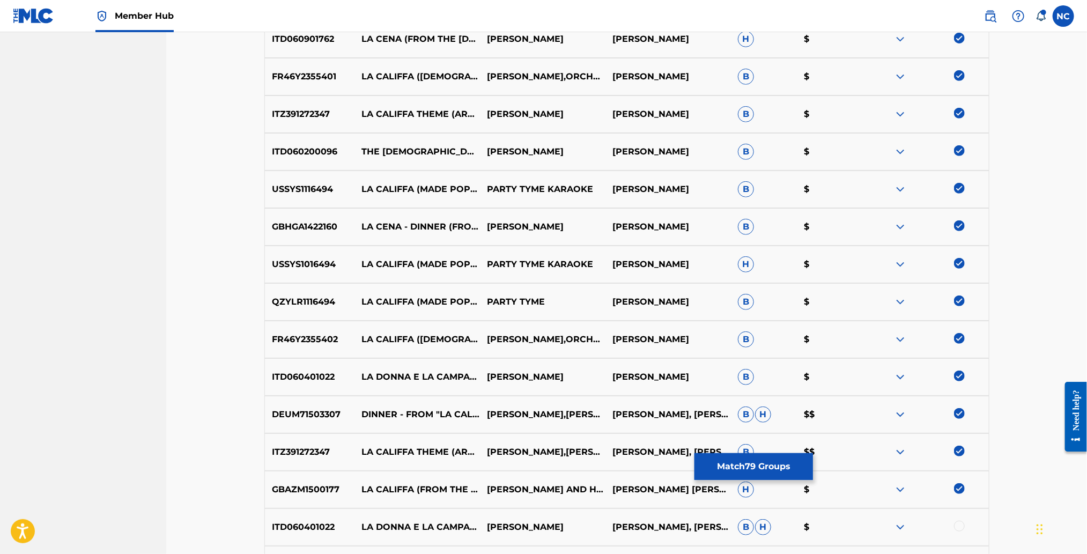
scroll to position [3026, 0]
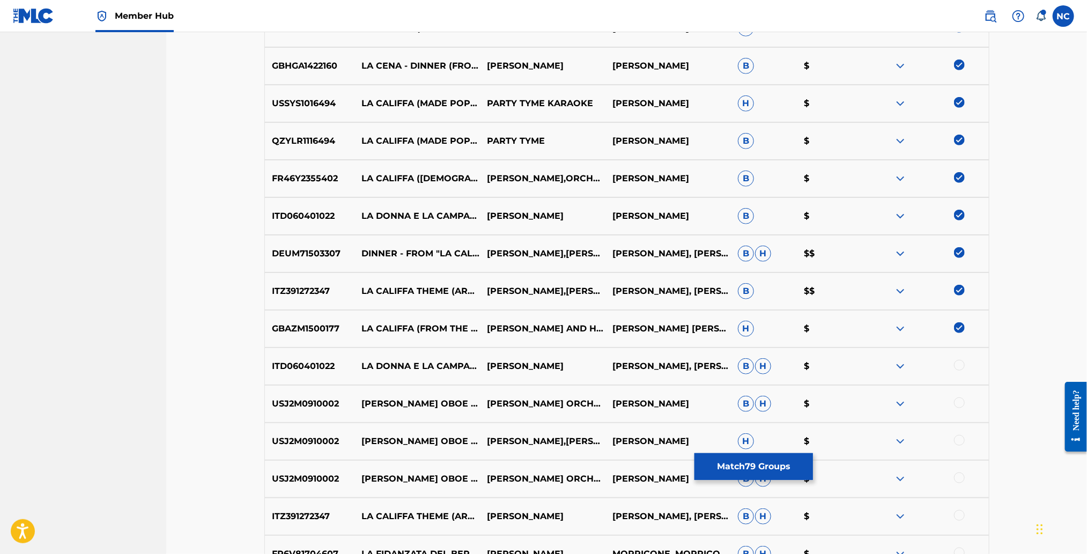
click at [963, 366] on div at bounding box center [959, 365] width 11 height 11
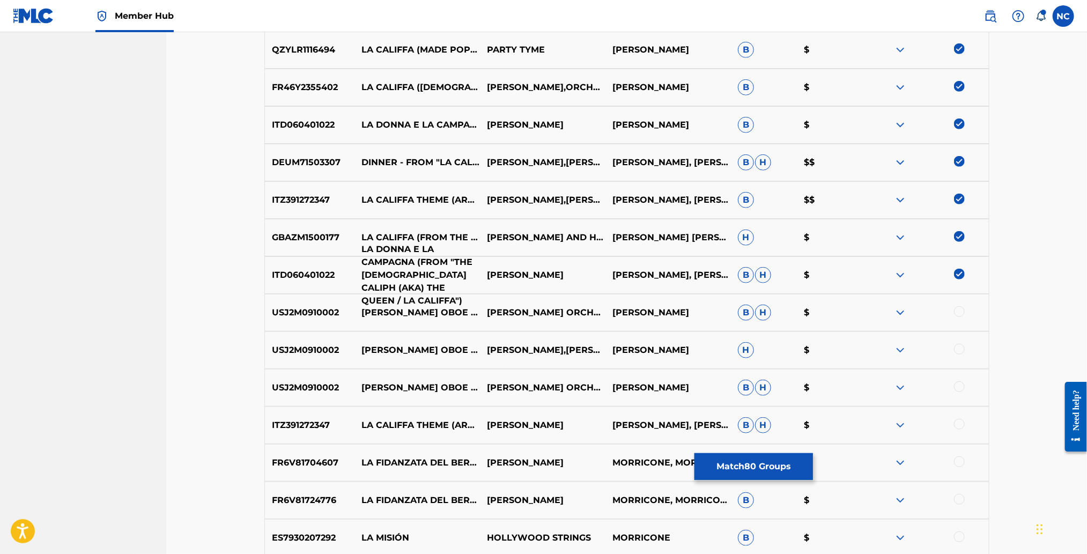
scroll to position [3187, 0]
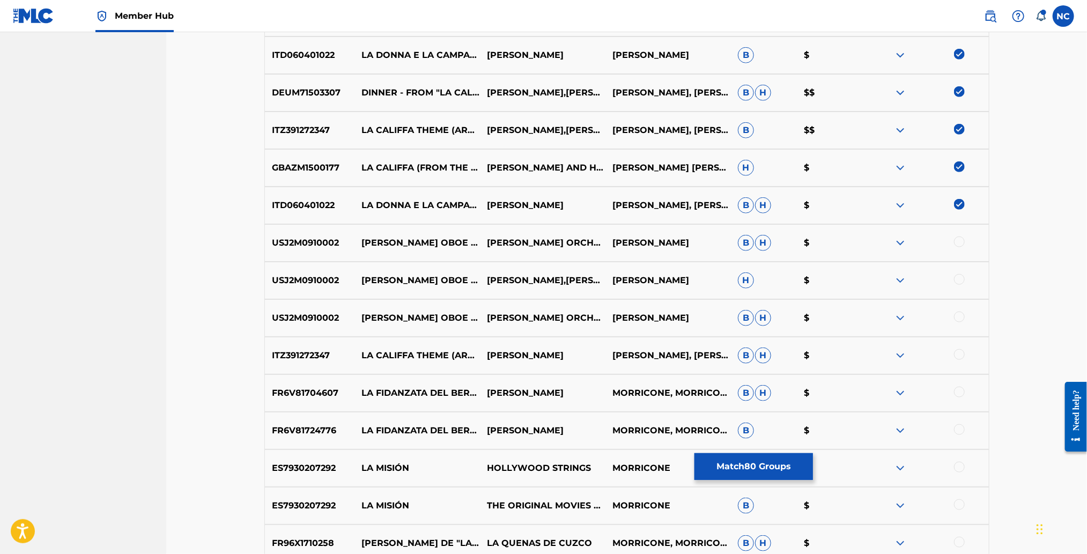
click at [961, 352] on div at bounding box center [959, 354] width 11 height 11
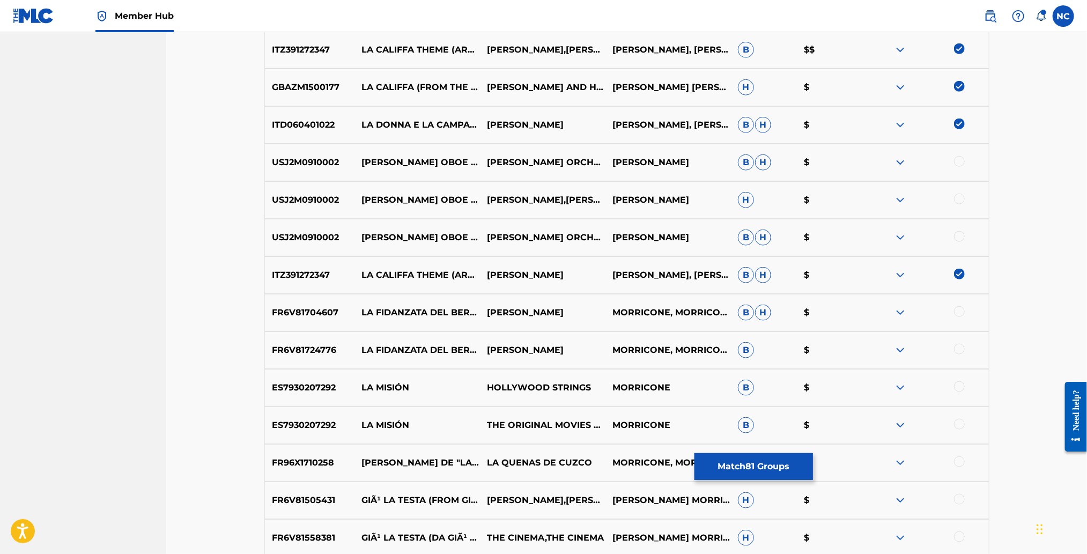
scroll to position [3347, 0]
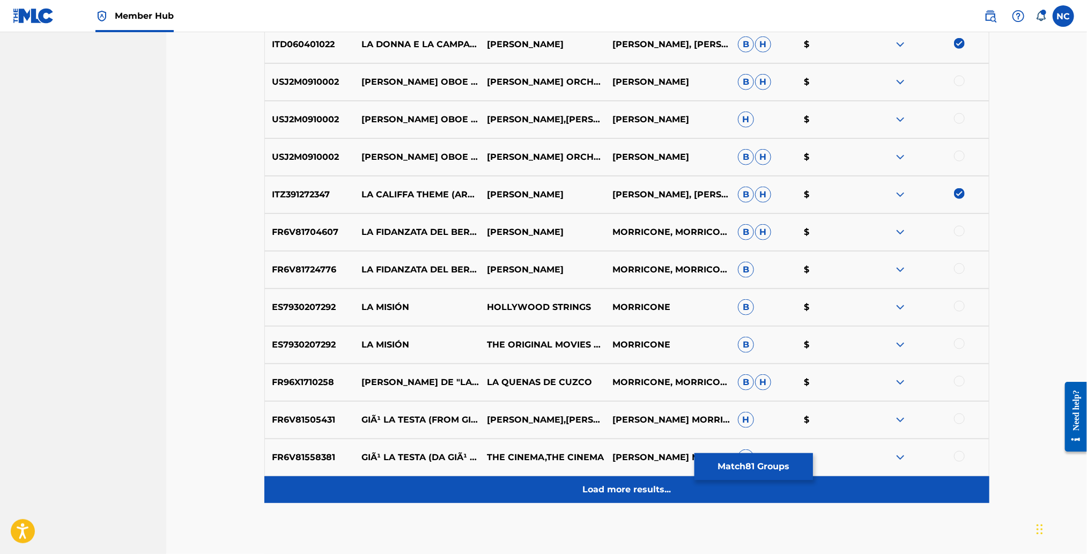
click at [583, 476] on div "Load more results..." at bounding box center [626, 489] width 725 height 27
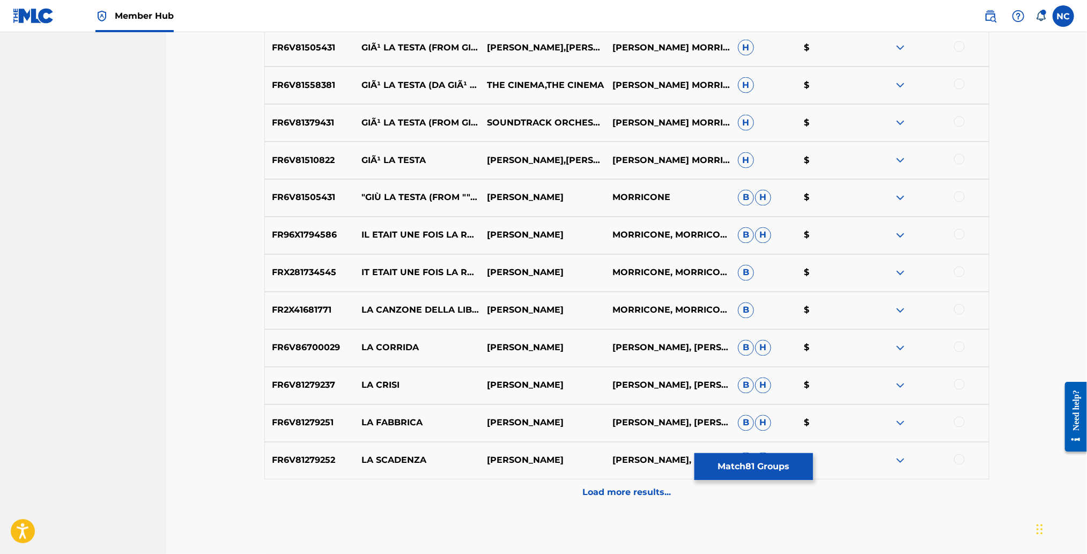
scroll to position [3776, 0]
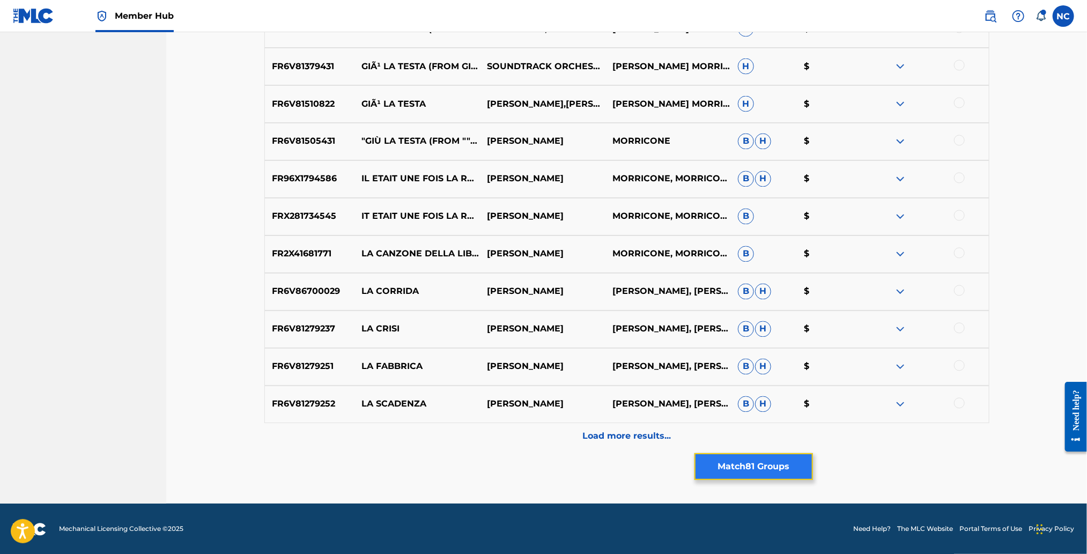
click at [765, 460] on button "Match 81 Groups" at bounding box center [753, 466] width 118 height 27
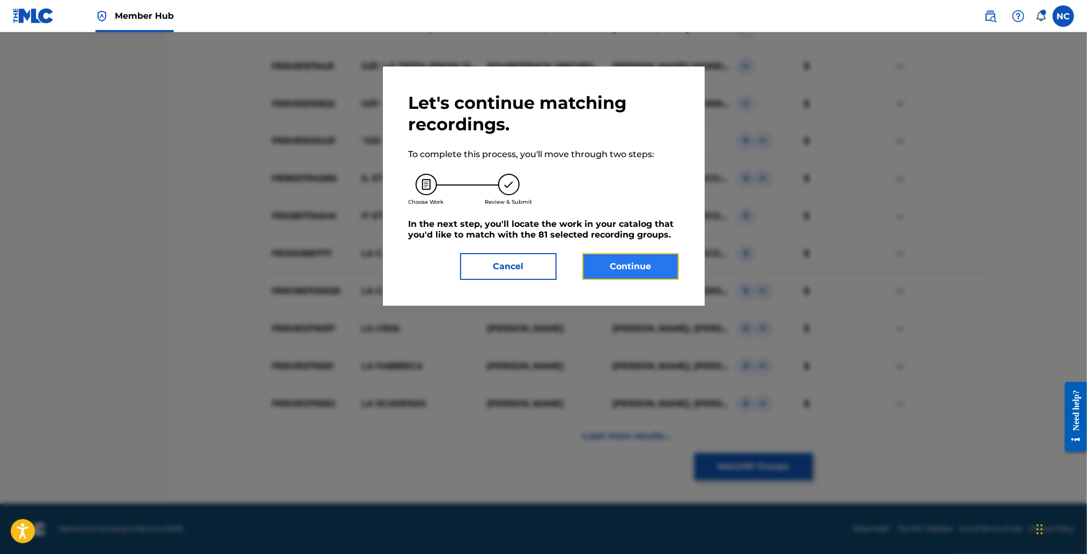
click at [627, 268] on button "Continue" at bounding box center [630, 266] width 96 height 27
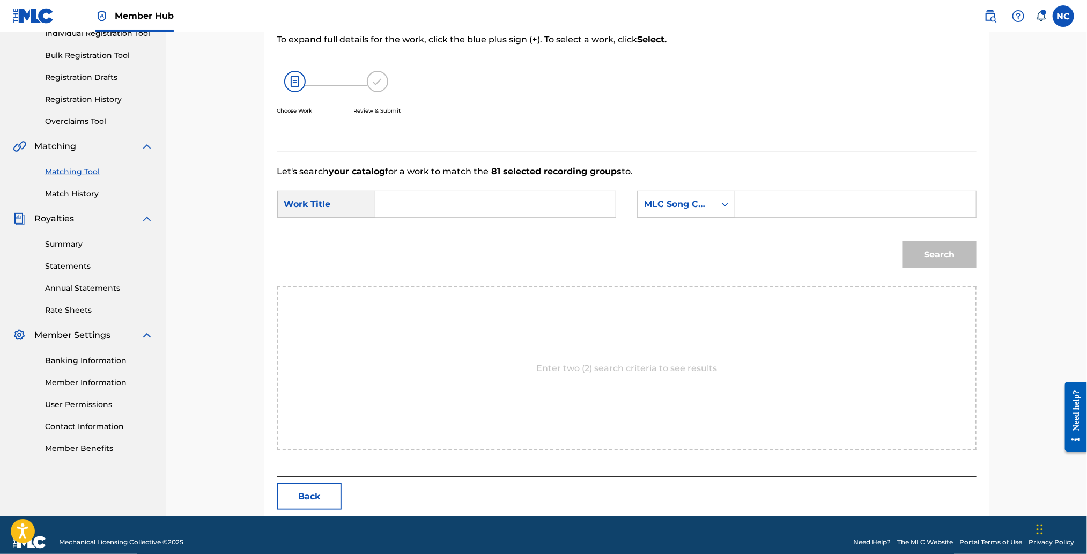
scroll to position [160, 0]
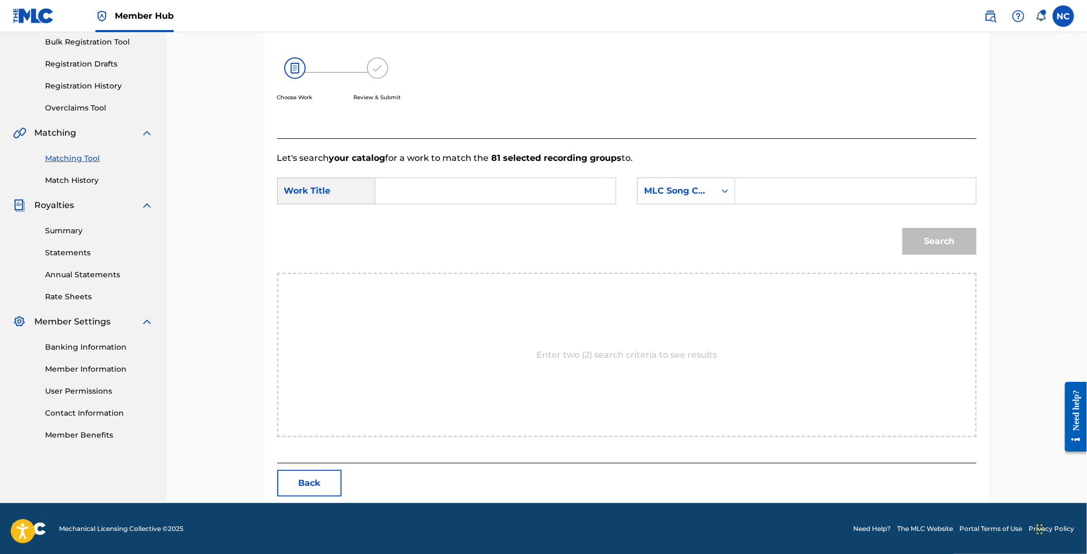
click at [745, 186] on input "Search Form" at bounding box center [855, 191] width 222 height 26
paste input "L2365Z"
type input "L2365Z"
click at [514, 188] on input "Search Form" at bounding box center [495, 191] width 222 height 26
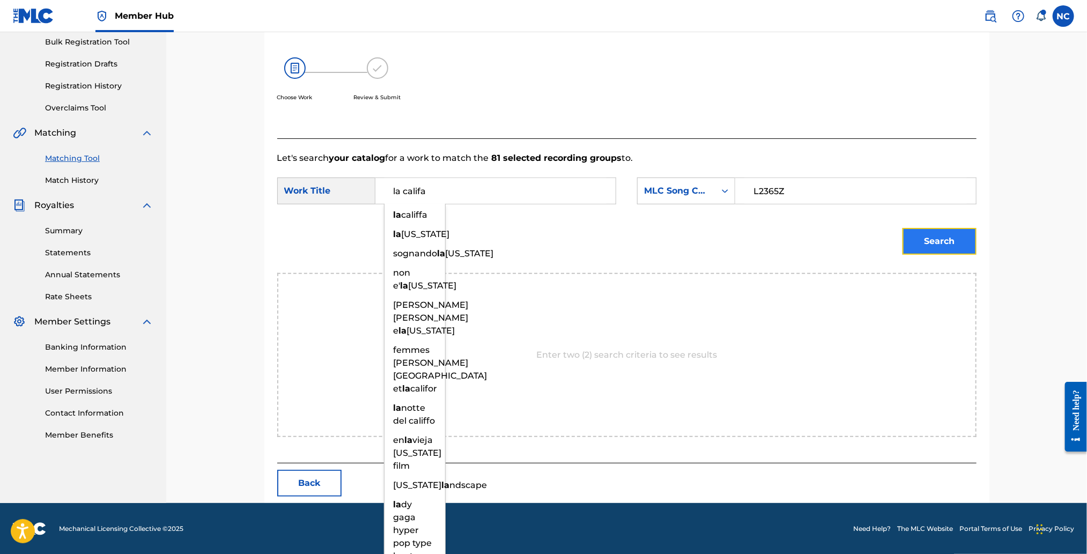
click at [923, 242] on button "Search" at bounding box center [939, 241] width 74 height 27
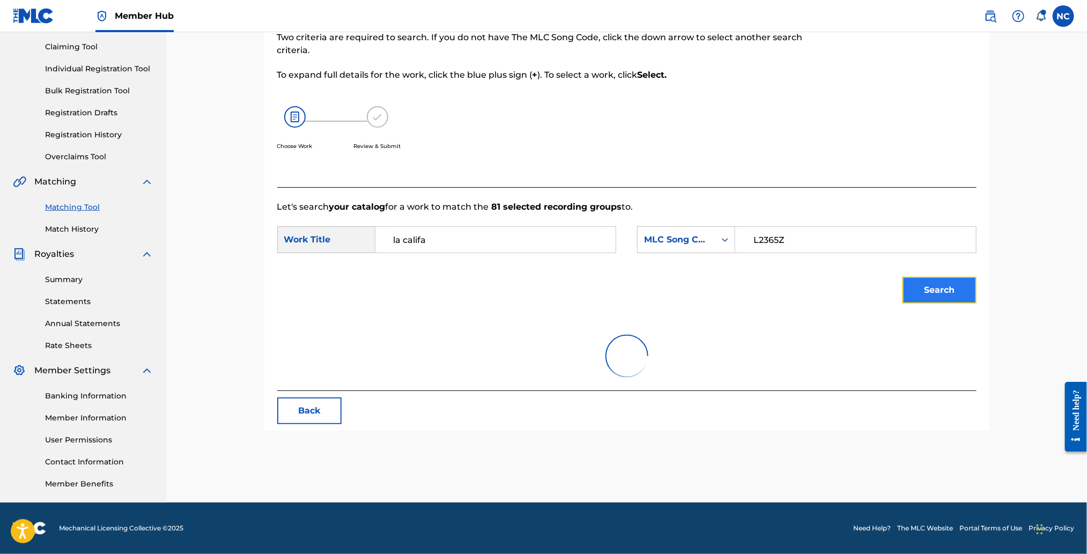
scroll to position [110, 0]
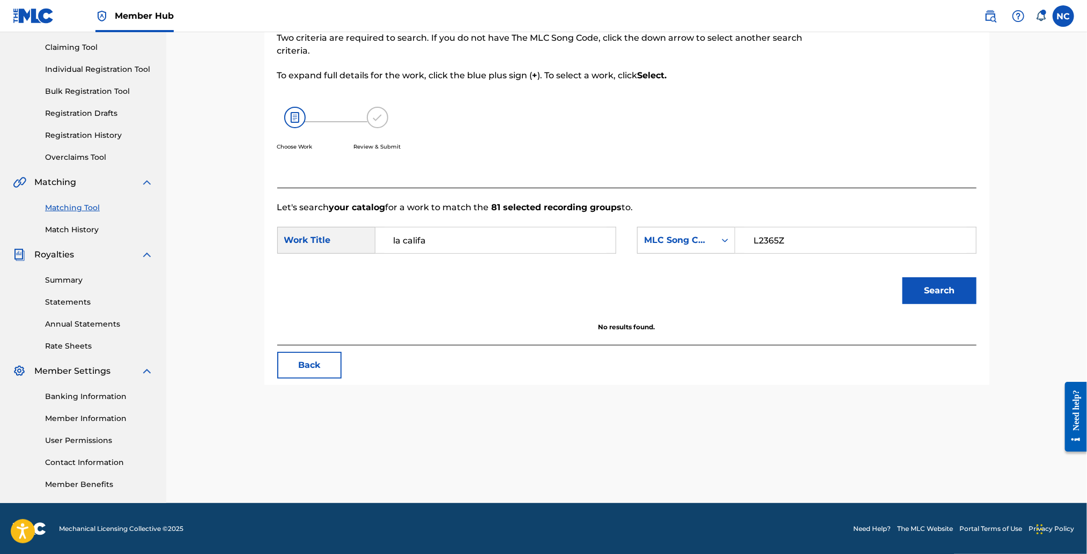
click at [472, 224] on form "SearchWithCriteria0348108b-d529-40be-b808-59836602f25b Work Title la califa Sea…" at bounding box center [626, 268] width 699 height 108
click at [471, 232] on input "la califa" at bounding box center [495, 240] width 222 height 26
type input "la califfa"
click at [937, 288] on button "Search" at bounding box center [939, 290] width 74 height 27
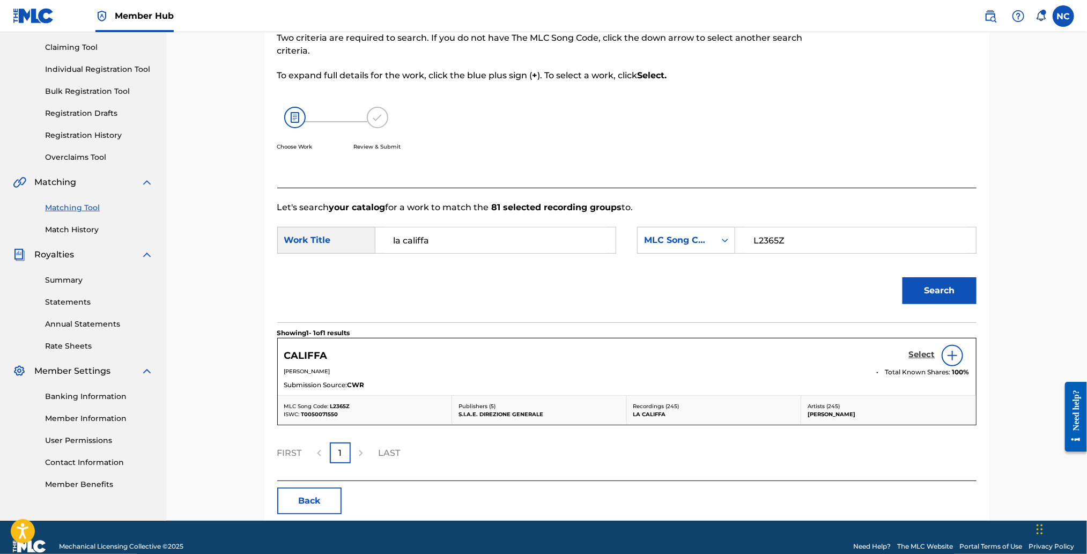
click at [934, 351] on h5 "Select" at bounding box center [922, 355] width 26 height 10
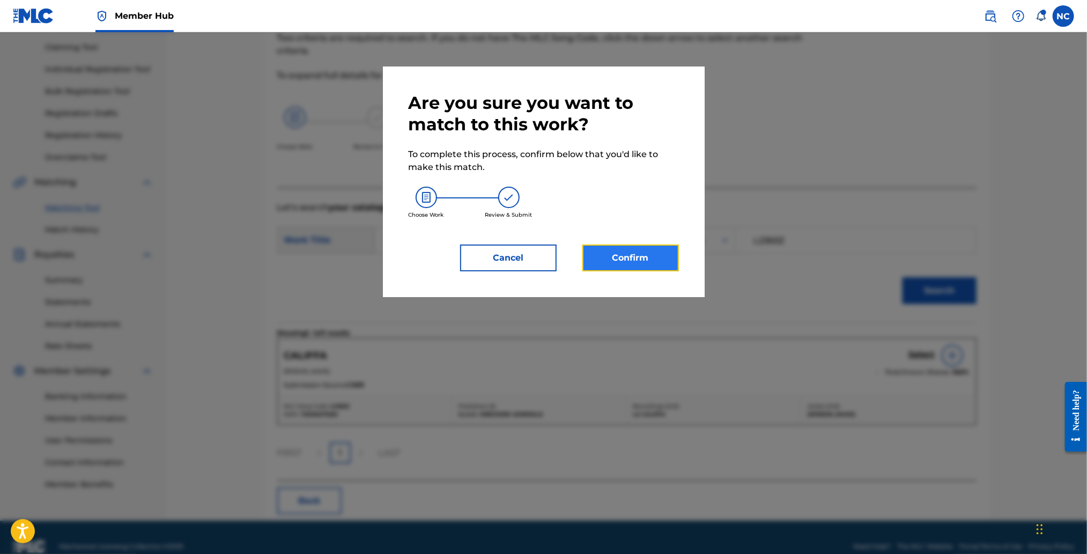
click at [659, 251] on button "Confirm" at bounding box center [630, 257] width 96 height 27
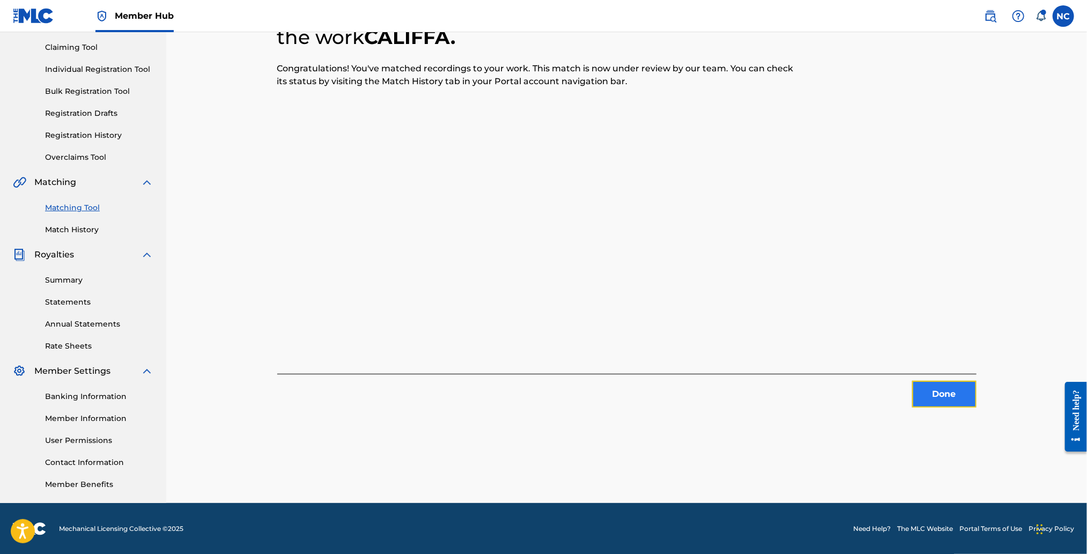
click at [962, 397] on button "Done" at bounding box center [944, 394] width 64 height 27
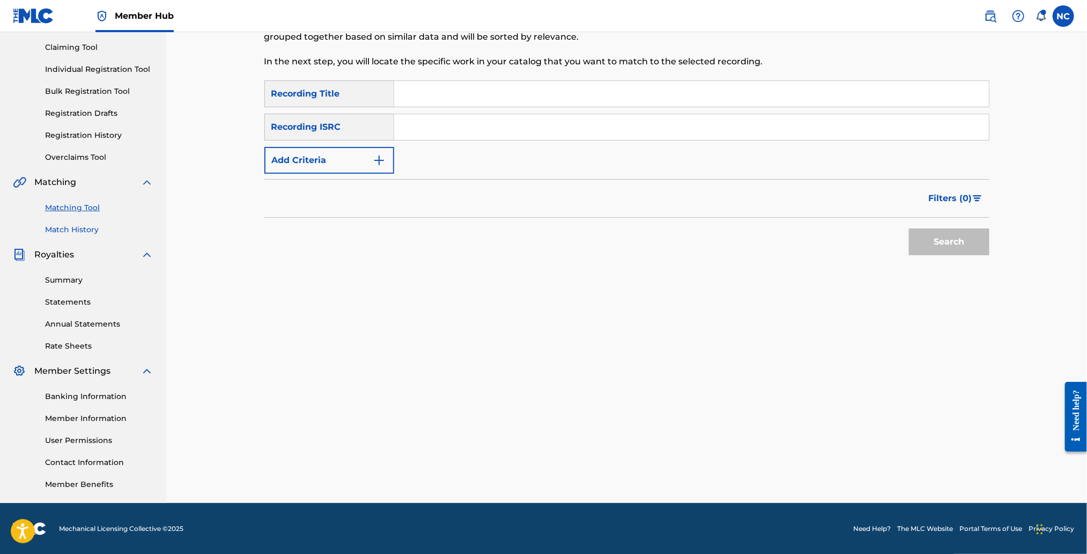
click at [75, 230] on link "Match History" at bounding box center [99, 229] width 108 height 11
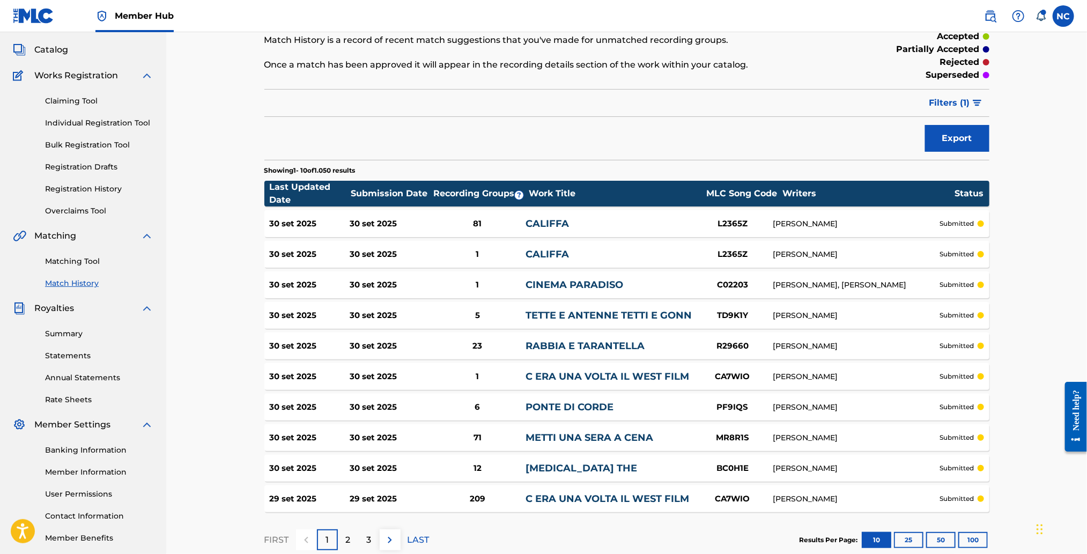
scroll to position [122, 0]
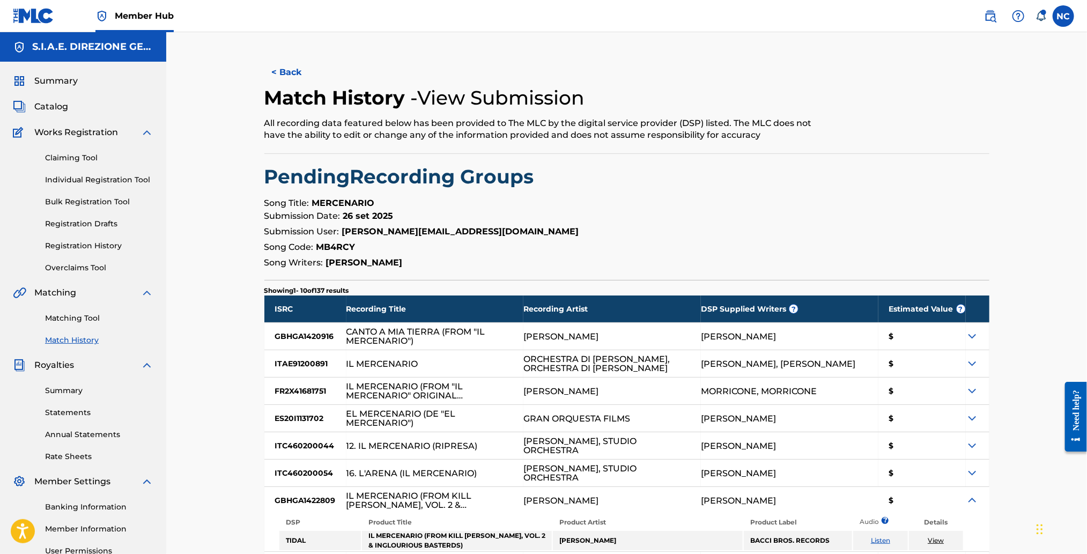
click at [905, 479] on div "$" at bounding box center [921, 472] width 87 height 27
click at [274, 72] on button "< Back" at bounding box center [296, 72] width 64 height 27
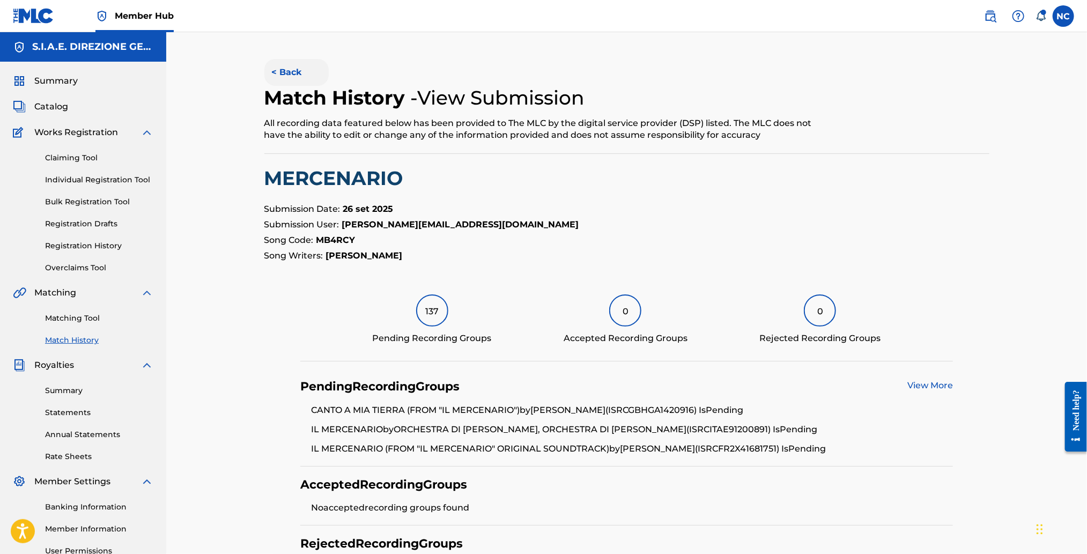
click at [274, 73] on button "< Back" at bounding box center [296, 72] width 64 height 27
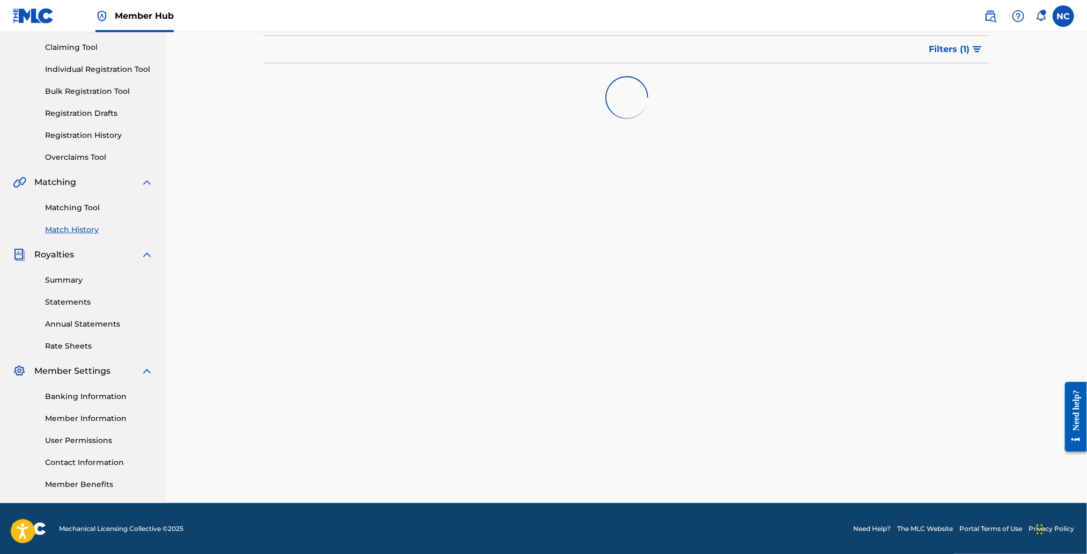
scroll to position [122, 0]
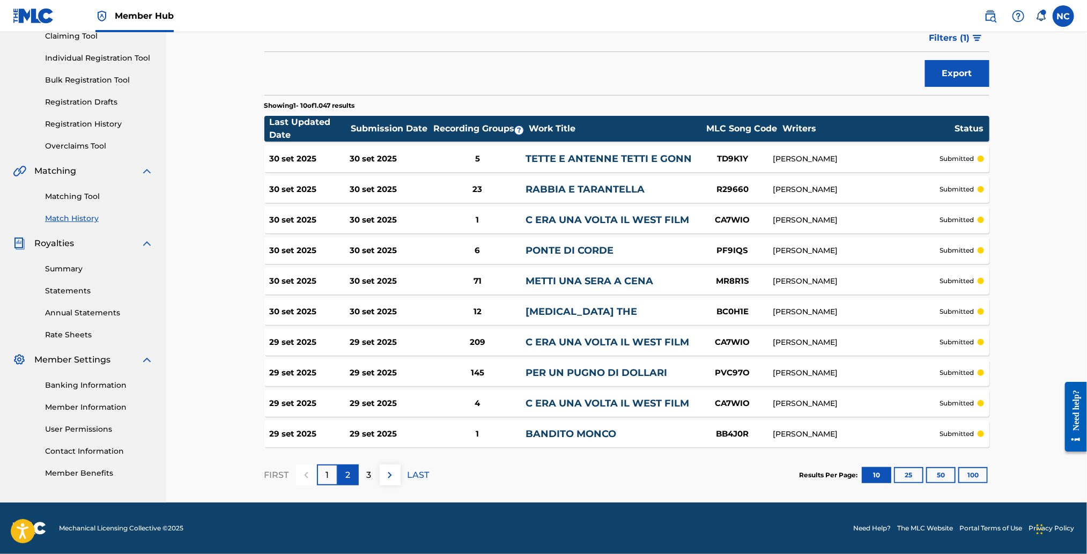
click at [356, 471] on div "2" at bounding box center [348, 474] width 21 height 21
click at [373, 472] on div "3" at bounding box center [369, 474] width 21 height 21
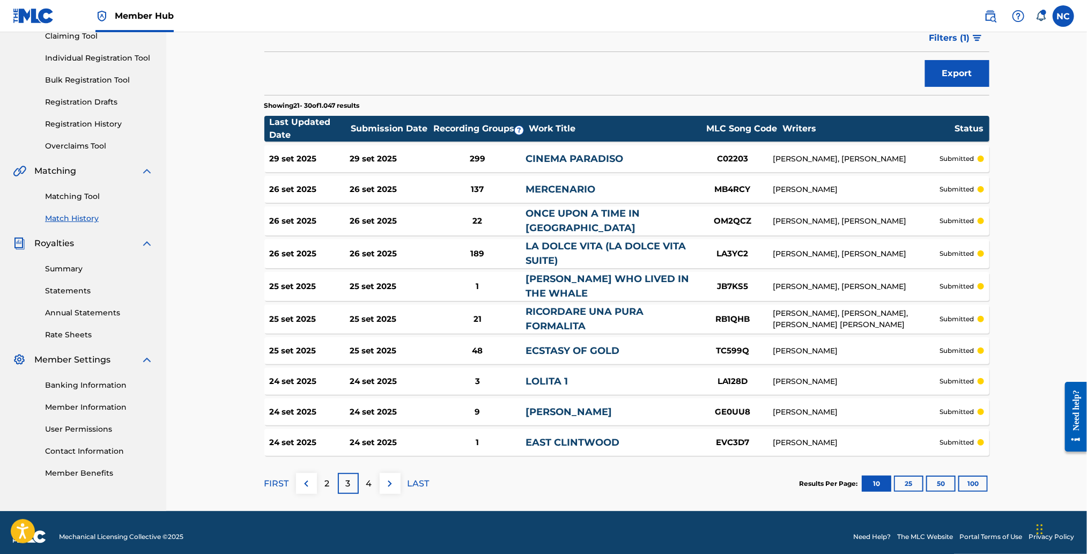
click at [733, 157] on div "C02203" at bounding box center [732, 159] width 80 height 12
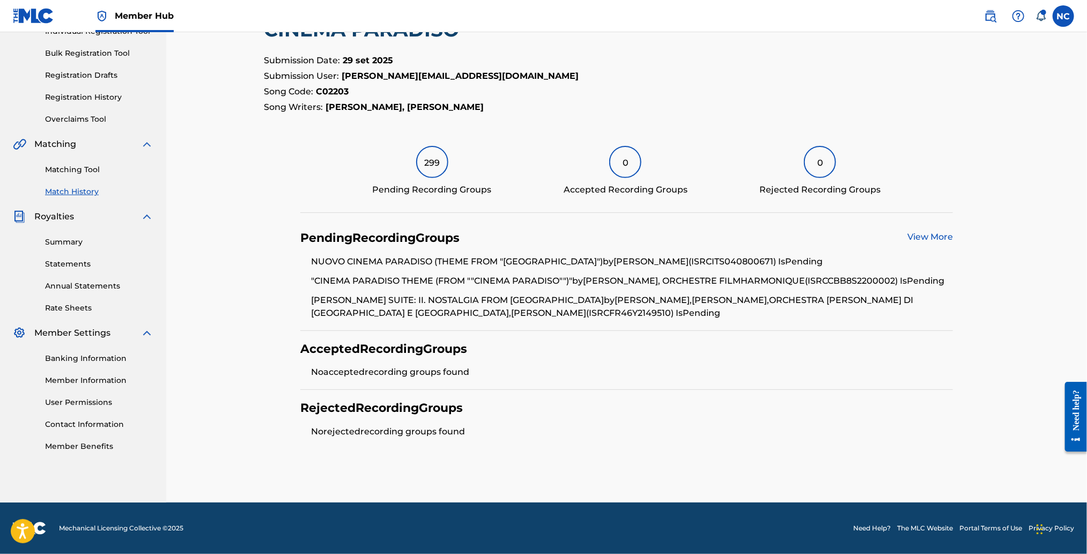
scroll to position [160, 0]
click at [931, 232] on link "View More" at bounding box center [930, 237] width 46 height 10
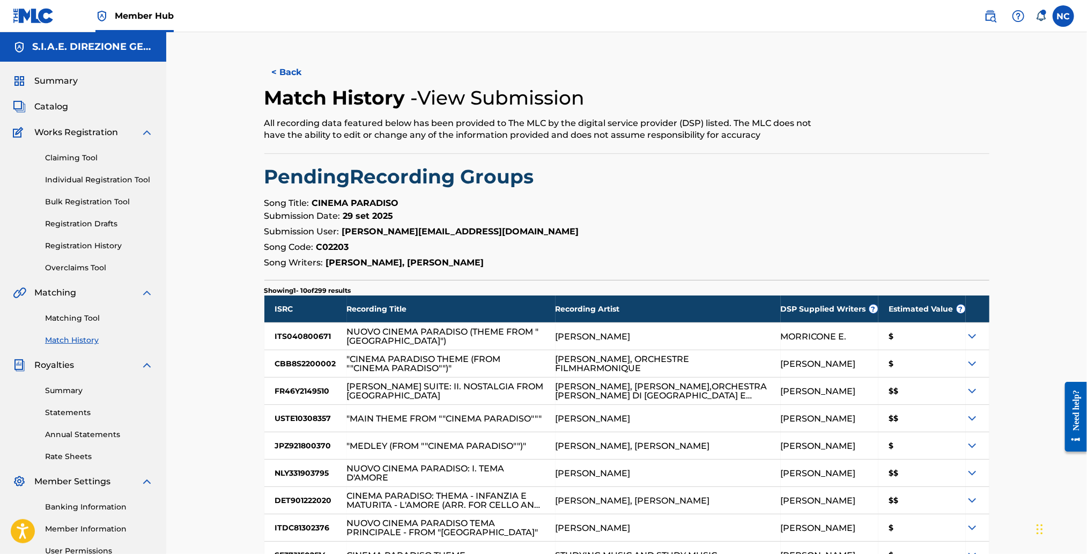
scroll to position [148, 0]
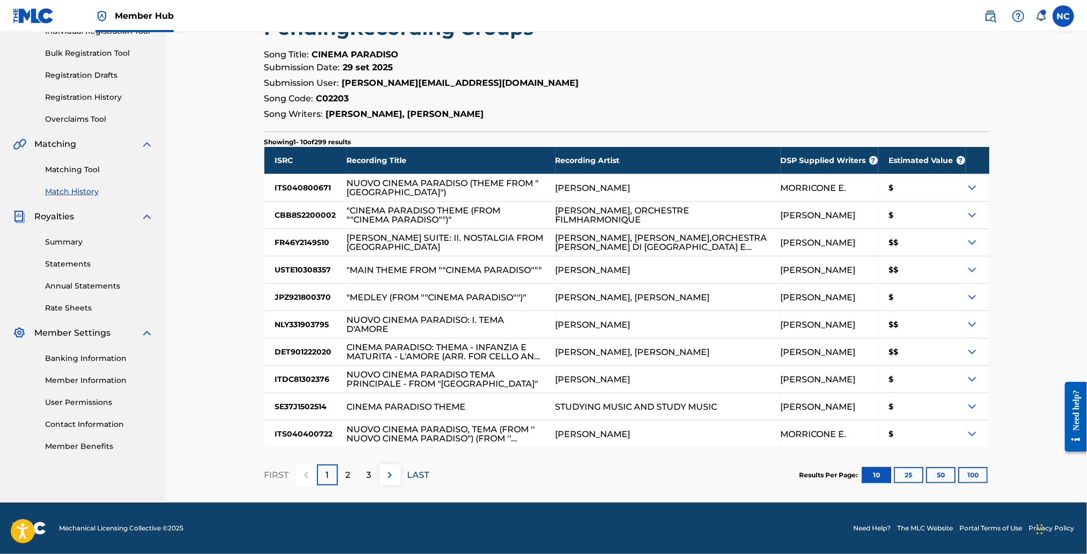
click at [425, 472] on p "LAST" at bounding box center [418, 475] width 22 height 13
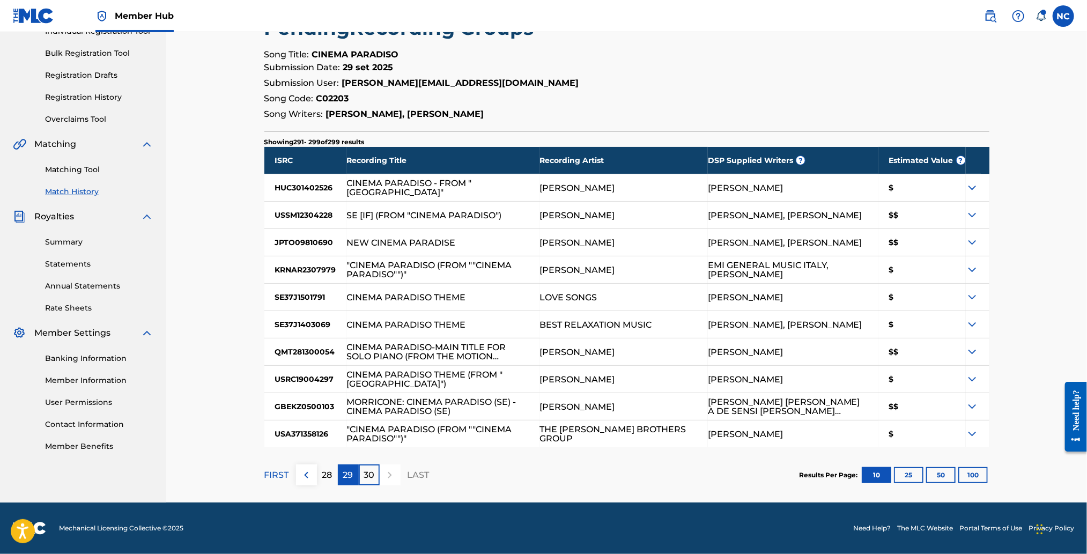
click at [350, 475] on p "29" at bounding box center [348, 475] width 10 height 13
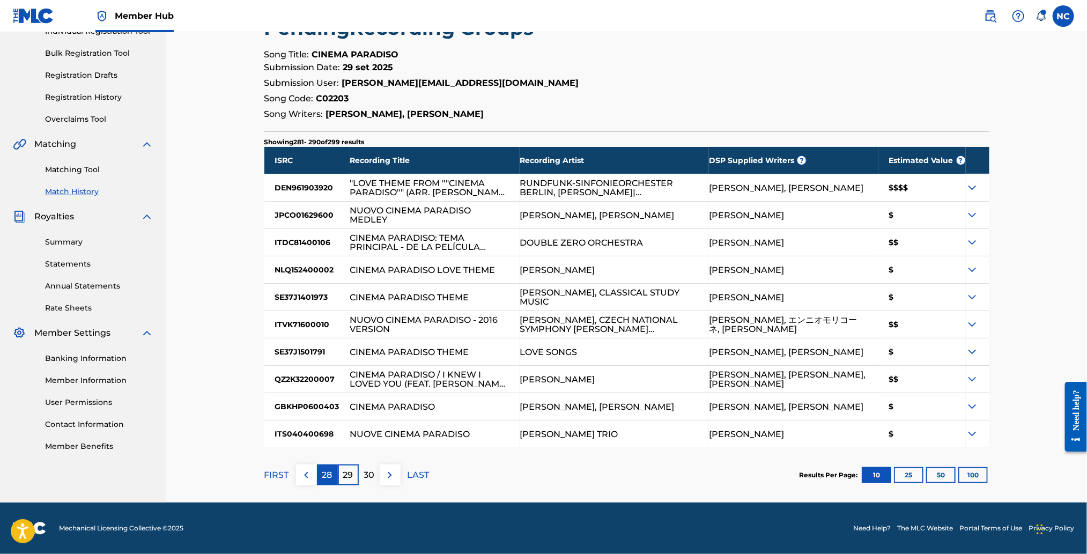
click at [328, 478] on p "28" at bounding box center [327, 475] width 10 height 13
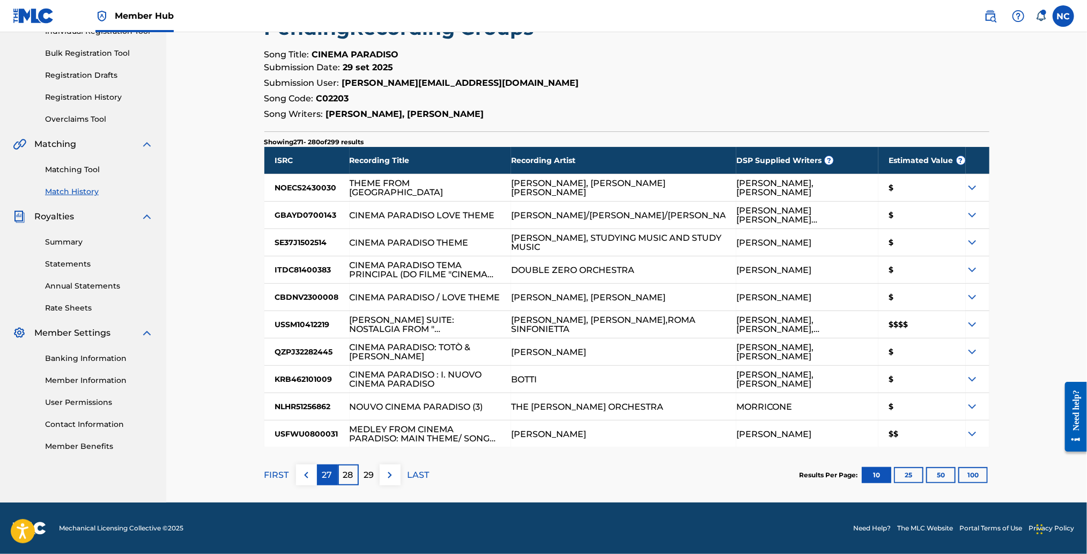
click at [321, 473] on div "27" at bounding box center [327, 474] width 21 height 21
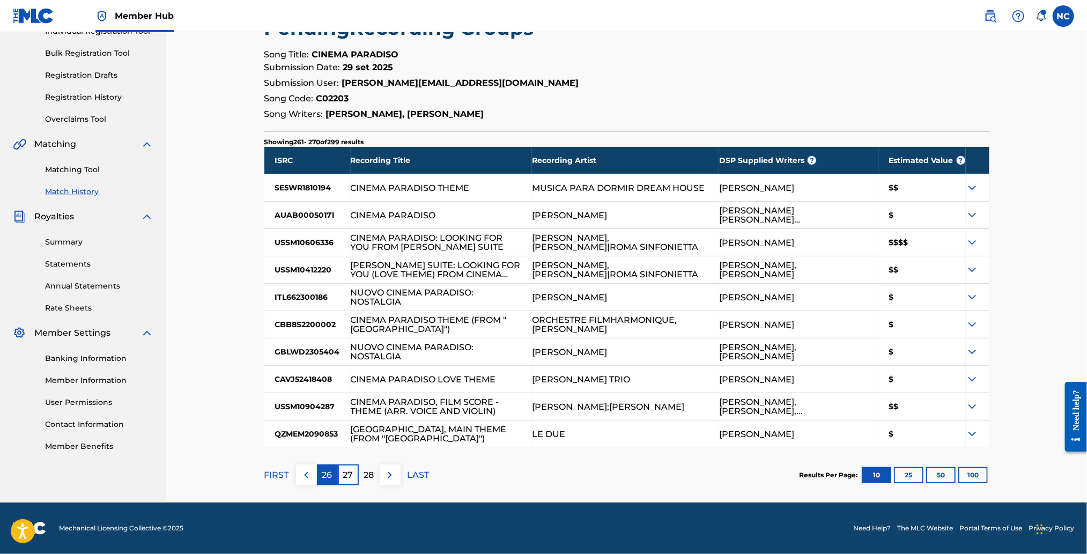
click at [332, 474] on p "26" at bounding box center [327, 475] width 10 height 13
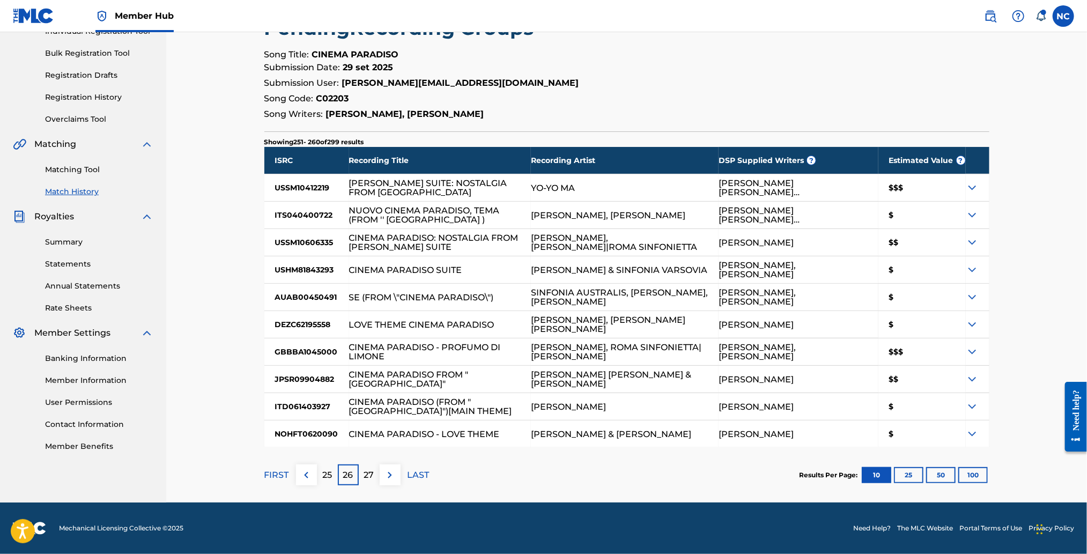
click at [332, 474] on div "25" at bounding box center [327, 474] width 21 height 21
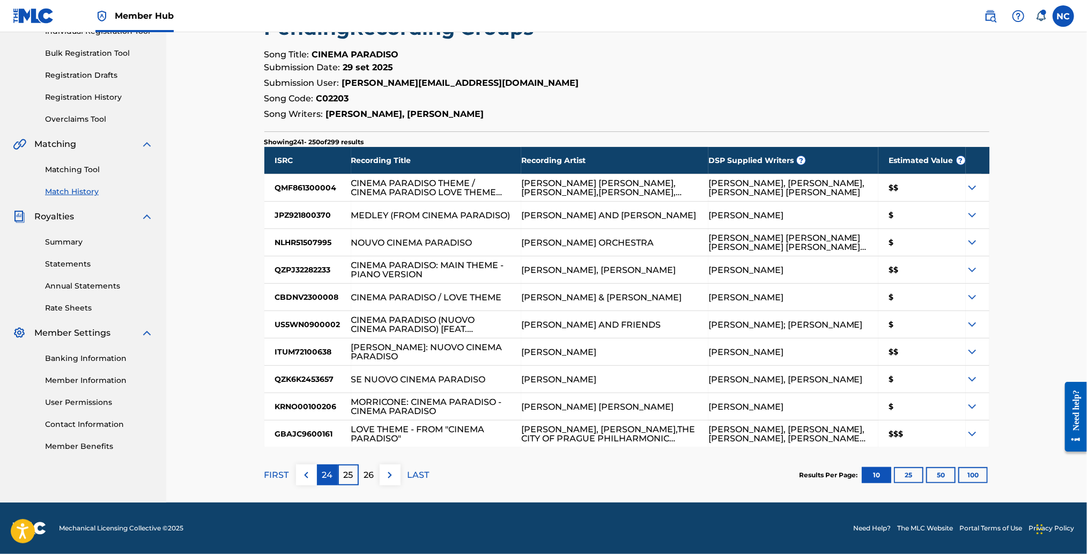
click at [329, 477] on p "24" at bounding box center [327, 475] width 11 height 13
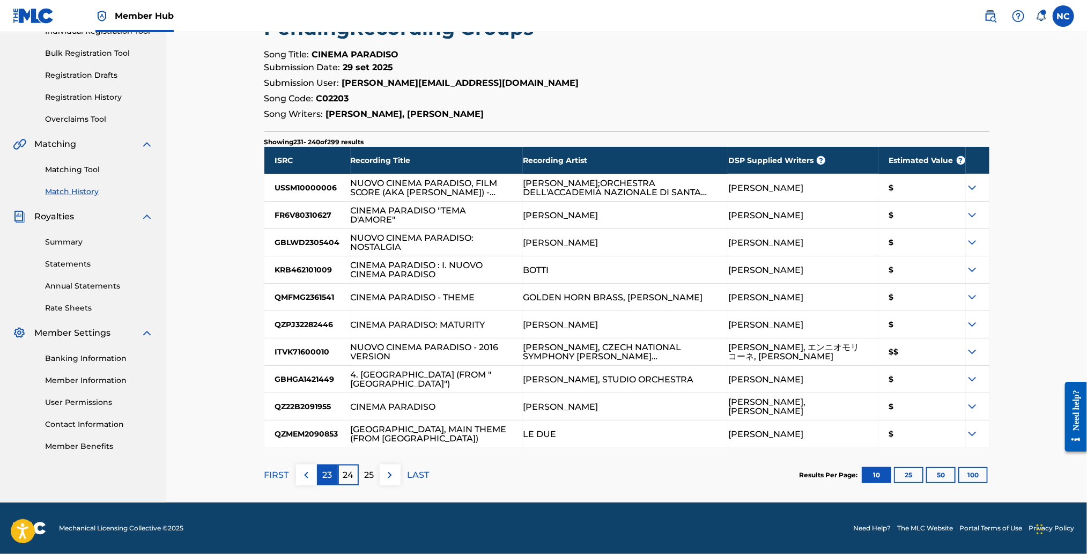
click at [329, 476] on p "23" at bounding box center [327, 475] width 10 height 13
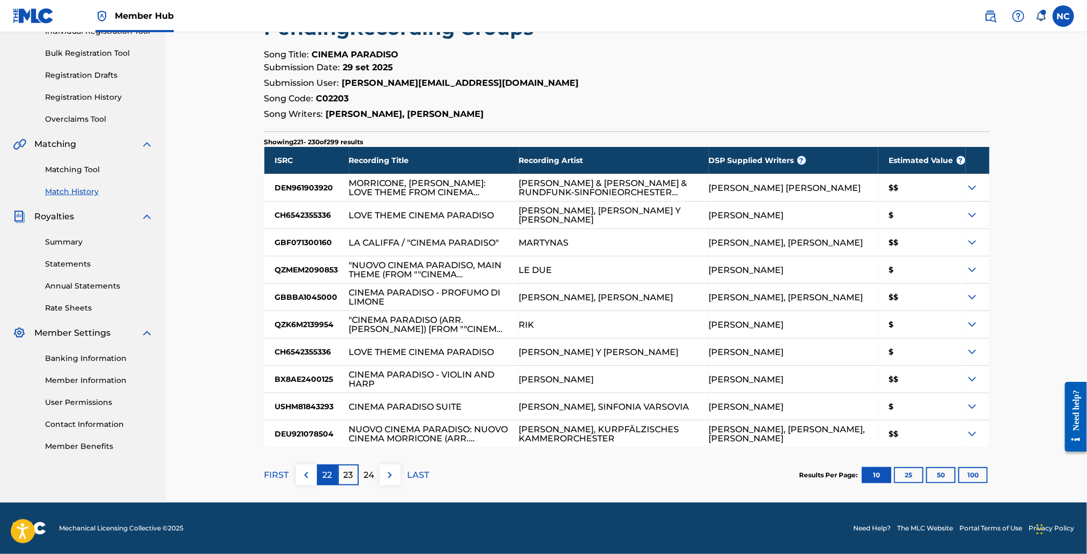
click at [319, 475] on div "22" at bounding box center [327, 474] width 21 height 21
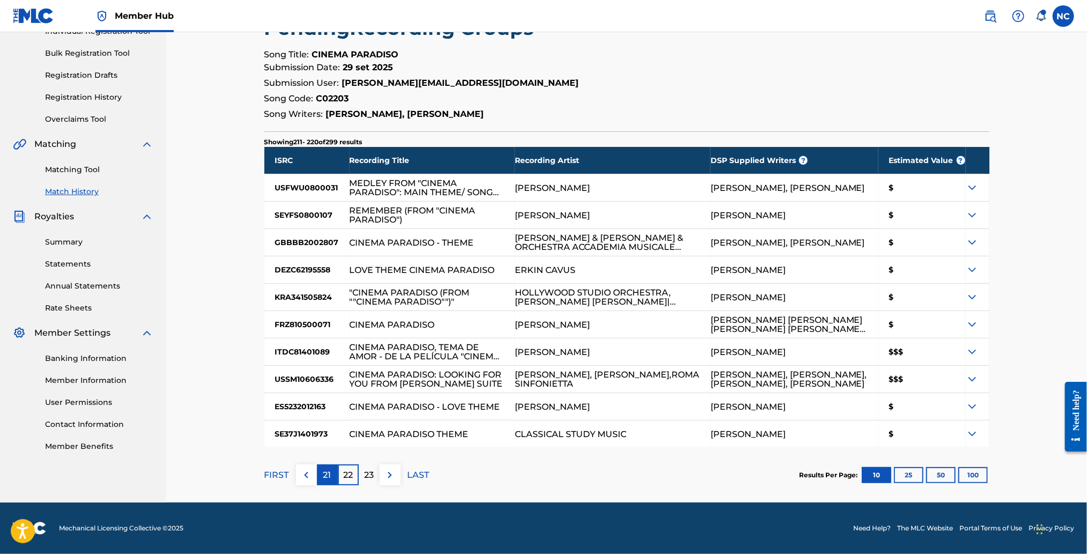
click at [323, 478] on p "21" at bounding box center [327, 475] width 8 height 13
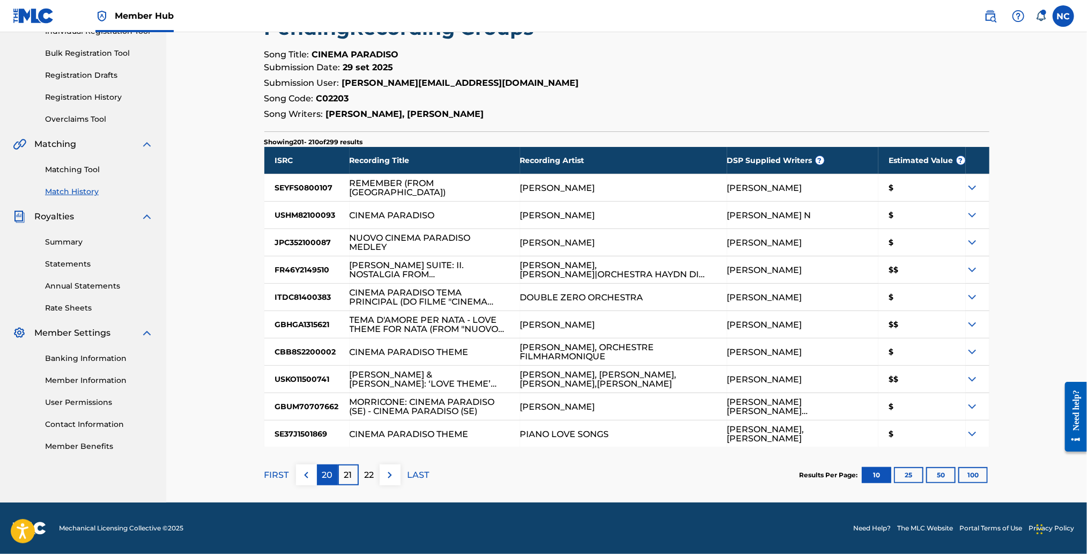
click at [320, 477] on div "20" at bounding box center [327, 474] width 21 height 21
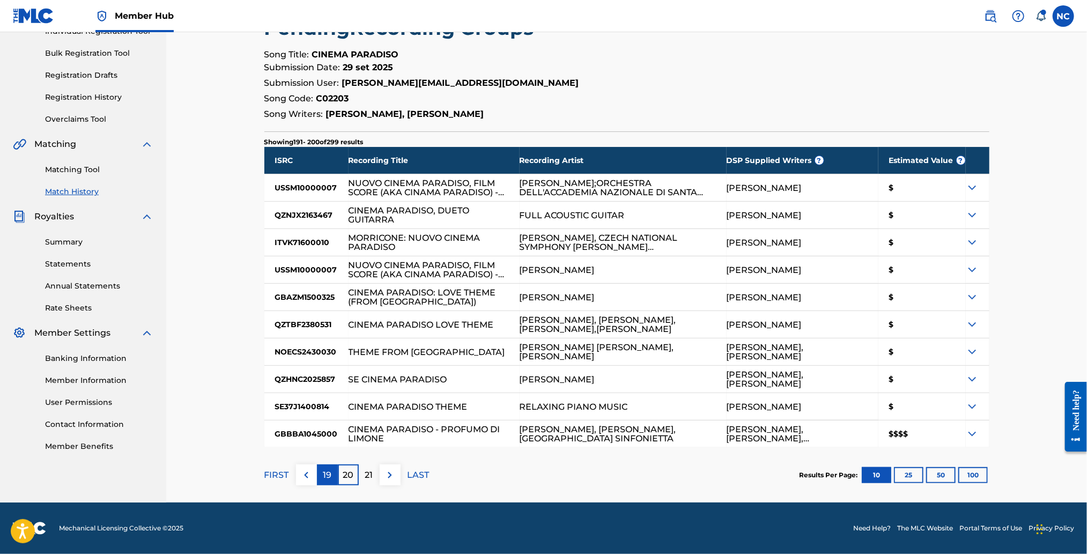
click at [326, 477] on p "19" at bounding box center [327, 475] width 9 height 13
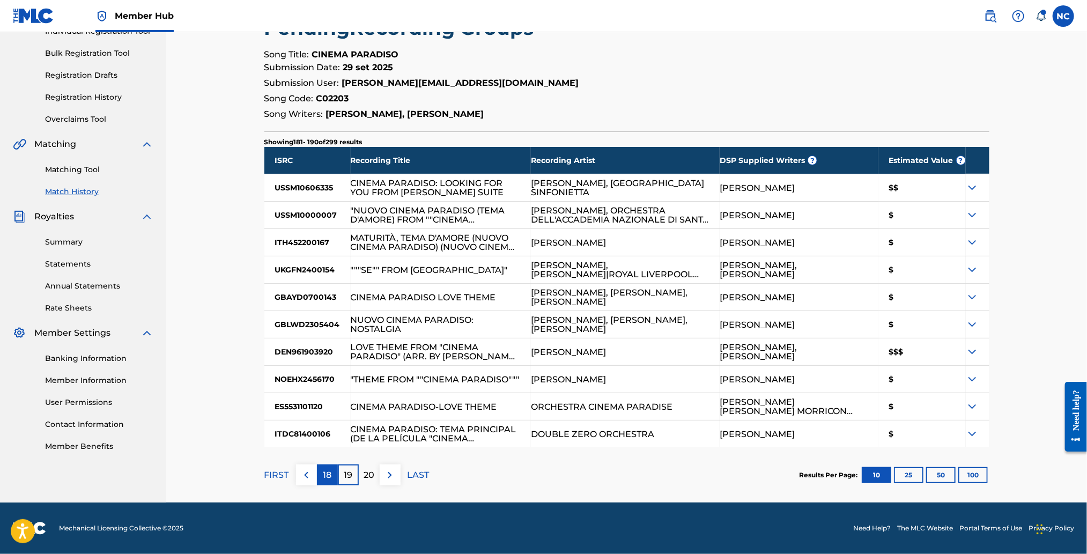
click at [323, 477] on p "18" at bounding box center [327, 475] width 9 height 13
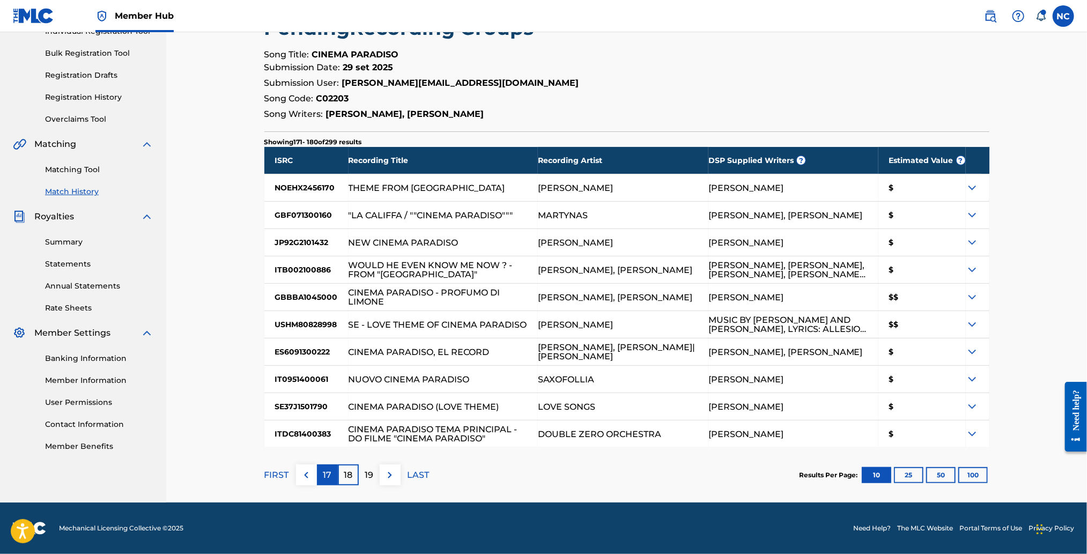
click at [332, 474] on div "17" at bounding box center [327, 474] width 21 height 21
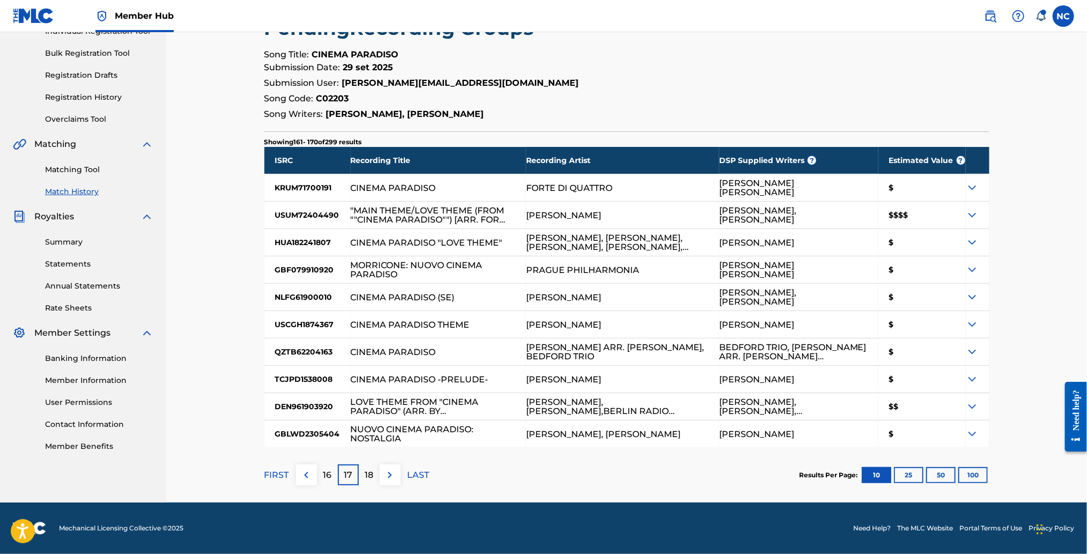
click at [970, 214] on img at bounding box center [971, 215] width 13 height 13
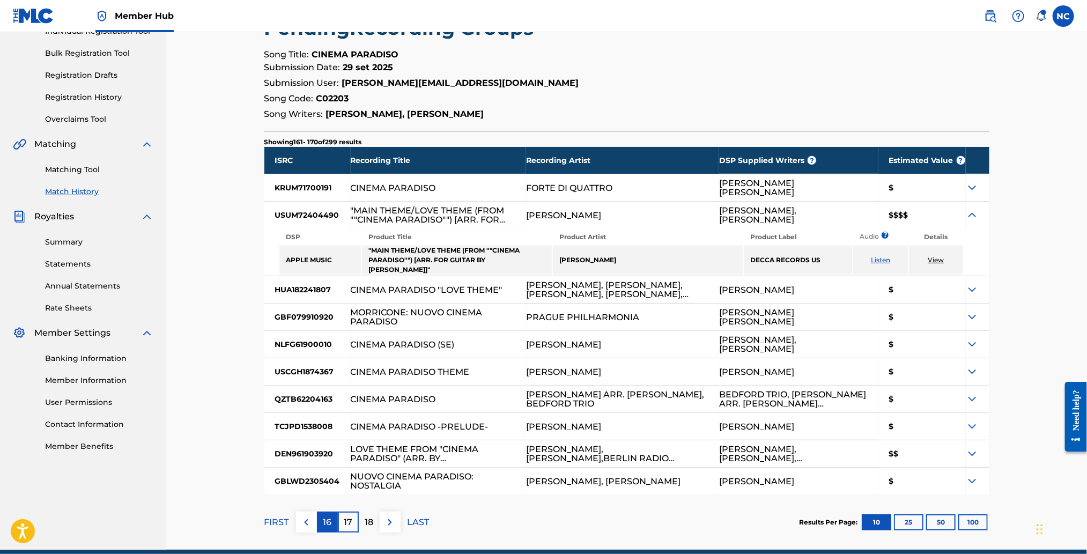
click at [332, 512] on div "16" at bounding box center [327, 521] width 21 height 21
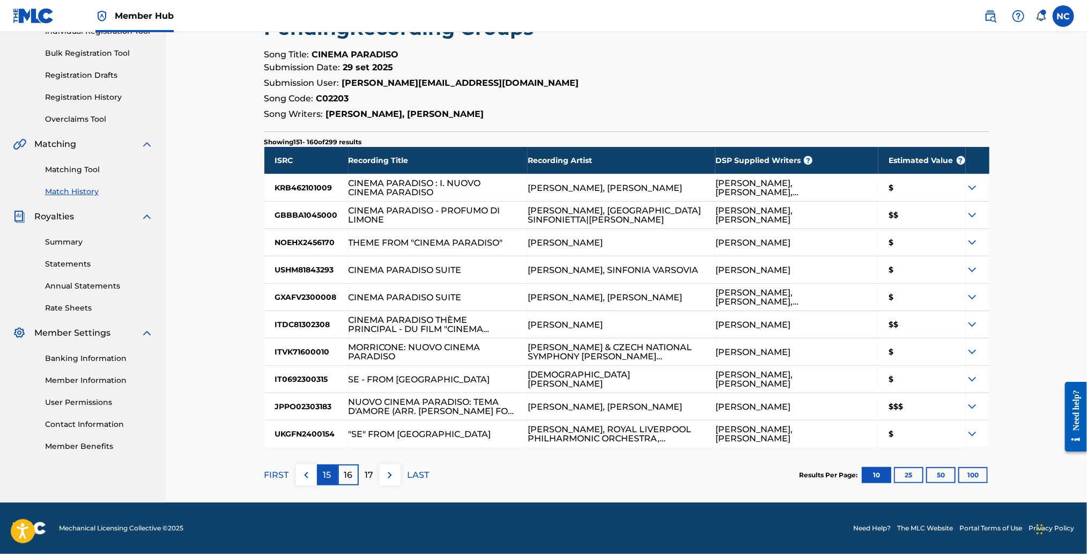
click at [327, 481] on p "15" at bounding box center [327, 475] width 8 height 13
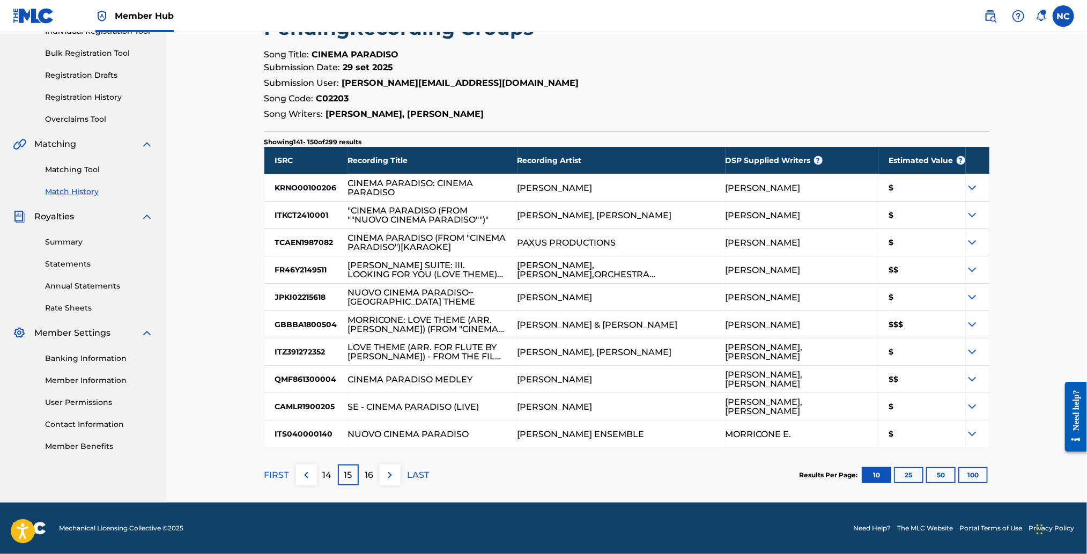
click at [327, 481] on p "14" at bounding box center [327, 475] width 9 height 13
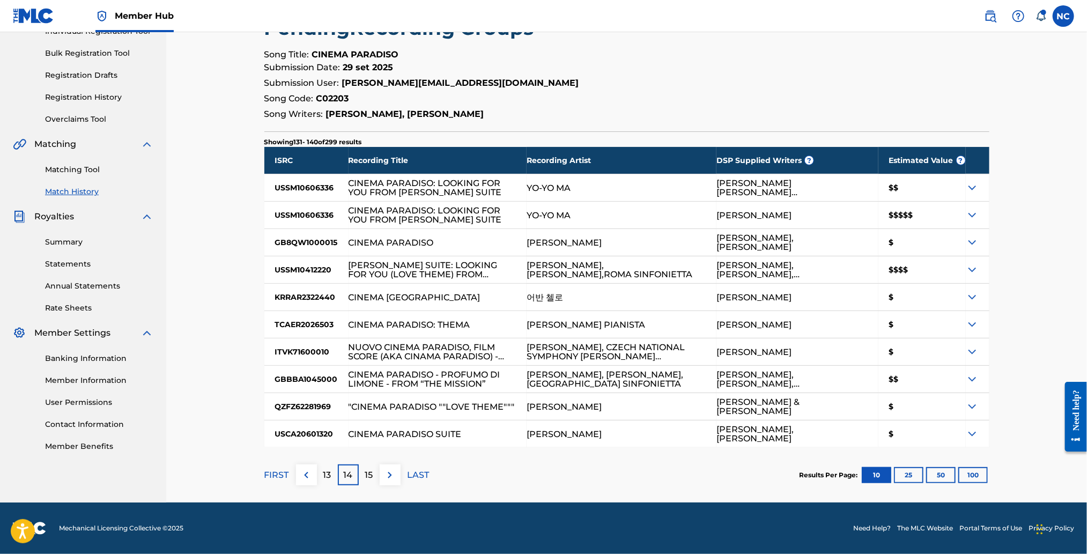
click at [971, 215] on img at bounding box center [971, 215] width 13 height 13
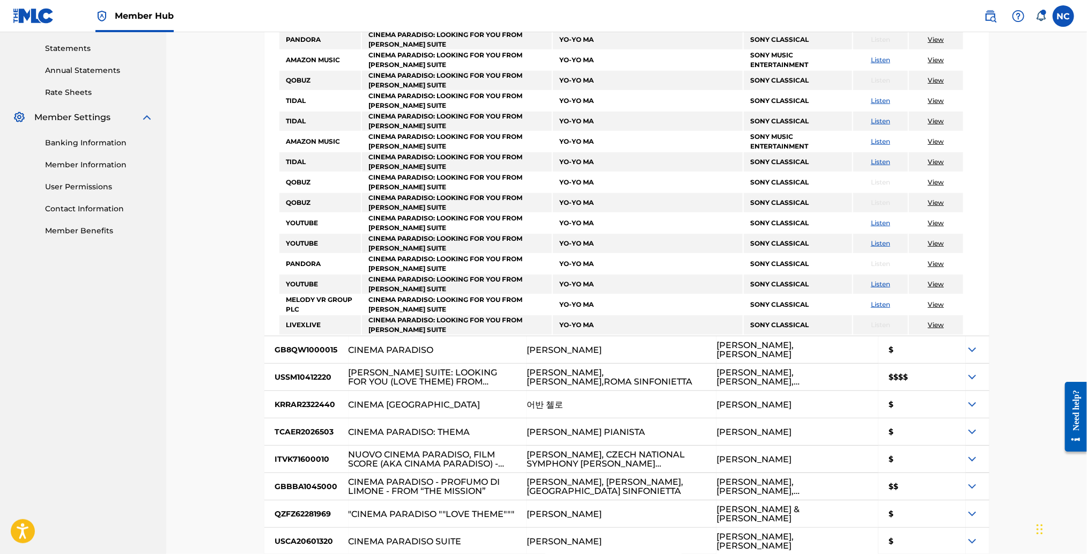
scroll to position [463, 0]
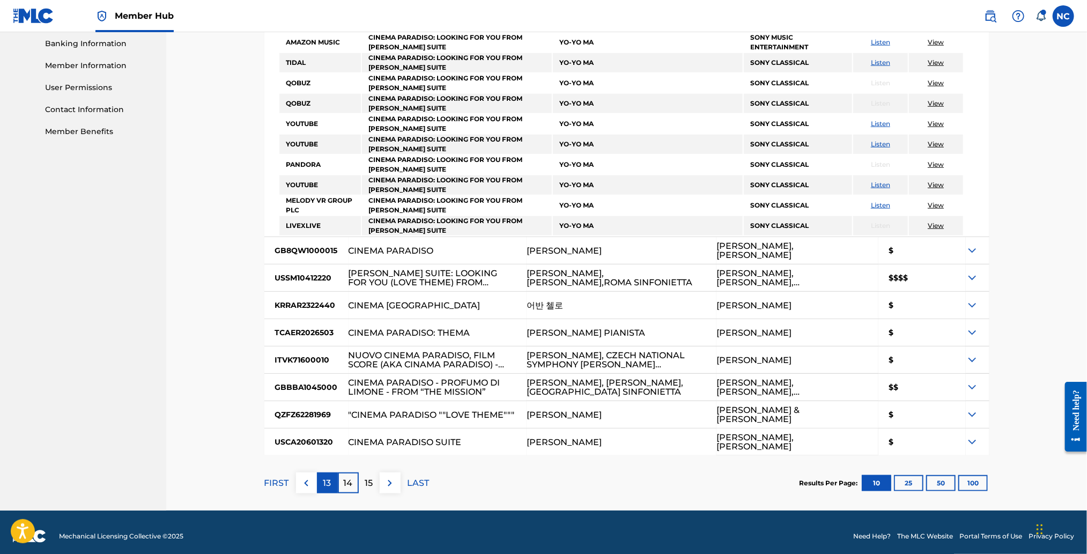
click at [328, 477] on p "13" at bounding box center [327, 483] width 8 height 13
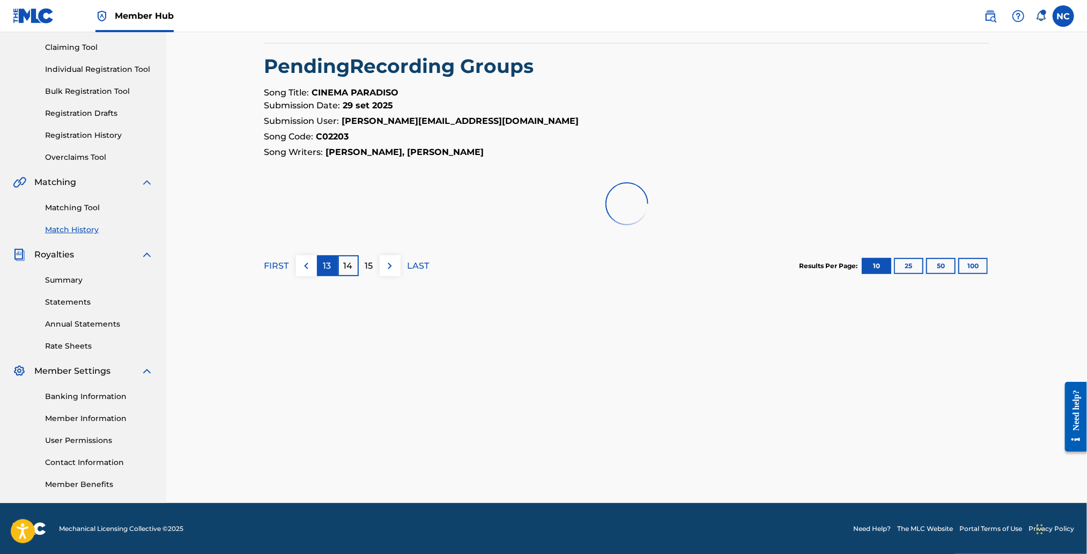
scroll to position [148, 0]
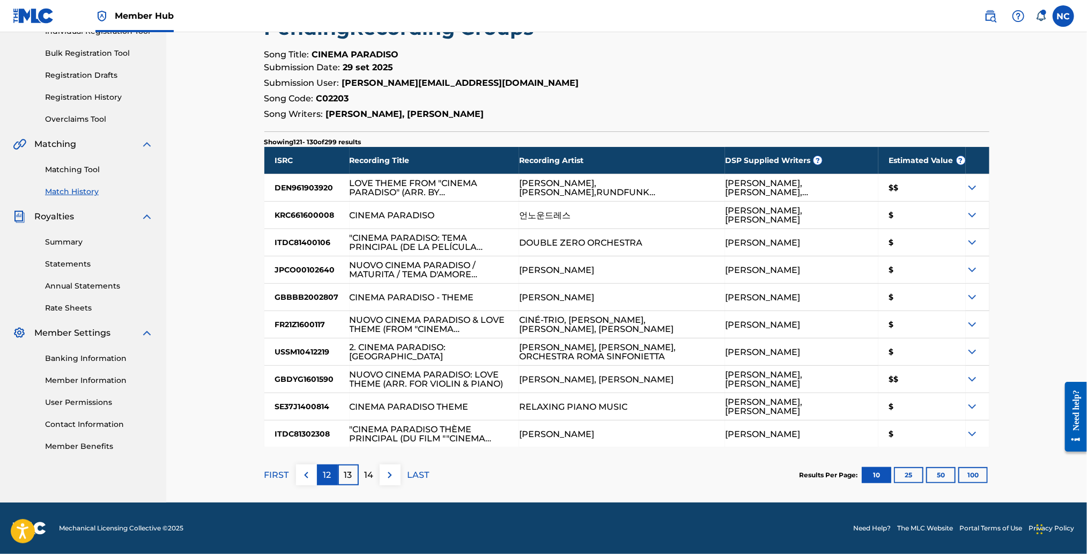
click at [322, 475] on div "12" at bounding box center [327, 474] width 21 height 21
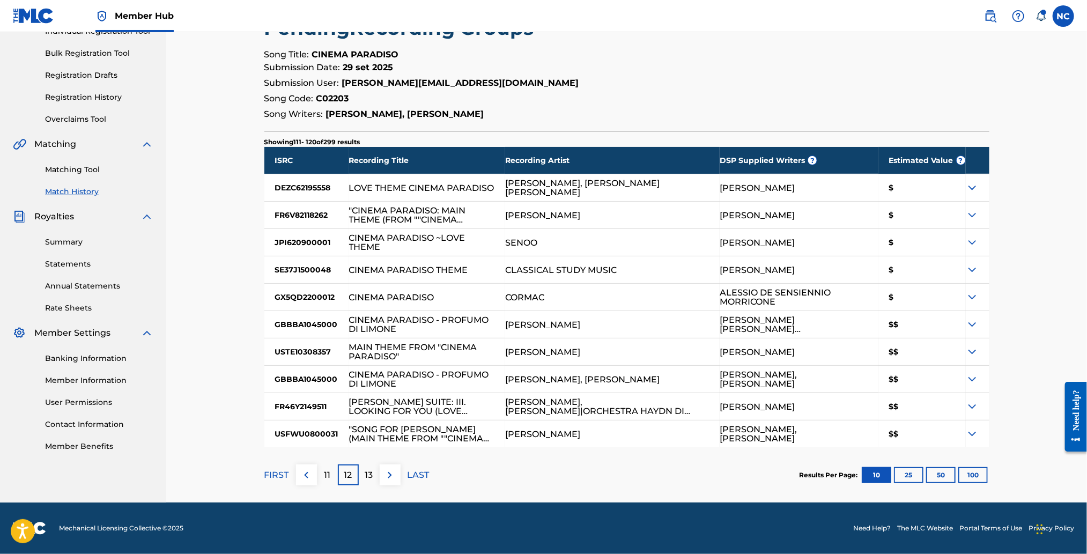
click at [322, 475] on div "11" at bounding box center [327, 474] width 21 height 21
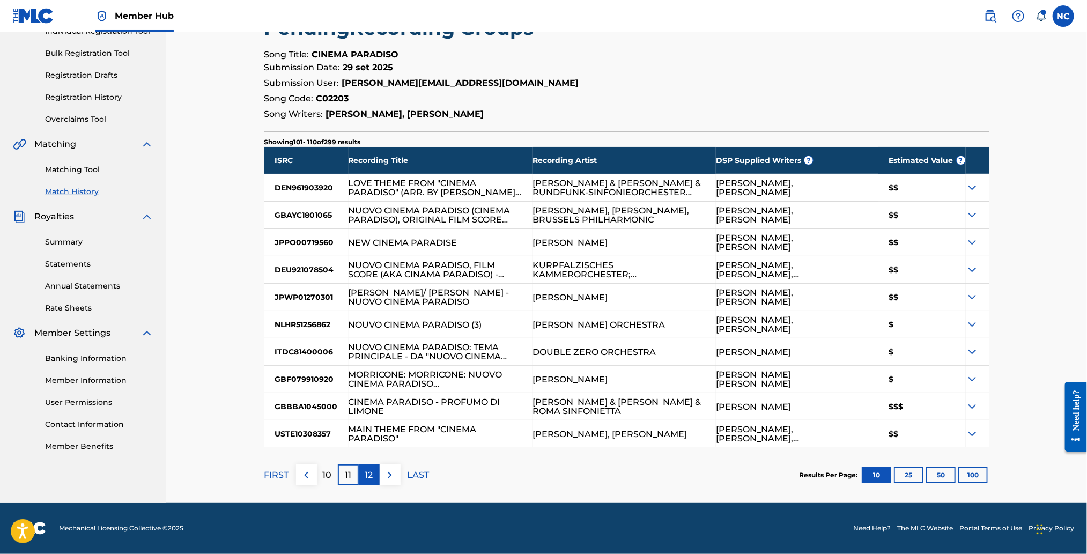
click at [323, 475] on p "10" at bounding box center [327, 475] width 9 height 13
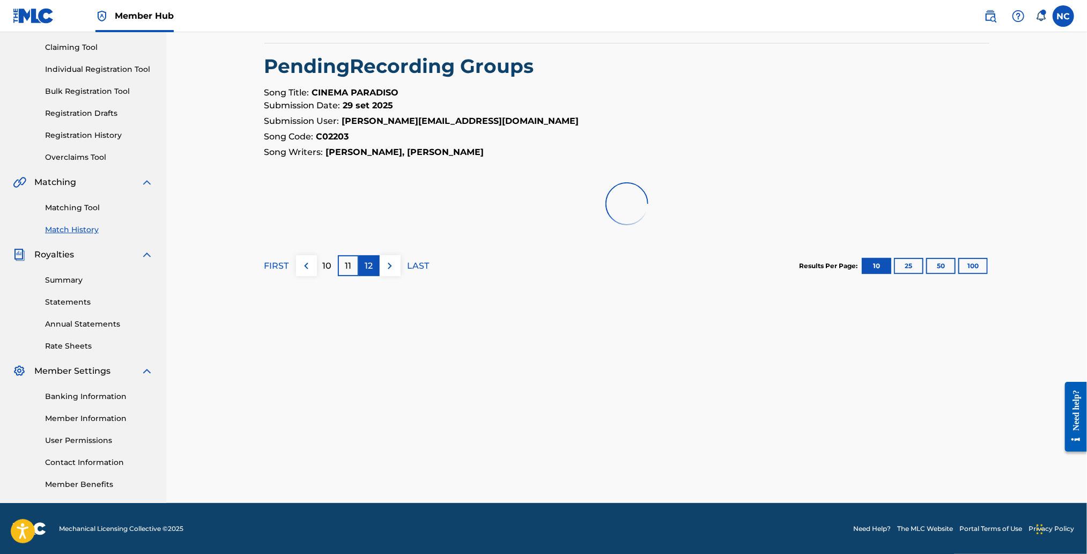
click at [322, 475] on div "< Back Match History - View Submission All recording data featured below has be…" at bounding box center [626, 226] width 751 height 554
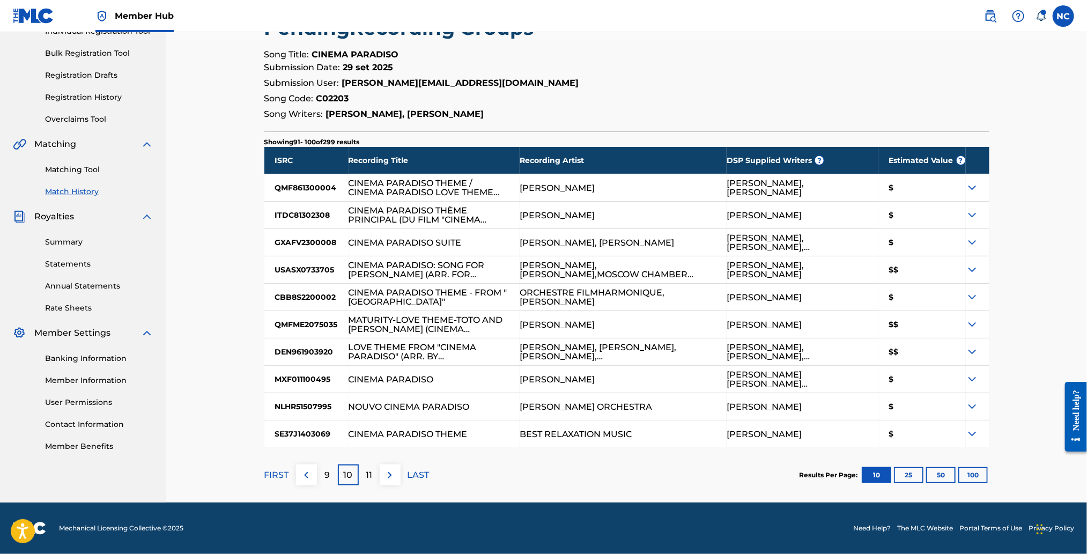
click at [322, 475] on div "9" at bounding box center [327, 474] width 21 height 21
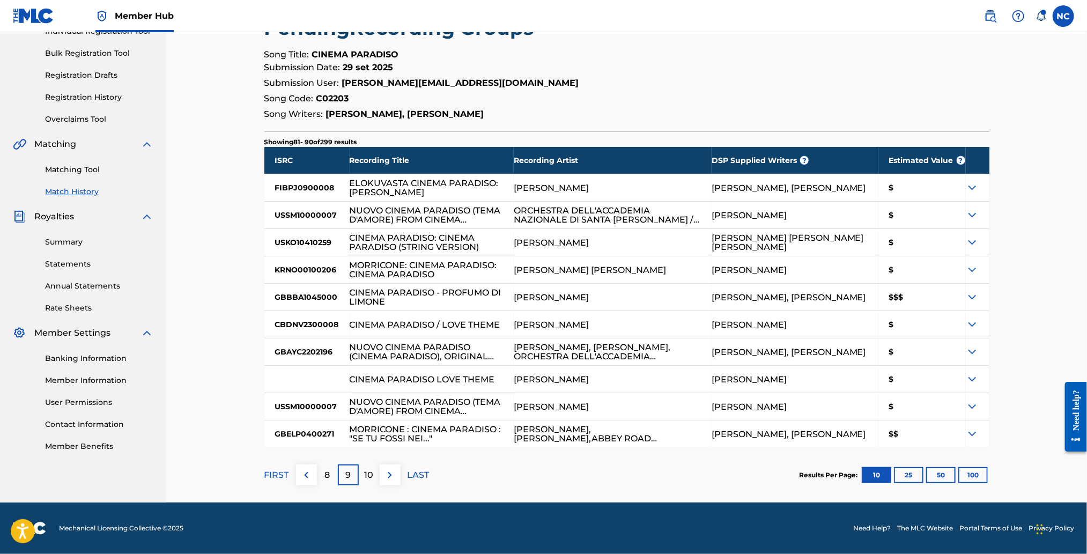
click at [322, 475] on div "8" at bounding box center [327, 474] width 21 height 21
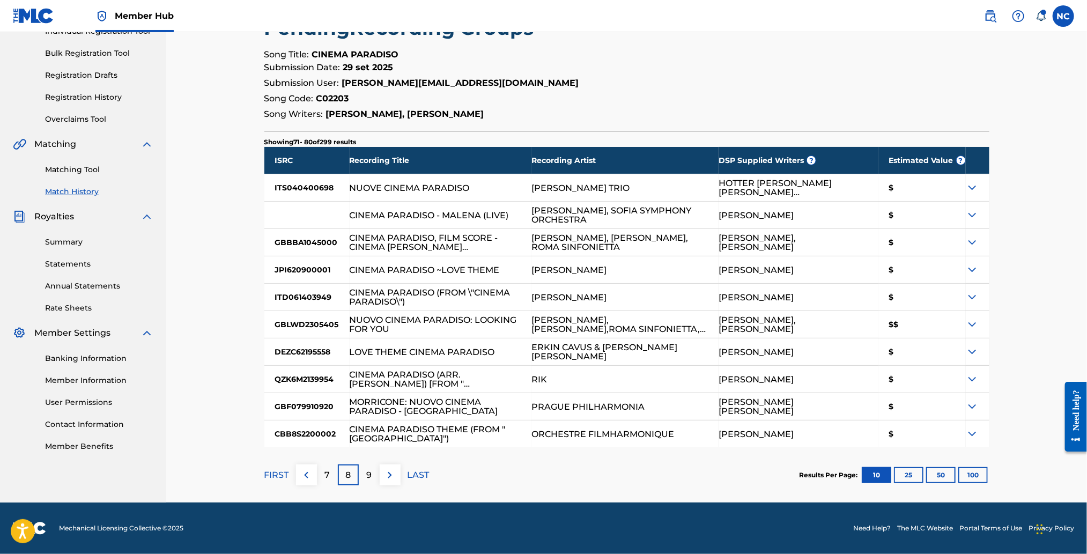
click at [322, 475] on div "7" at bounding box center [327, 474] width 21 height 21
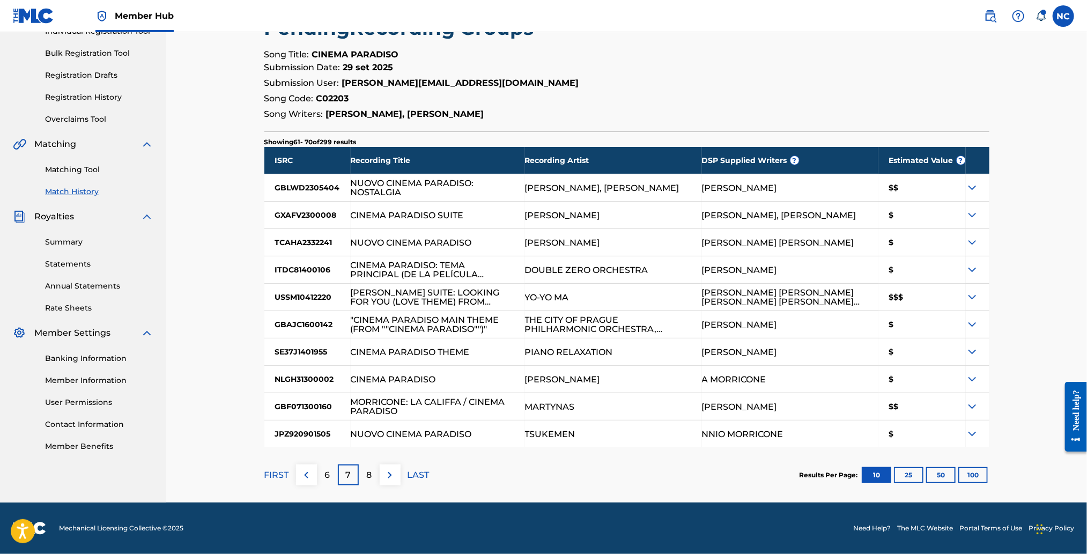
click at [322, 475] on div "6" at bounding box center [327, 474] width 21 height 21
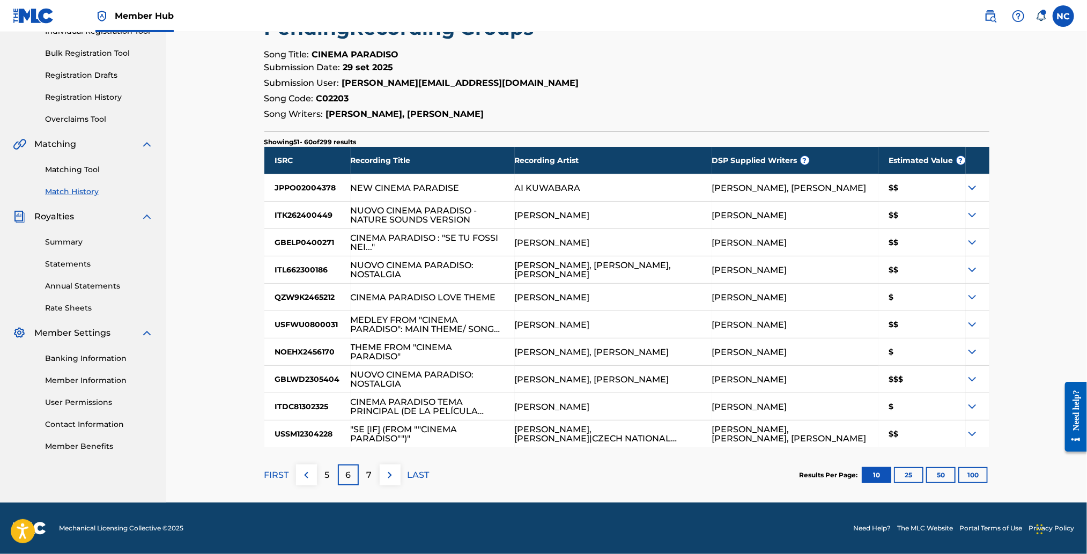
click at [322, 475] on div "5" at bounding box center [327, 474] width 21 height 21
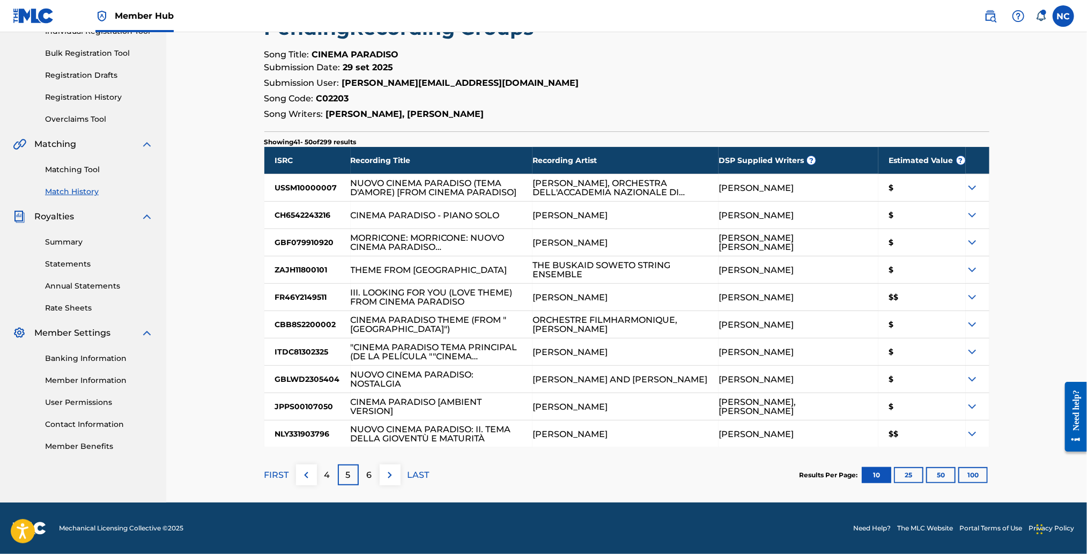
click at [322, 475] on div "4" at bounding box center [327, 474] width 21 height 21
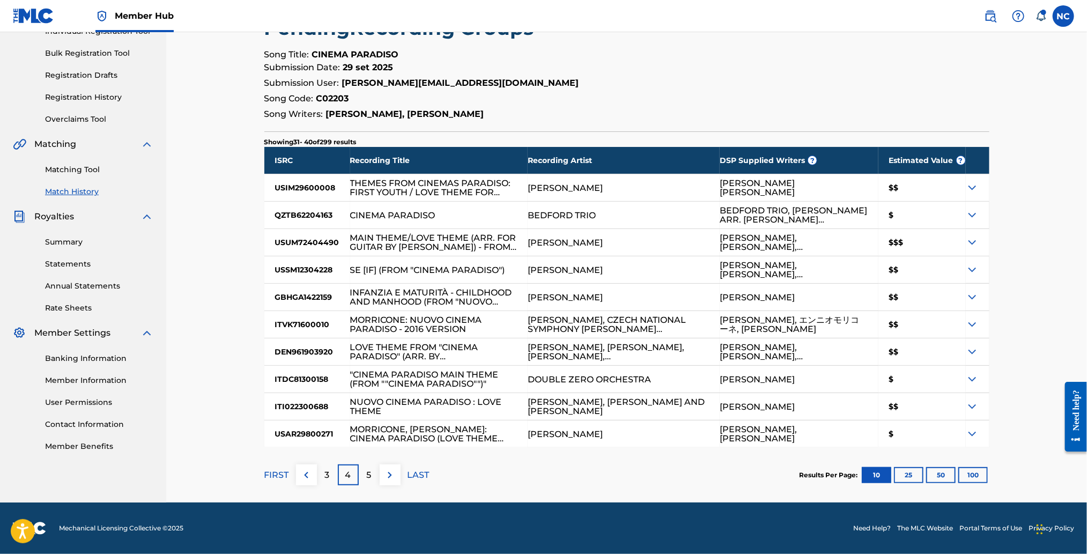
click at [322, 475] on div "3" at bounding box center [327, 474] width 21 height 21
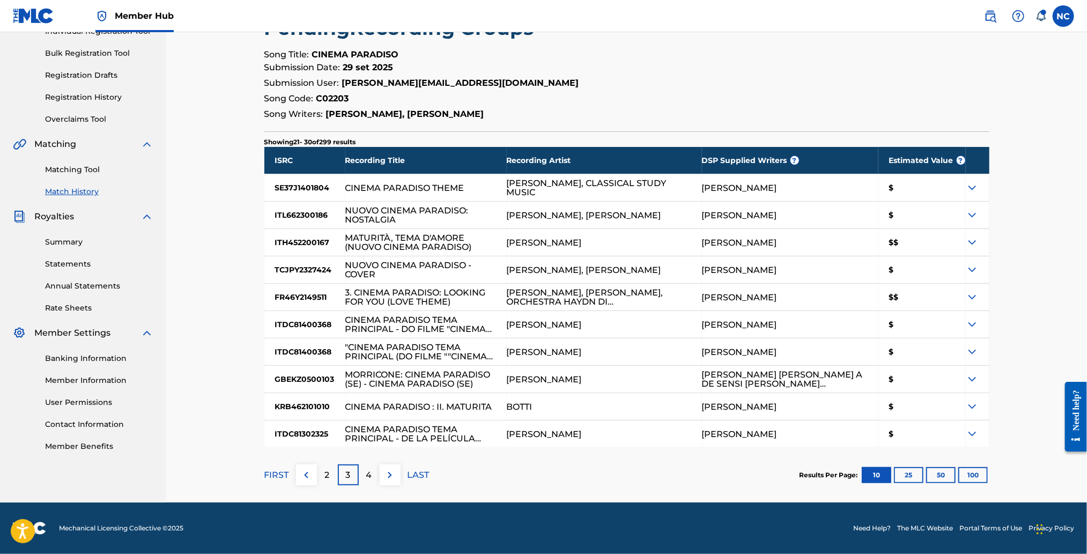
click at [322, 475] on div "2" at bounding box center [327, 474] width 21 height 21
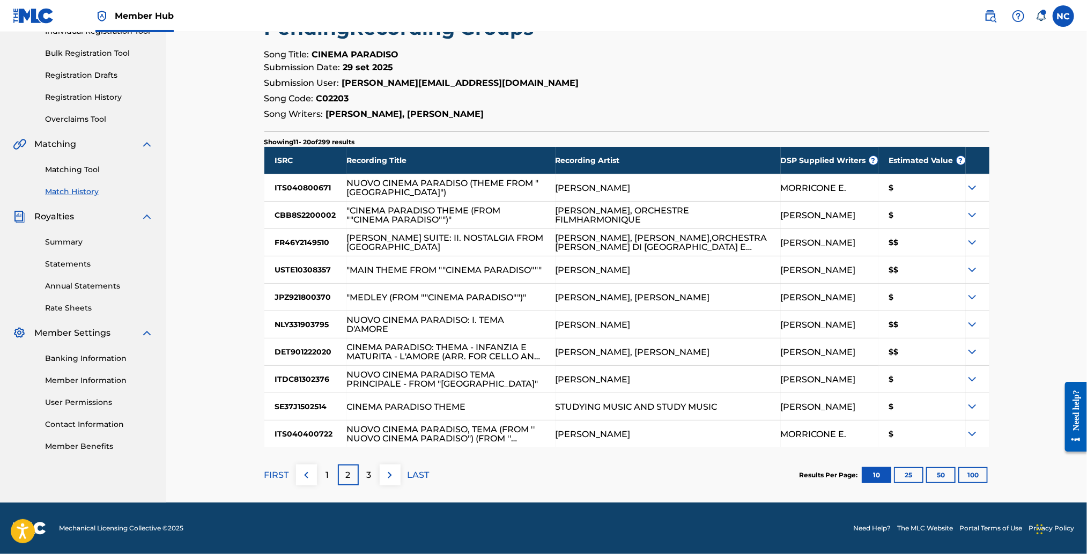
click at [322, 475] on div "1" at bounding box center [327, 474] width 21 height 21
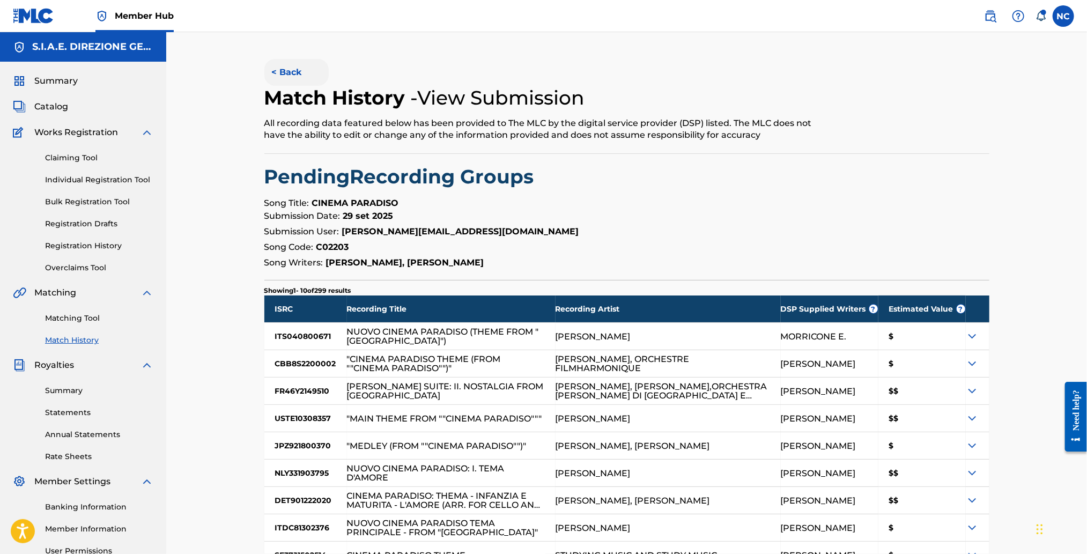
click at [273, 73] on button "< Back" at bounding box center [296, 72] width 64 height 27
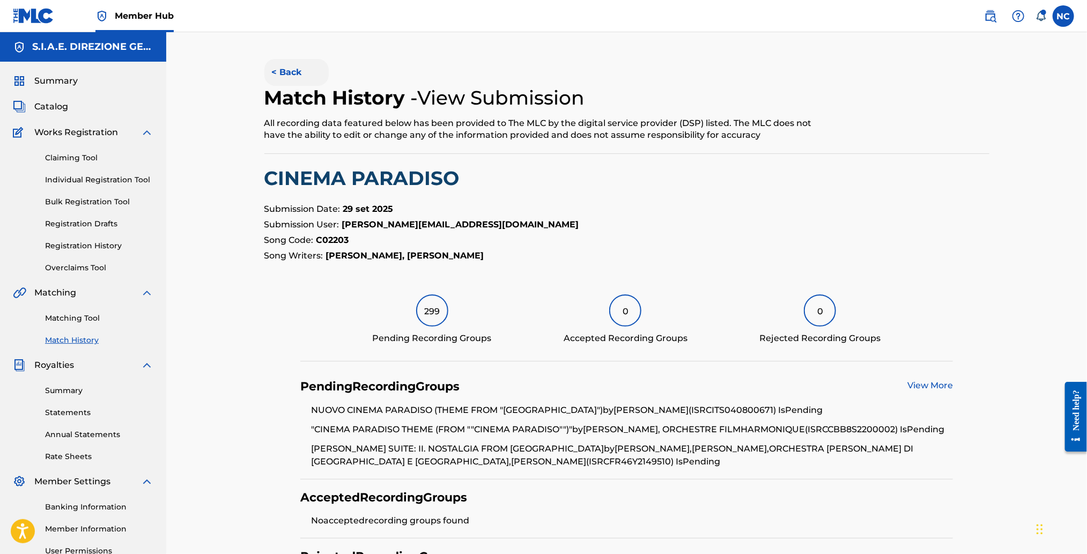
click at [268, 75] on button "< Back" at bounding box center [296, 72] width 64 height 27
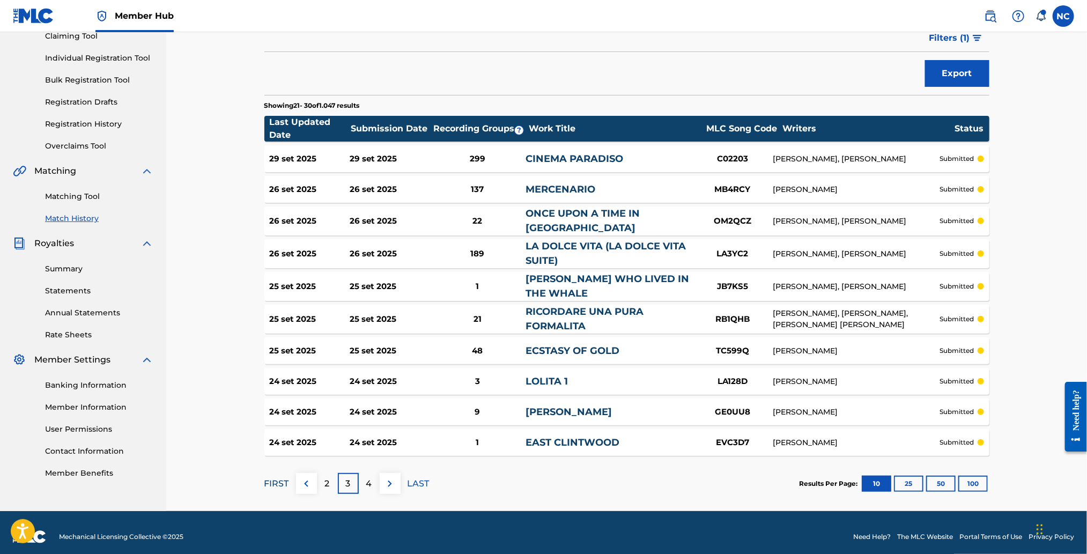
click at [281, 480] on p "FIRST" at bounding box center [276, 483] width 25 height 13
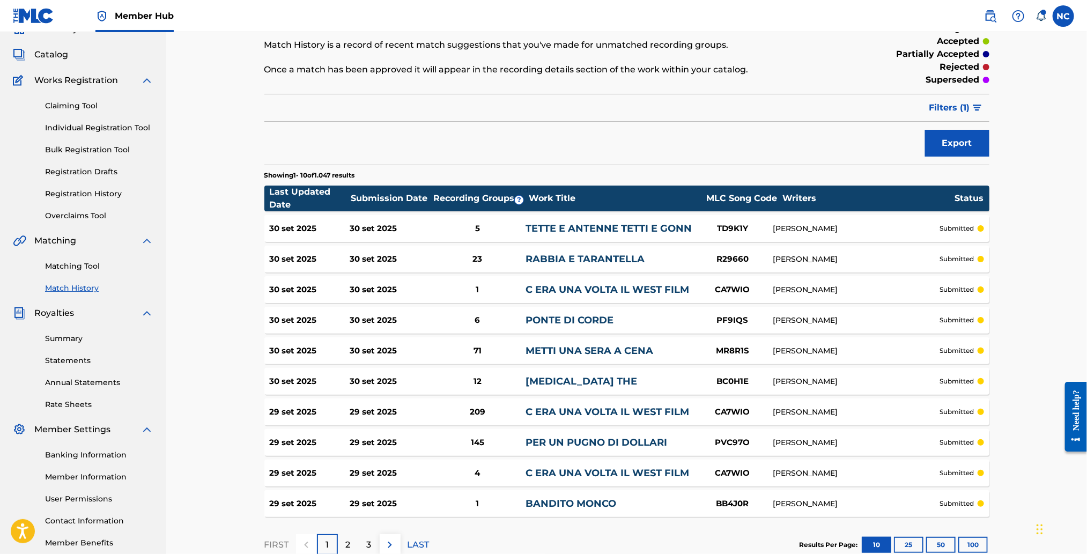
scroll to position [0, 0]
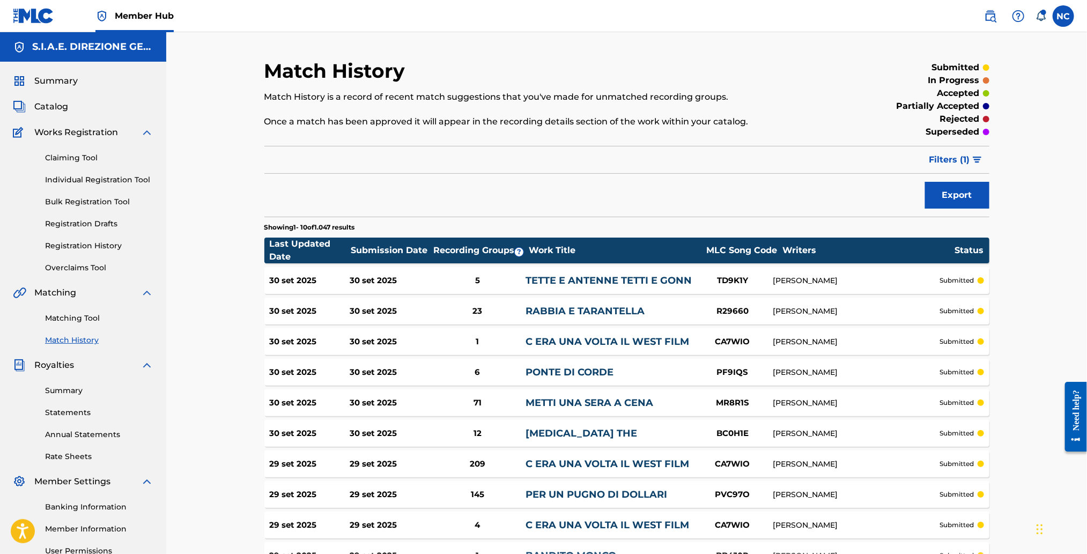
click at [64, 339] on link "Match History" at bounding box center [99, 340] width 108 height 11
click at [55, 106] on span "Catalog" at bounding box center [51, 106] width 34 height 13
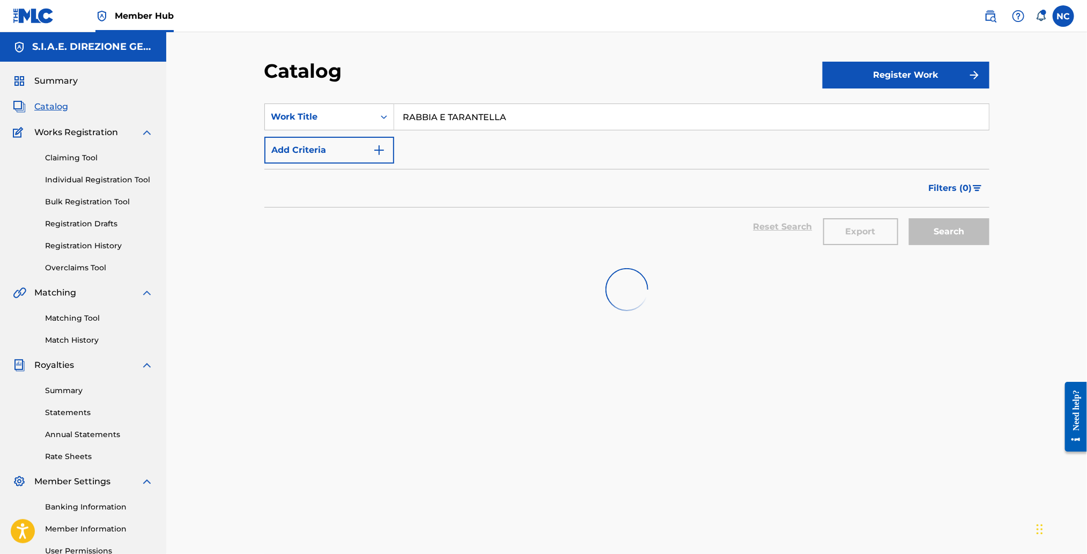
drag, startPoint x: 287, startPoint y: 118, endPoint x: 253, endPoint y: 118, distance: 33.8
click at [253, 118] on div "Catalog Register Work SearchWithCriteriafd4b2194-f24c-4d35-b814-a899d7f93e03 Wo…" at bounding box center [626, 336] width 751 height 554
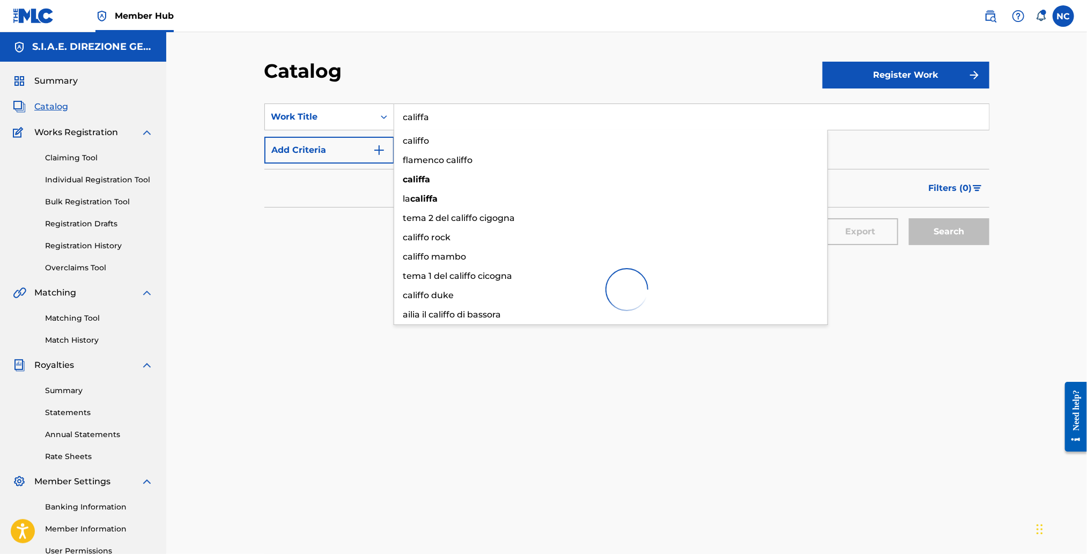
type input "califfa"
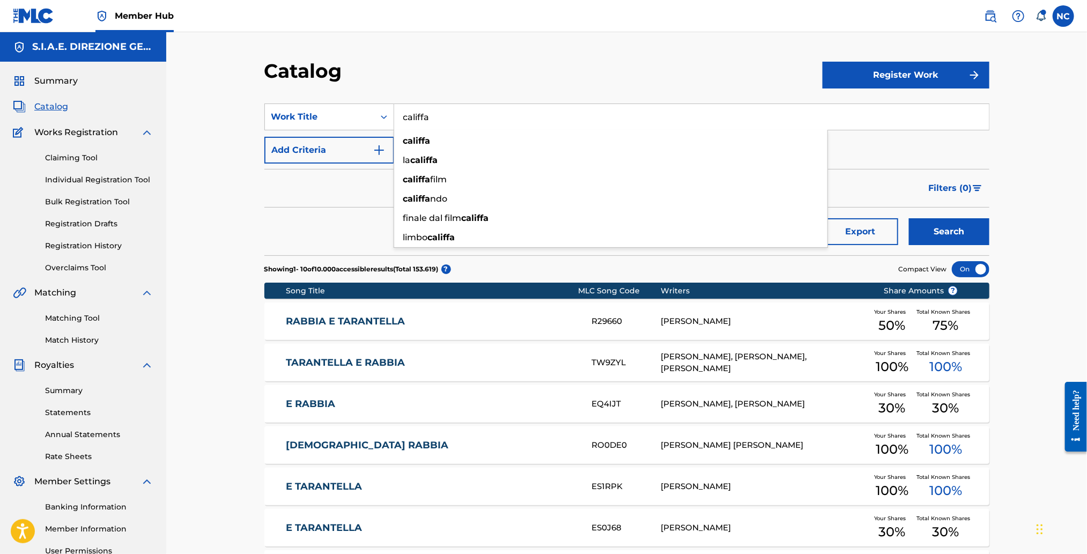
click at [362, 199] on div "Filters ( 0 )" at bounding box center [626, 188] width 725 height 39
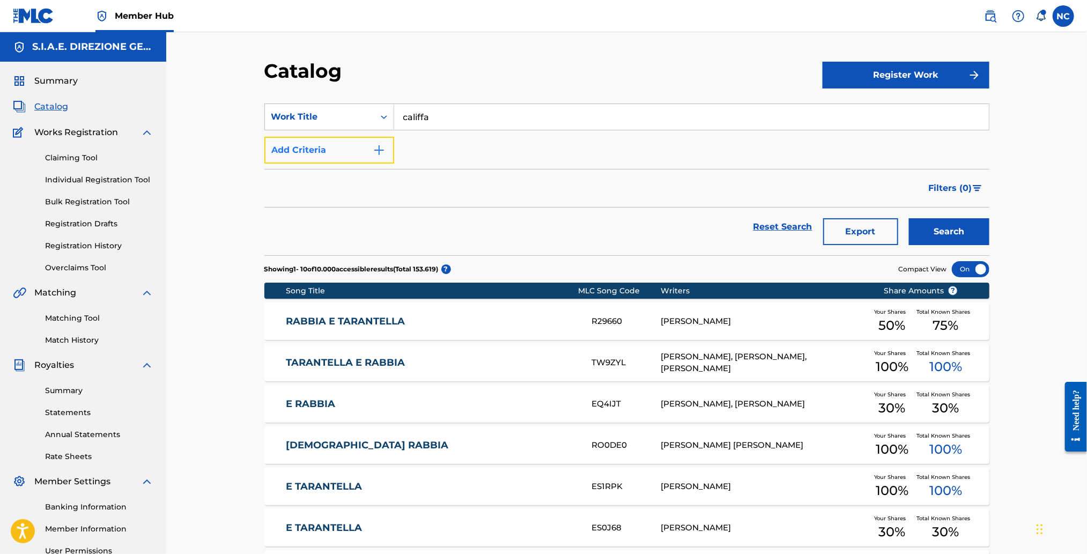
click at [382, 145] on img "Search Form" at bounding box center [379, 150] width 13 height 13
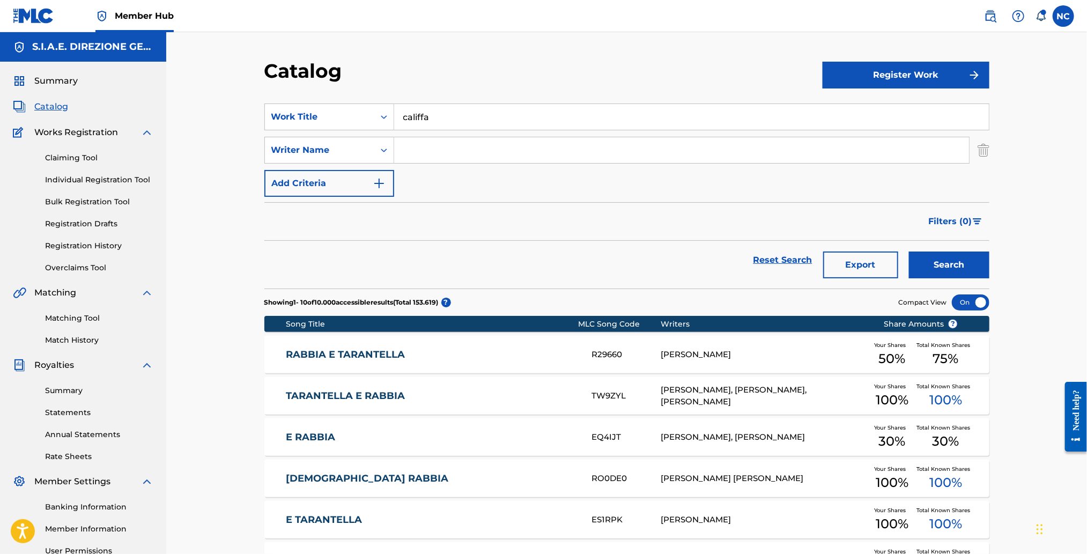
click at [419, 149] on input "Search Form" at bounding box center [681, 150] width 575 height 26
type input "morricone"
click at [909, 251] on button "Search" at bounding box center [949, 264] width 80 height 27
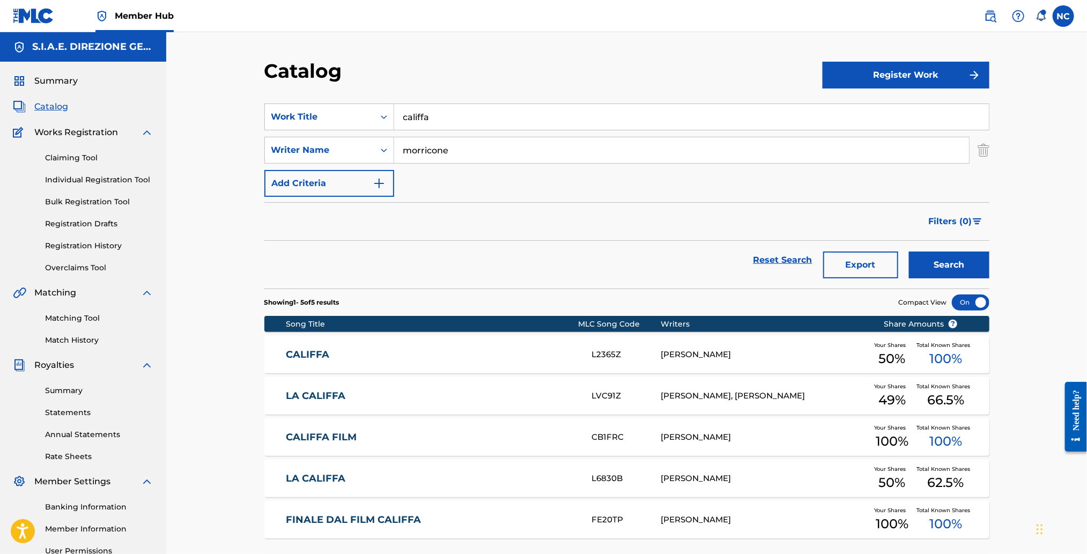
click at [335, 358] on link "CALIFFA" at bounding box center [432, 354] width 292 height 12
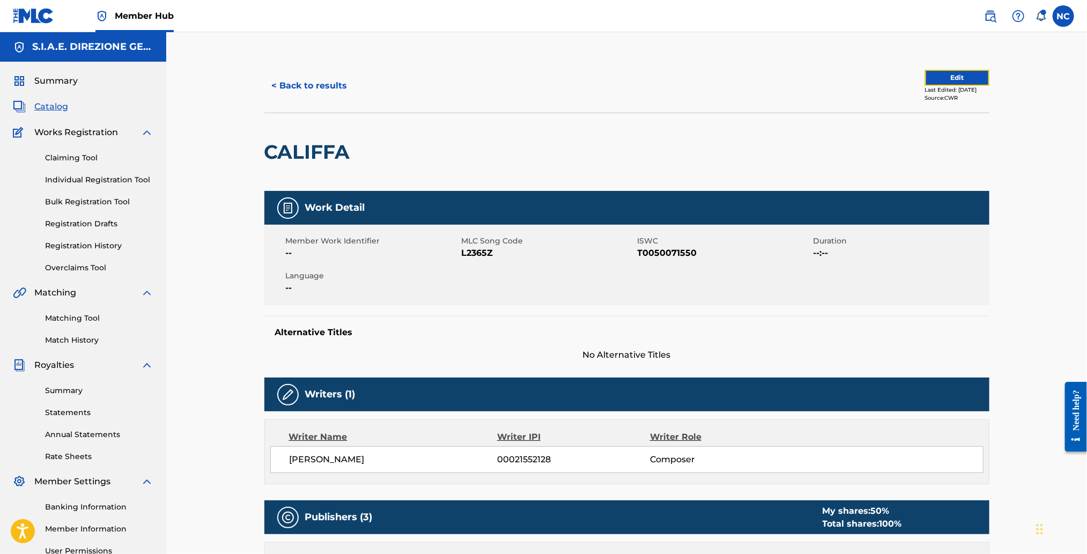
drag, startPoint x: 928, startPoint y: 78, endPoint x: 933, endPoint y: 228, distance: 149.7
click at [952, 73] on button "Edit" at bounding box center [957, 78] width 64 height 16
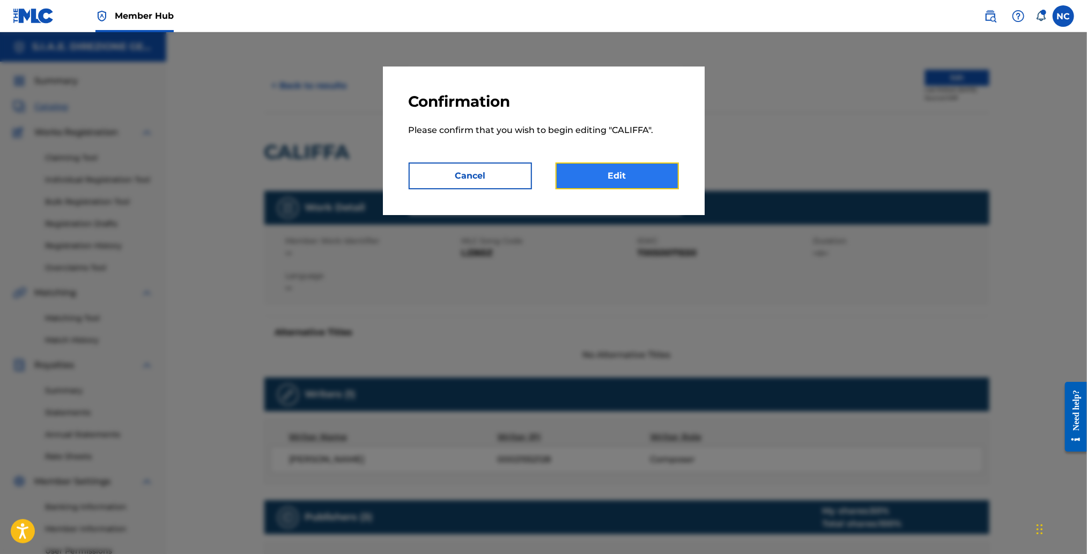
click at [611, 184] on link "Edit" at bounding box center [616, 175] width 123 height 27
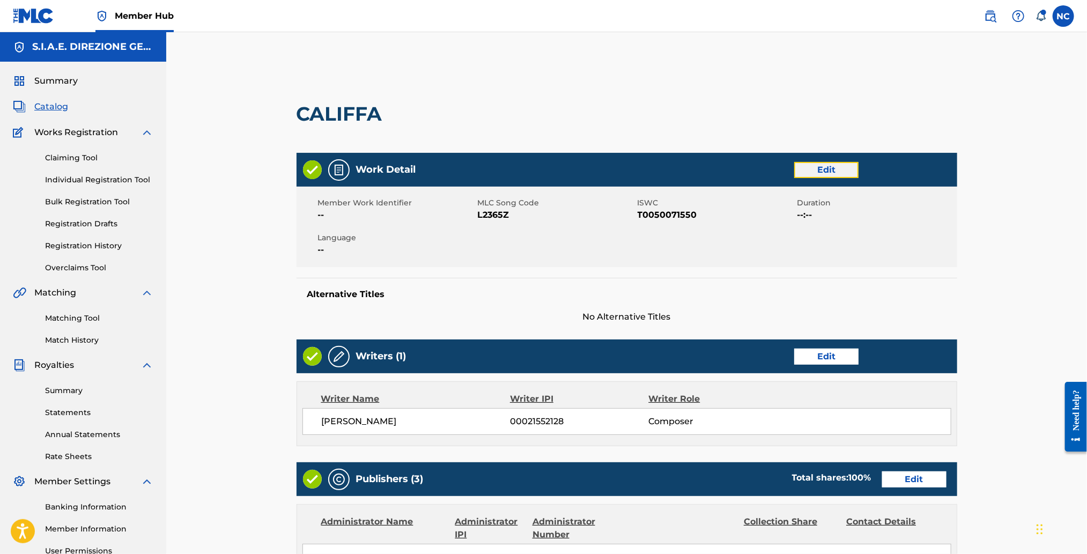
click at [828, 164] on link "Edit" at bounding box center [826, 170] width 64 height 16
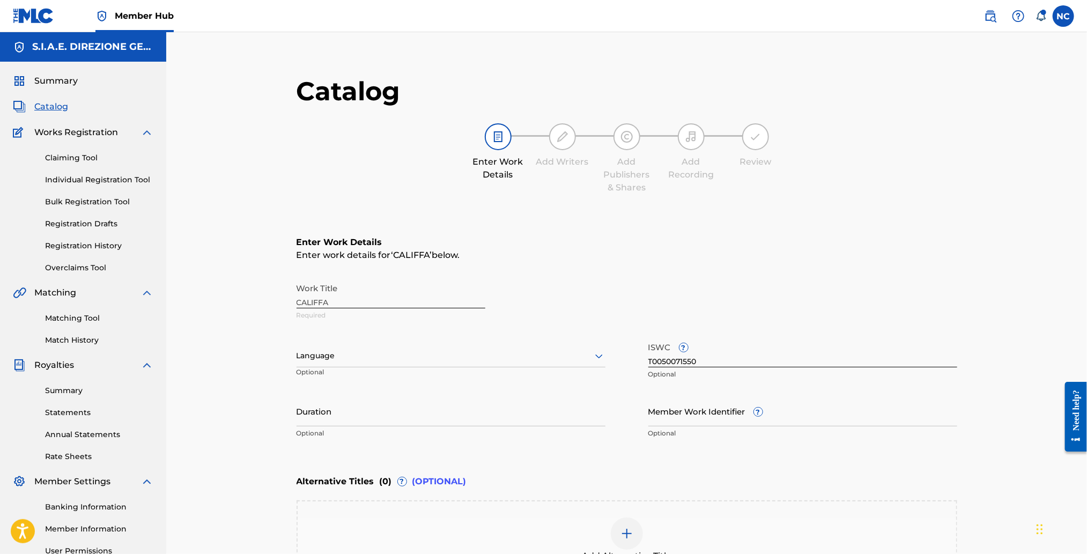
click at [343, 358] on div at bounding box center [450, 355] width 309 height 13
type input "it"
click at [352, 375] on div "Italian" at bounding box center [451, 379] width 308 height 24
click at [733, 413] on input "Member Work Identifier ?" at bounding box center [802, 411] width 309 height 31
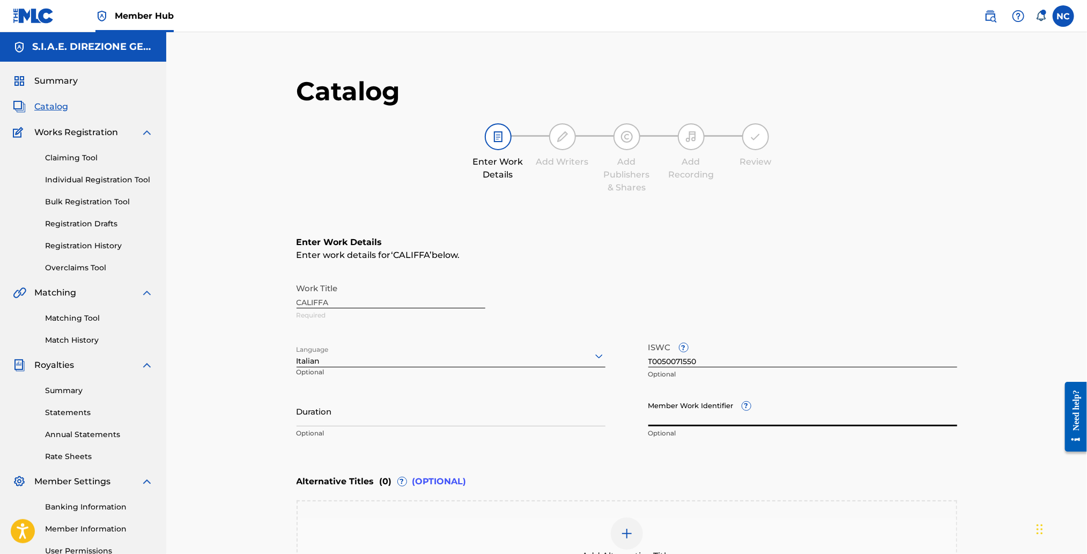
paste input "731912288"
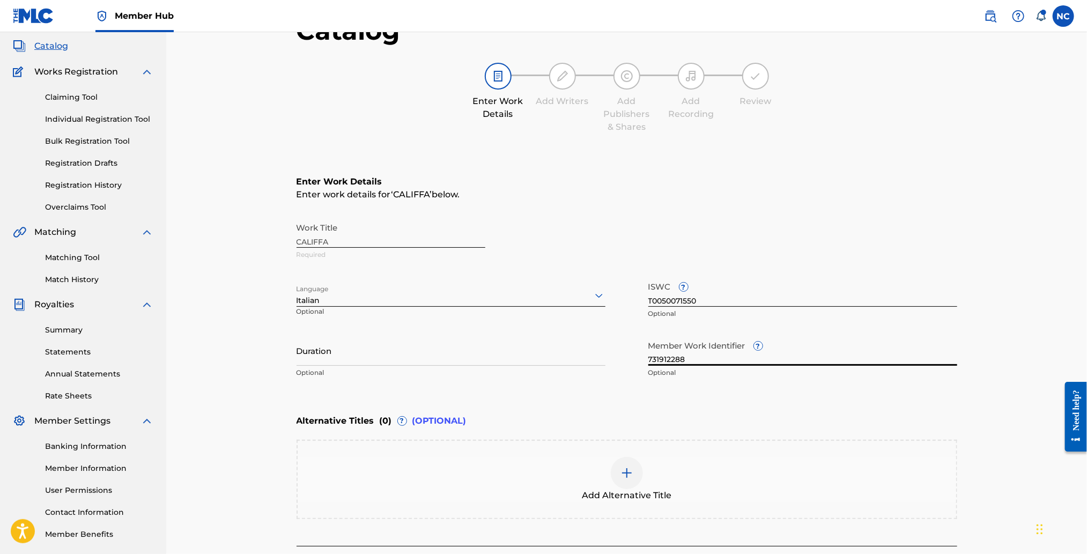
scroll to position [156, 0]
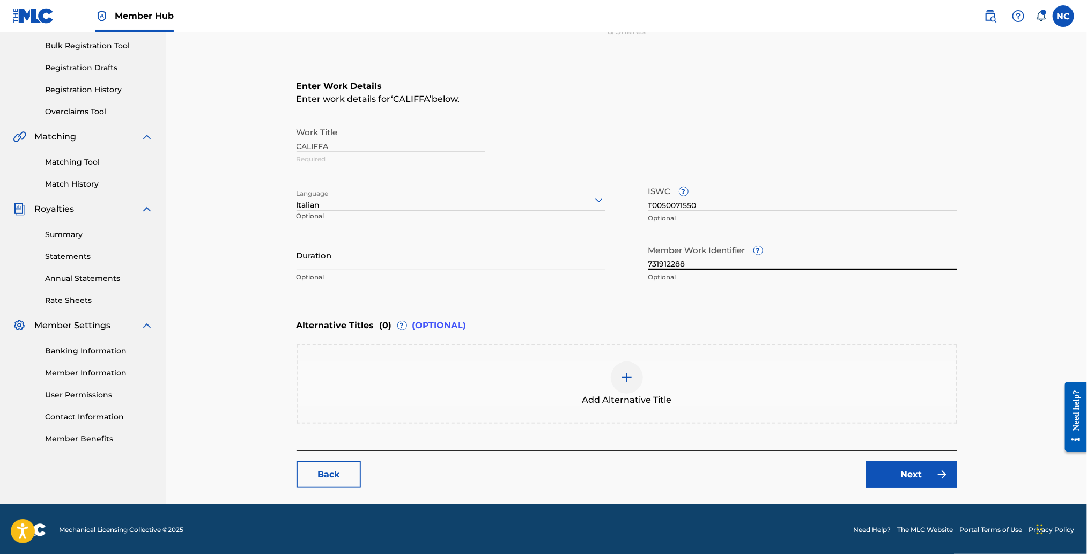
type input "731912288"
click at [619, 374] on div at bounding box center [627, 377] width 32 height 32
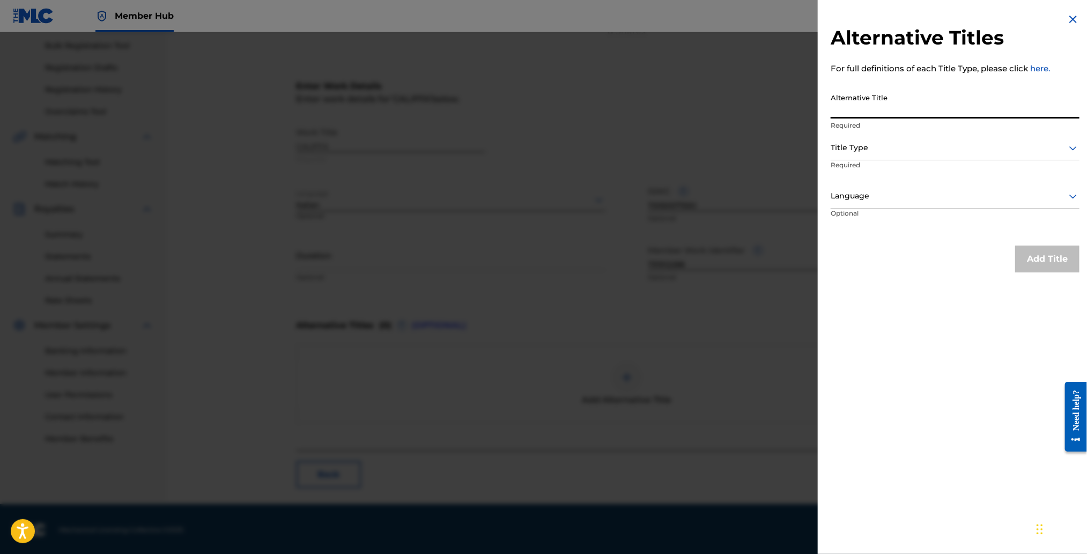
click at [872, 110] on input "Alternative Title" at bounding box center [954, 103] width 249 height 31
click at [860, 150] on div at bounding box center [954, 147] width 249 height 13
click at [853, 106] on input "Alternative Title" at bounding box center [954, 103] width 249 height 31
paste input "LADY CALIPH"
type input "LADY CALIPH"
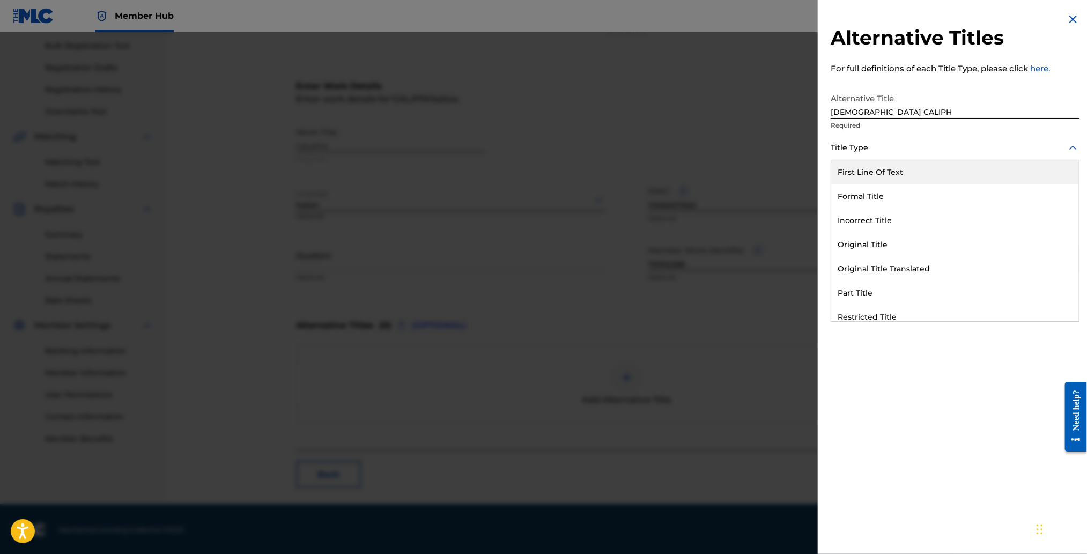
click at [854, 150] on div at bounding box center [954, 147] width 249 height 13
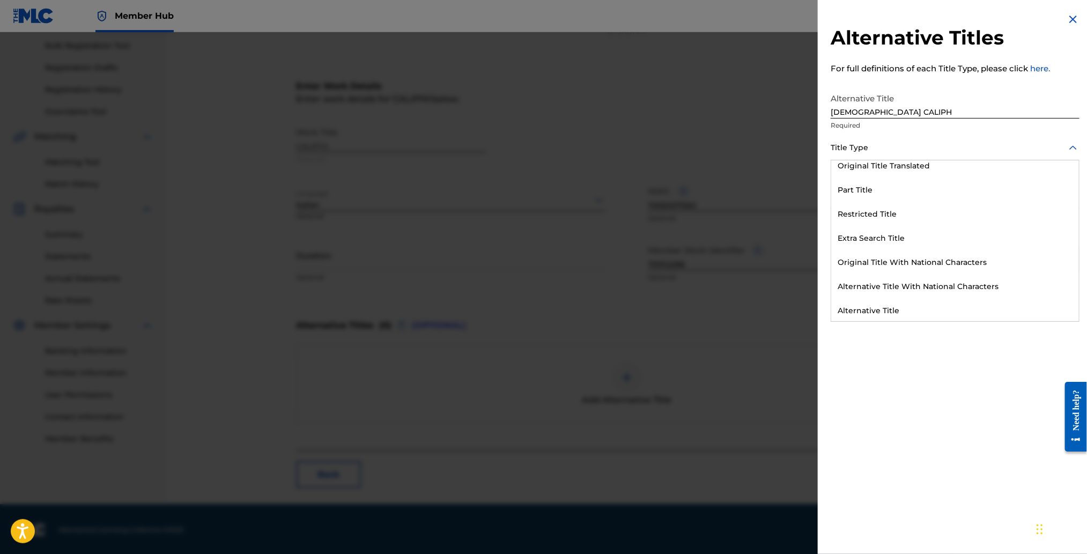
scroll to position [104, 0]
click at [874, 303] on div "Alternative Title" at bounding box center [955, 310] width 248 height 24
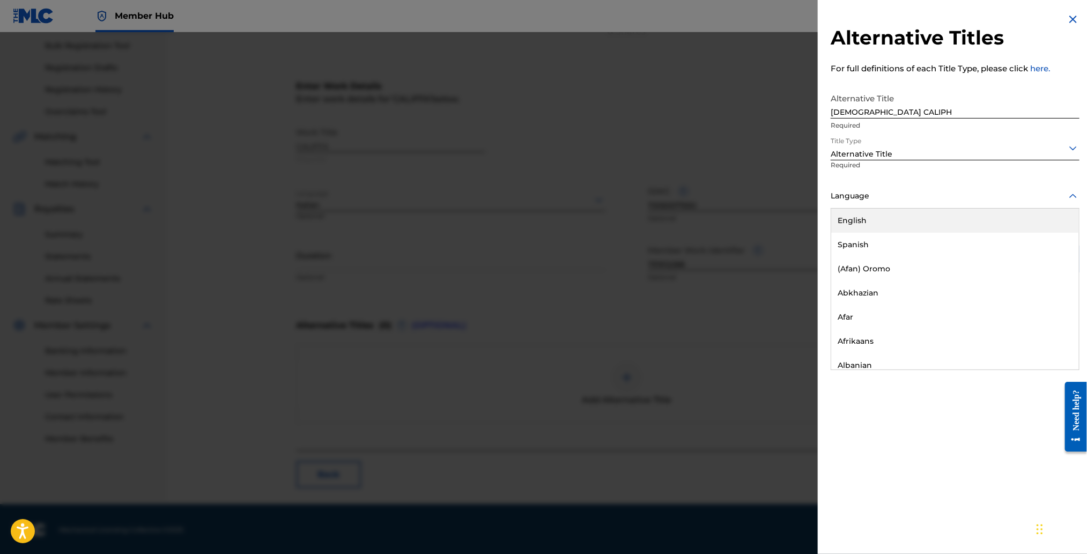
click at [868, 190] on div at bounding box center [954, 195] width 249 height 13
click at [867, 214] on div "English" at bounding box center [955, 221] width 248 height 24
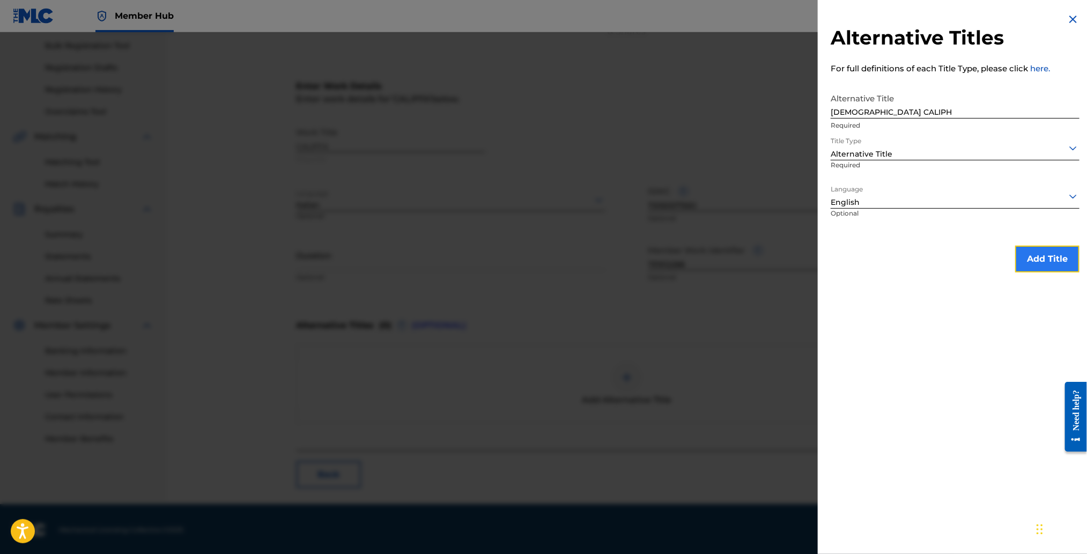
click at [1044, 260] on button "Add Title" at bounding box center [1047, 259] width 64 height 27
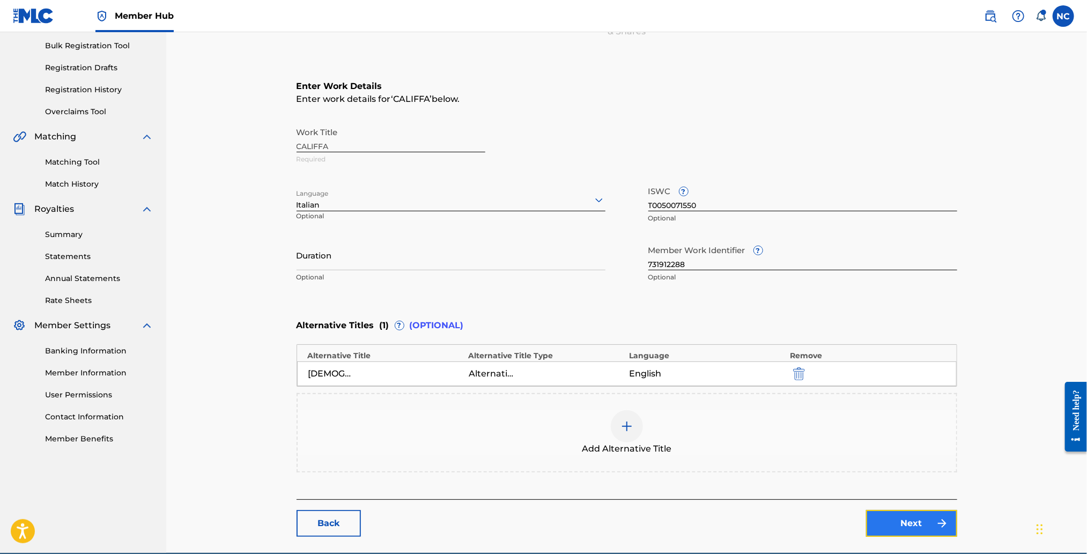
scroll to position [205, 0]
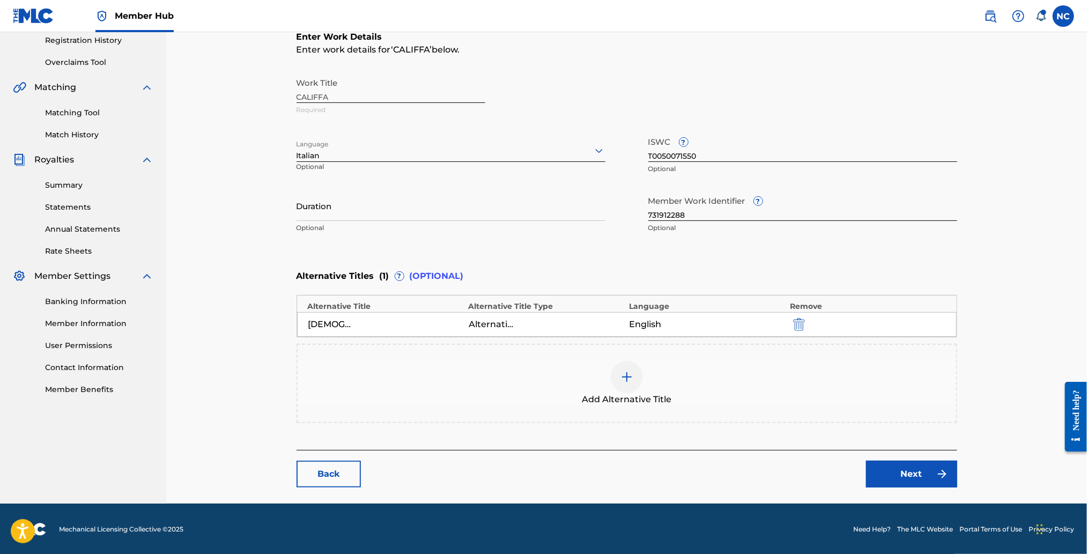
click at [306, 88] on div "Work Title CALIFFA Required" at bounding box center [626, 96] width 660 height 48
click at [299, 95] on div "Work Title CALIFFA Required" at bounding box center [626, 96] width 660 height 48
click at [345, 481] on link "Back" at bounding box center [328, 473] width 64 height 27
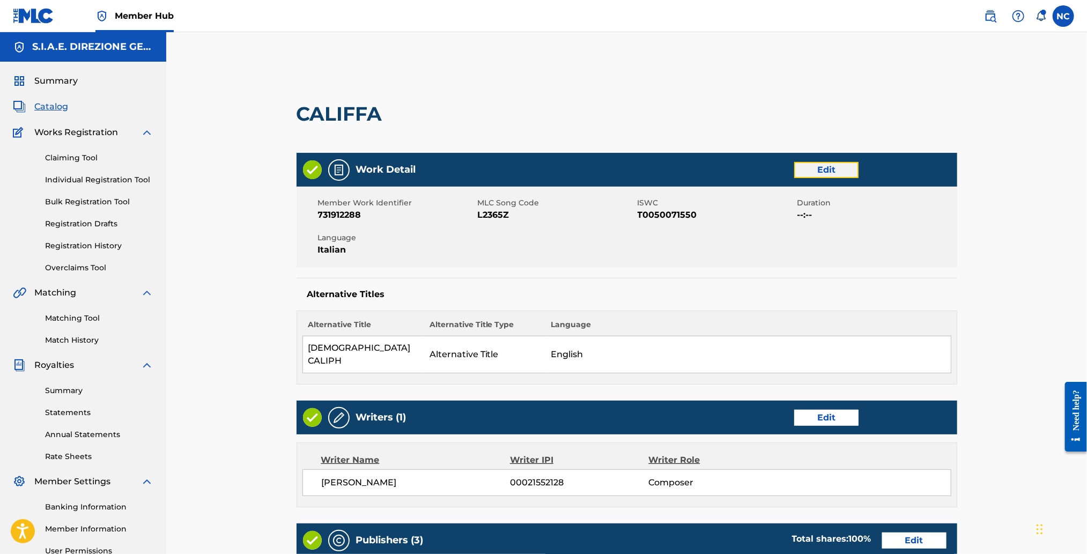
click at [817, 174] on link "Edit" at bounding box center [826, 170] width 64 height 16
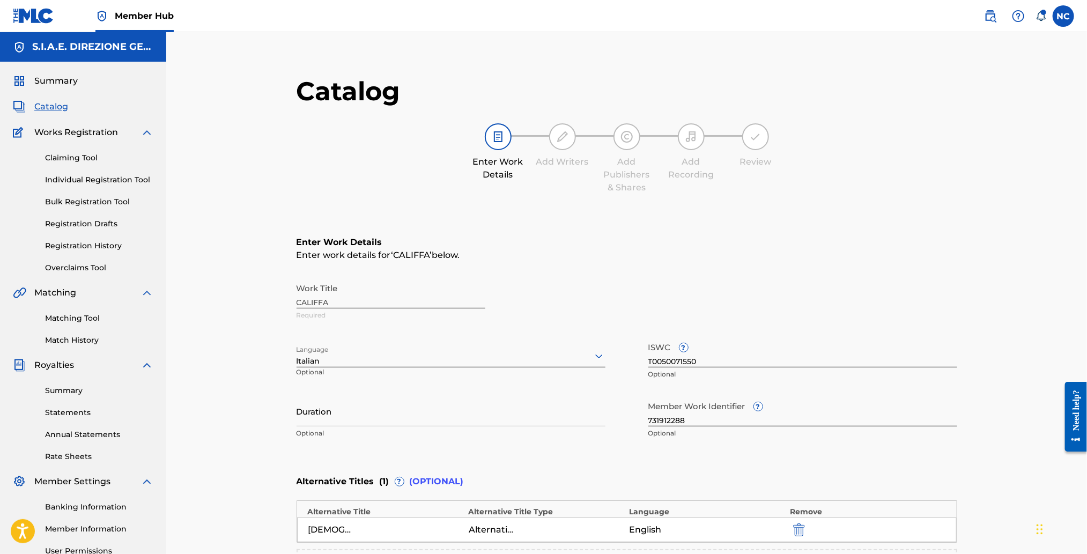
click at [296, 301] on div "Work Title CALIFFA Required" at bounding box center [626, 302] width 660 height 48
click at [298, 303] on div "Work Title CALIFFA Required" at bounding box center [626, 302] width 660 height 48
click at [335, 300] on div "Work Title CALIFFA Required" at bounding box center [626, 302] width 660 height 48
click at [379, 301] on div "Work Title CALIFFA Required" at bounding box center [626, 302] width 660 height 48
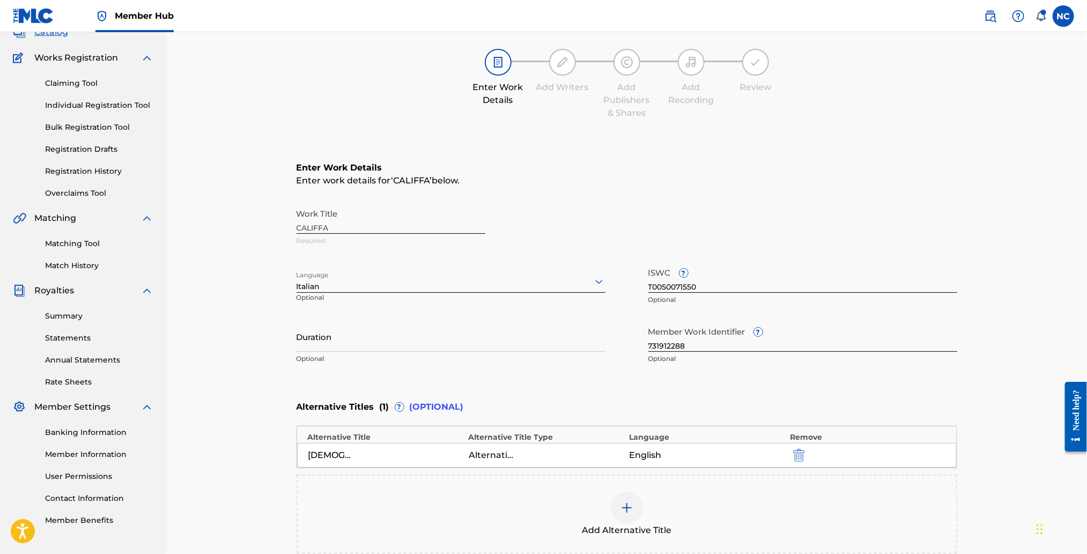
scroll to position [160, 0]
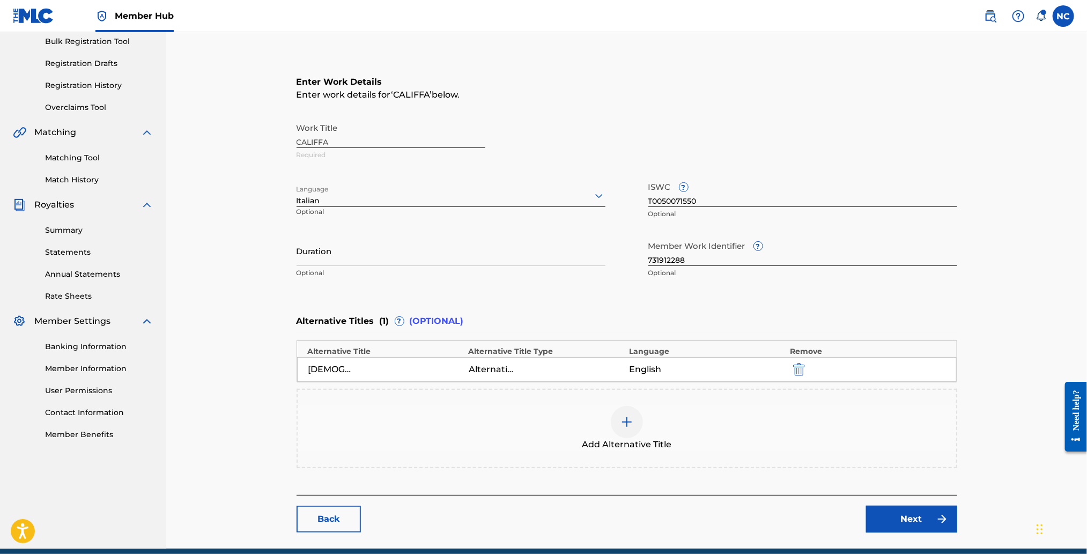
click at [403, 155] on div "Work Title CALIFFA Required" at bounding box center [626, 141] width 660 height 48
click at [347, 510] on link "Back" at bounding box center [328, 519] width 64 height 27
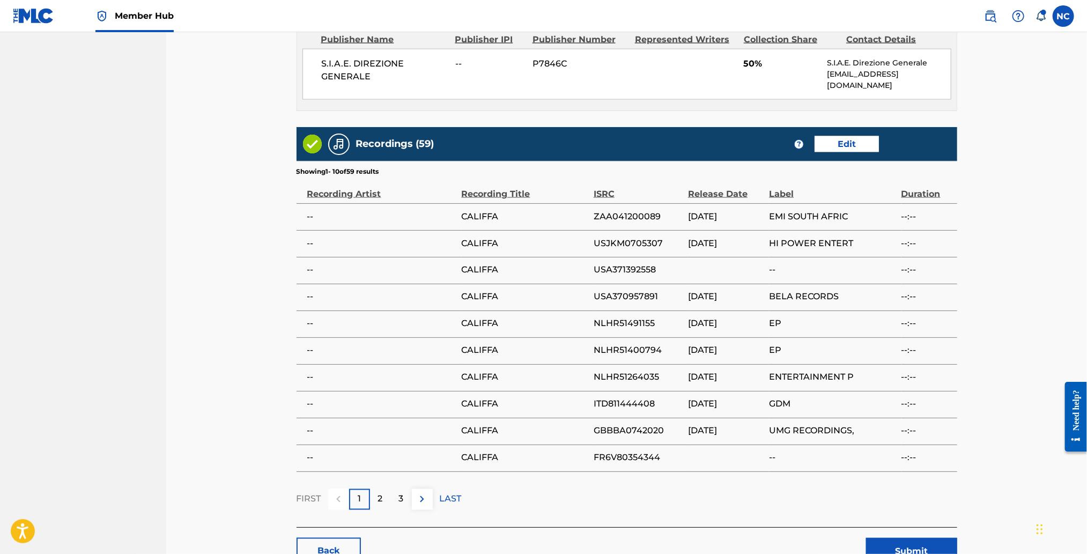
scroll to position [1031, 0]
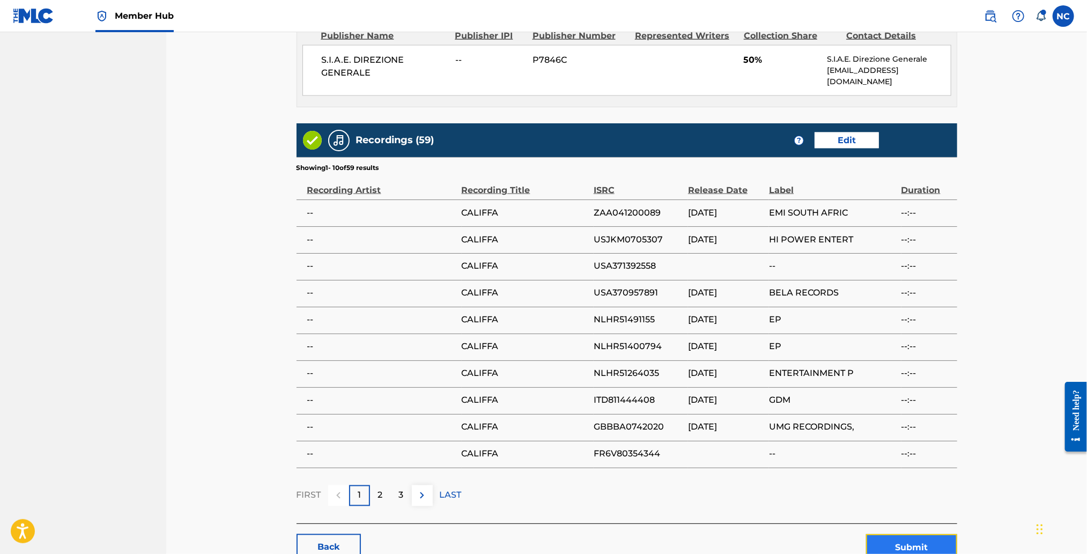
click at [908, 534] on button "Submit" at bounding box center [911, 547] width 91 height 27
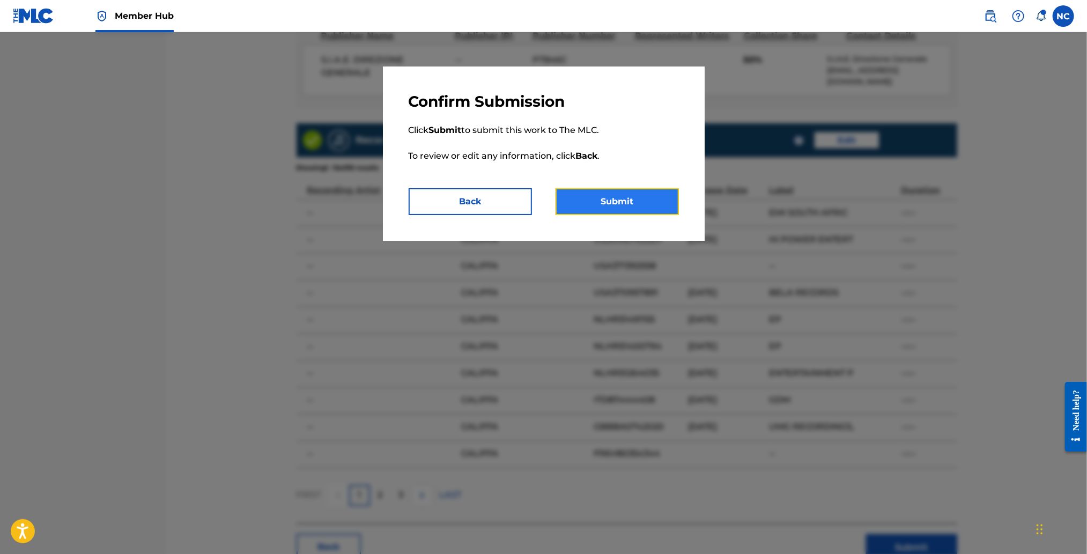
click at [647, 188] on button "Submit" at bounding box center [616, 201] width 123 height 27
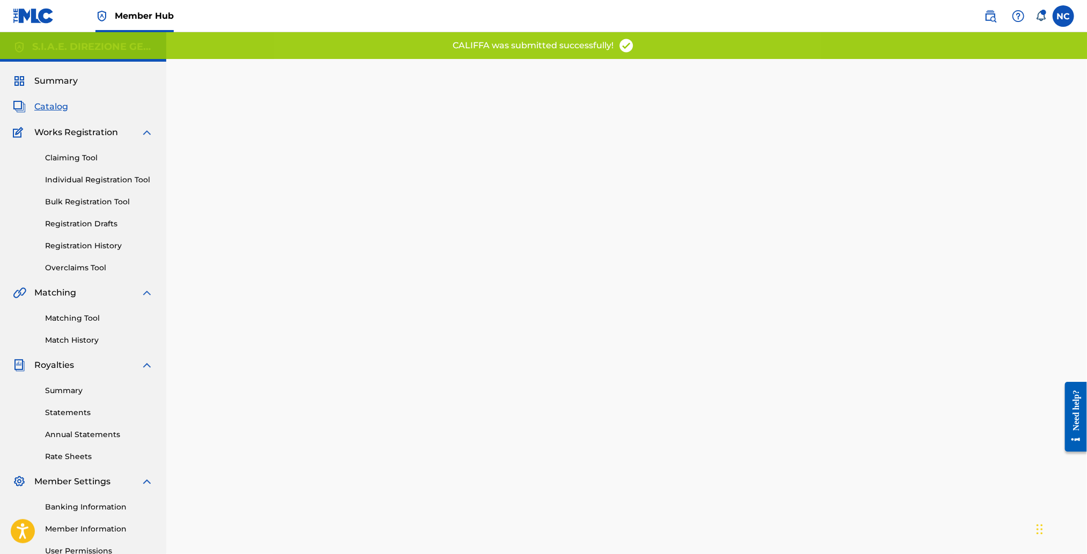
click at [84, 136] on span "Works Registration" at bounding box center [76, 132] width 84 height 13
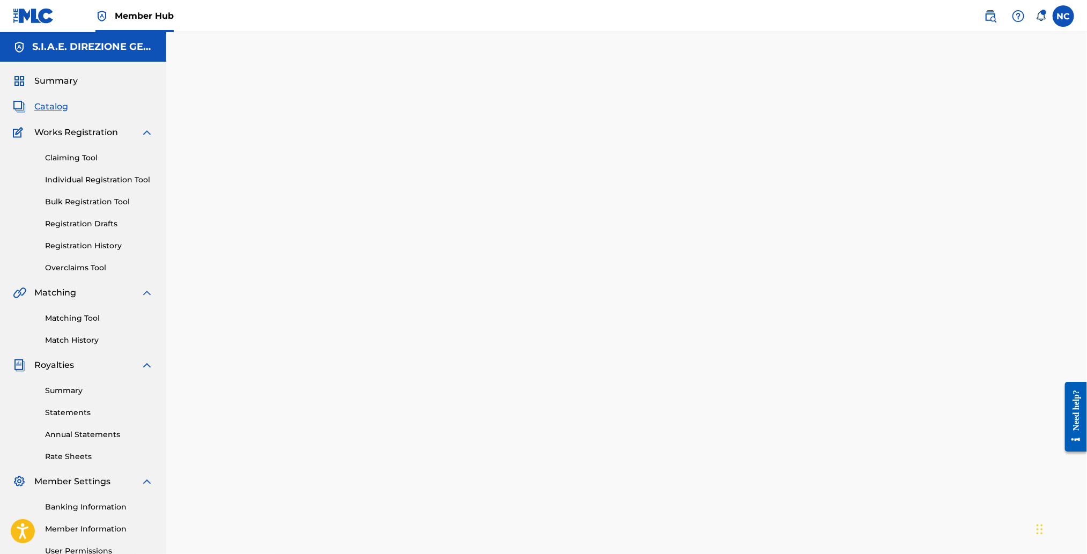
click at [54, 112] on span "Catalog" at bounding box center [51, 106] width 34 height 13
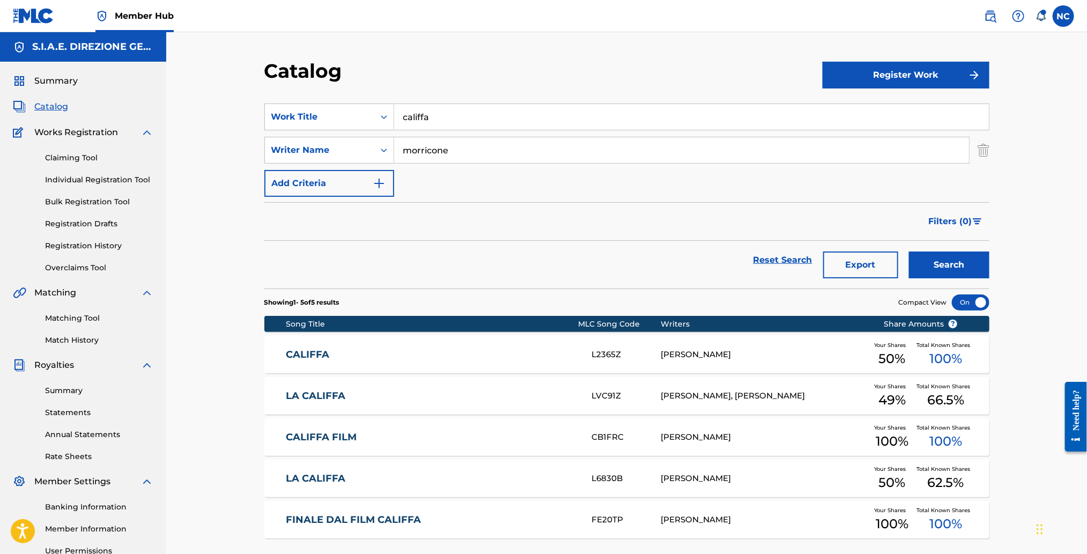
drag, startPoint x: 333, startPoint y: 364, endPoint x: 538, endPoint y: 364, distance: 205.3
click at [538, 364] on div "CALIFFA L2365Z ENNIO MORRICONE Your Shares 50 % Total Known Shares 100 %" at bounding box center [626, 355] width 725 height 38
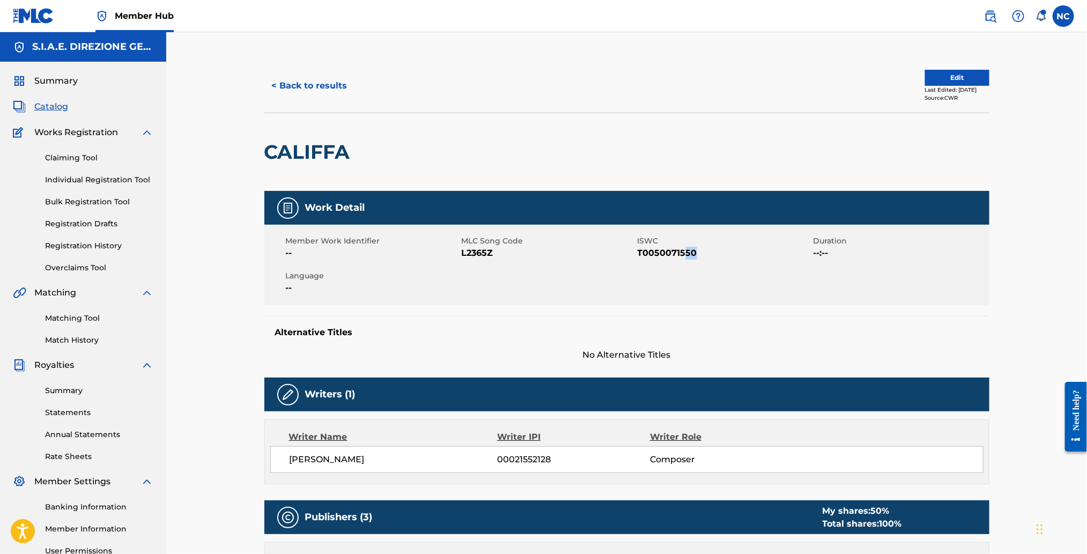
drag, startPoint x: 698, startPoint y: 252, endPoint x: 687, endPoint y: 252, distance: 11.3
click at [687, 252] on span "T0050071550" at bounding box center [723, 253] width 173 height 13
drag, startPoint x: 512, startPoint y: 253, endPoint x: 460, endPoint y: 254, distance: 52.0
click at [460, 254] on div "Member Work Identifier -- MLC Song Code L2365Z ISWC T0050071550 Duration --:-- …" at bounding box center [626, 265] width 725 height 80
drag, startPoint x: 470, startPoint y: 252, endPoint x: 514, endPoint y: 249, distance: 43.5
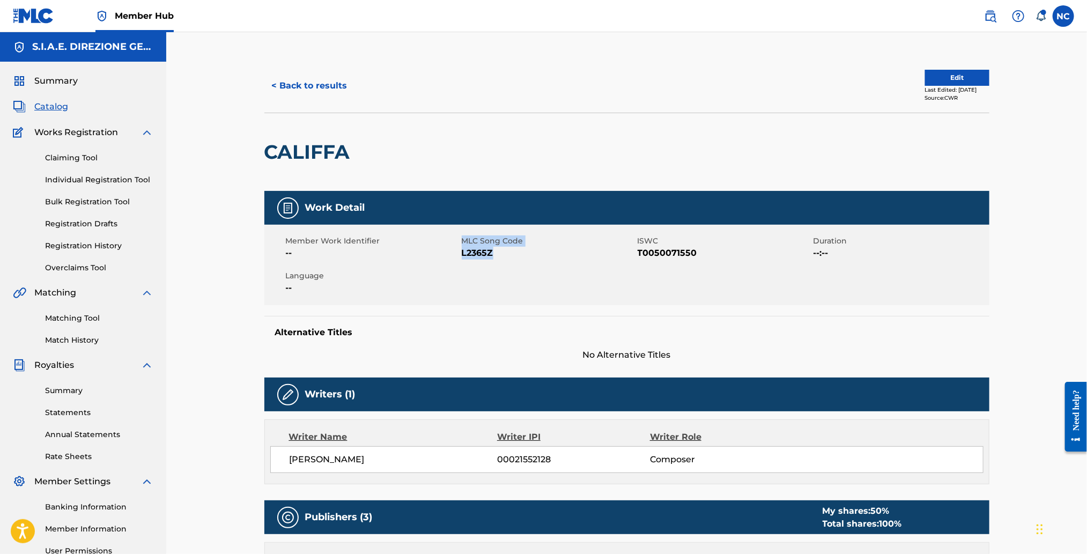
click at [514, 249] on span "L2365Z" at bounding box center [548, 253] width 173 height 13
click at [502, 252] on span "L2365Z" at bounding box center [548, 253] width 173 height 13
drag, startPoint x: 493, startPoint y: 252, endPoint x: 462, endPoint y: 255, distance: 31.7
click at [462, 255] on span "L2365Z" at bounding box center [548, 253] width 173 height 13
copy span "L2365Z"
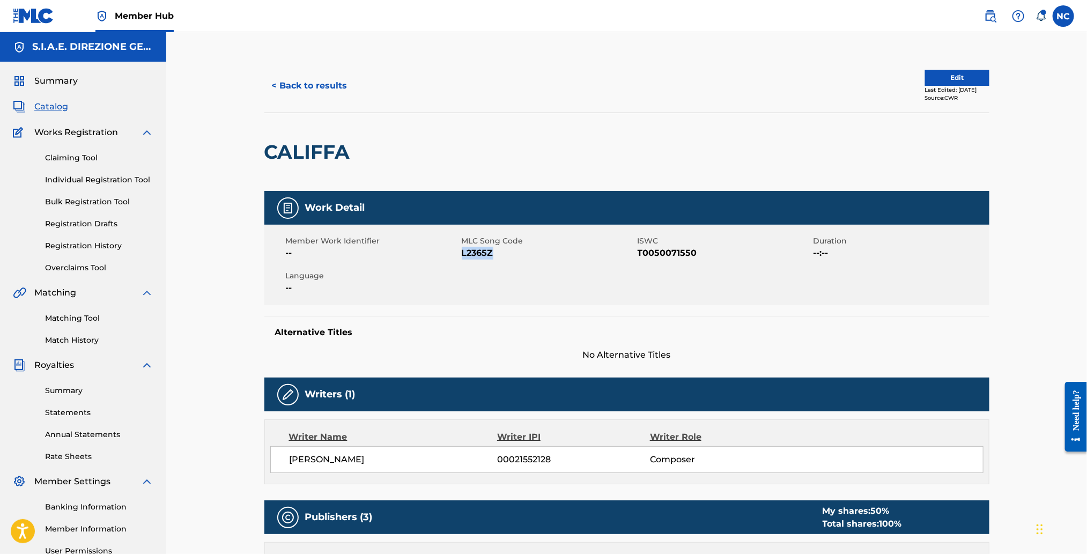
copy span "L2365Z"
click at [283, 85] on button "< Back to results" at bounding box center [309, 85] width 91 height 27
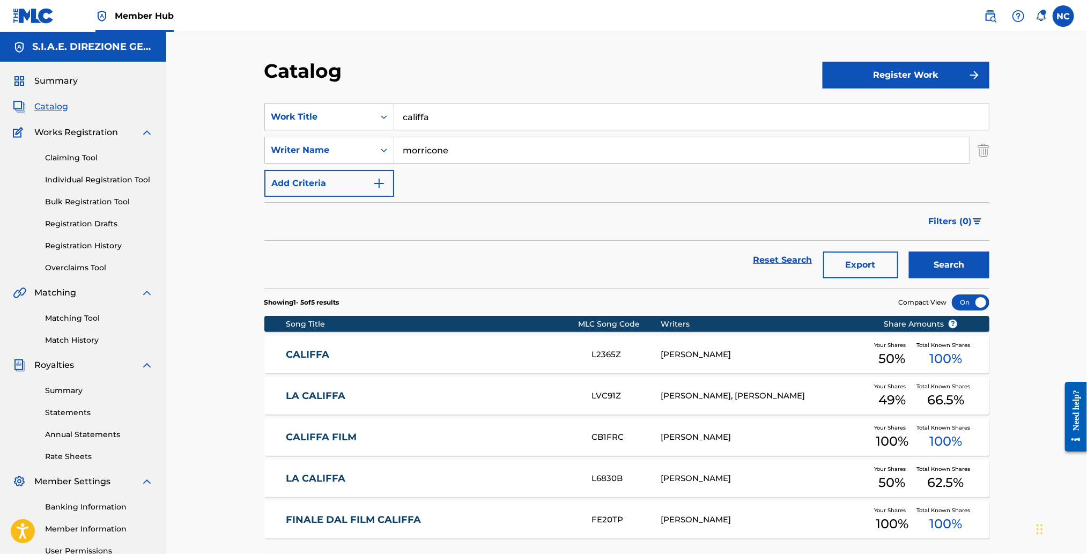
click at [325, 354] on link "CALIFFA" at bounding box center [432, 354] width 292 height 12
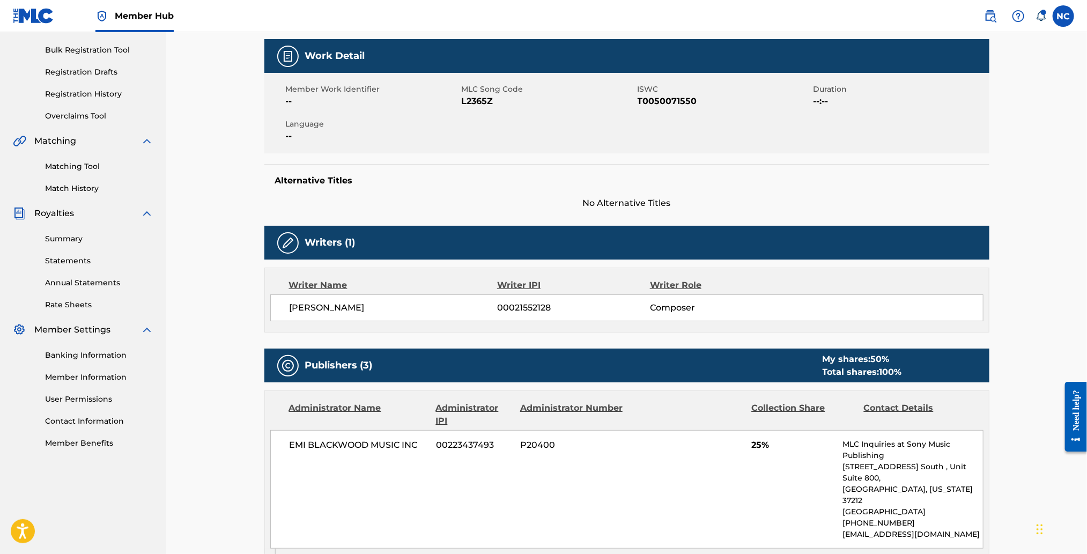
scroll to position [160, 0]
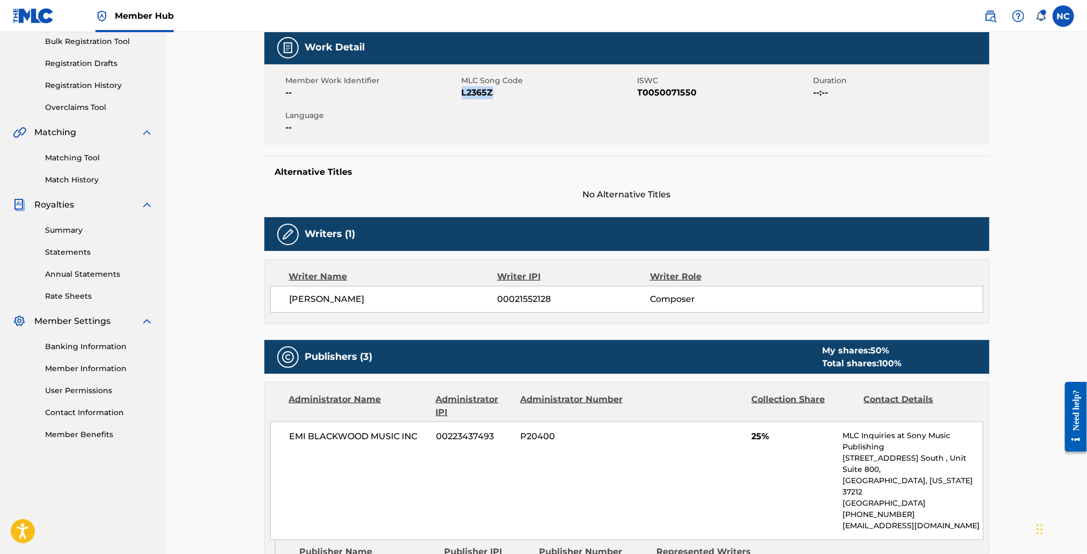
drag, startPoint x: 505, startPoint y: 89, endPoint x: 462, endPoint y: 92, distance: 43.5
click at [462, 92] on span "L2365Z" at bounding box center [548, 92] width 173 height 13
copy span "L2365Z"
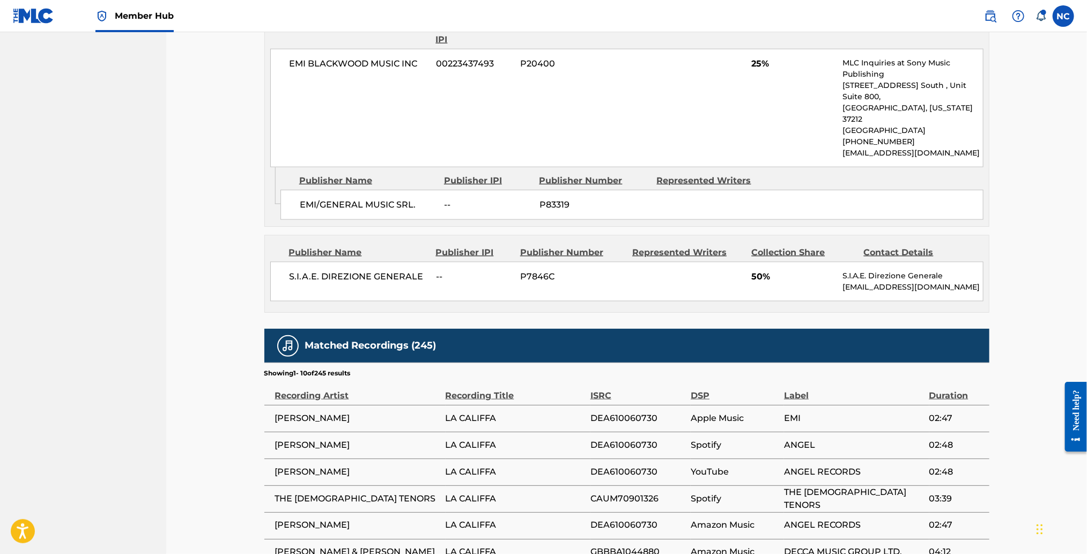
scroll to position [884, 0]
